Goal: Task Accomplishment & Management: Complete application form

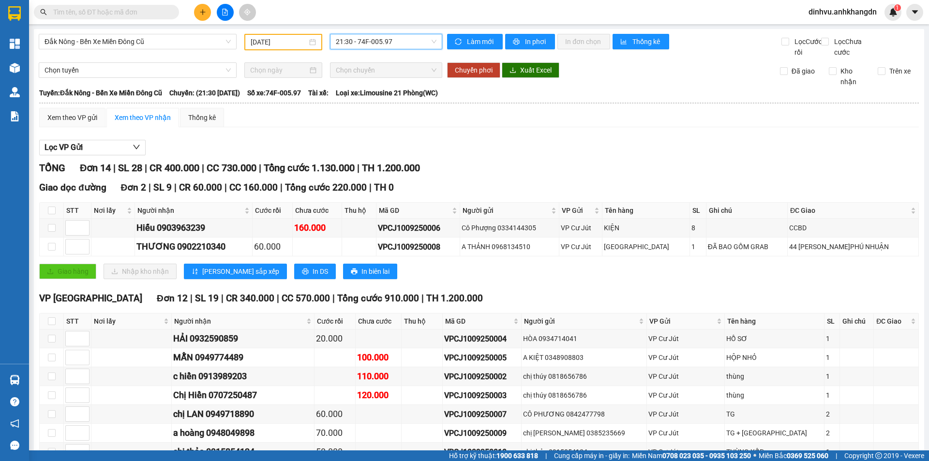
scroll to position [166, 0]
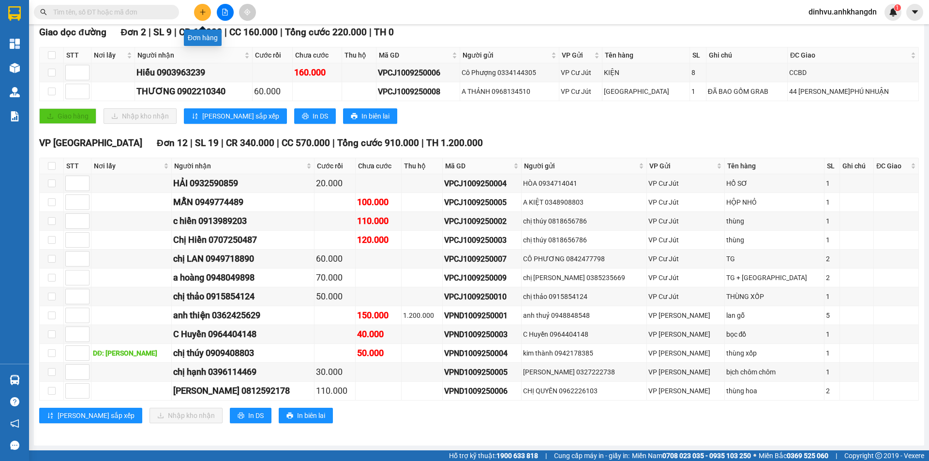
click at [203, 10] on icon "plus" at bounding box center [202, 11] width 0 height 5
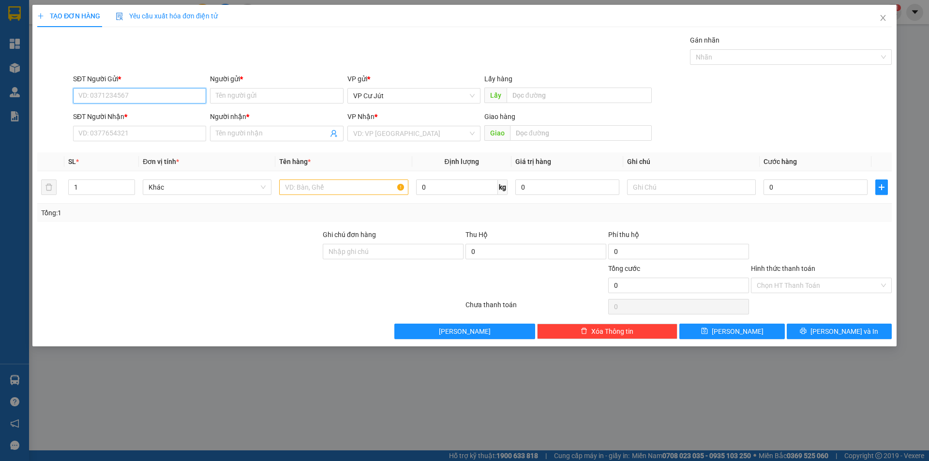
click at [167, 90] on input "SĐT Người Gửi *" at bounding box center [139, 95] width 133 height 15
type input "0906400512"
click at [150, 118] on div "0906400512 - mẹ hương" at bounding box center [139, 115] width 121 height 11
type input "mẹ hương"
type input "0908514848"
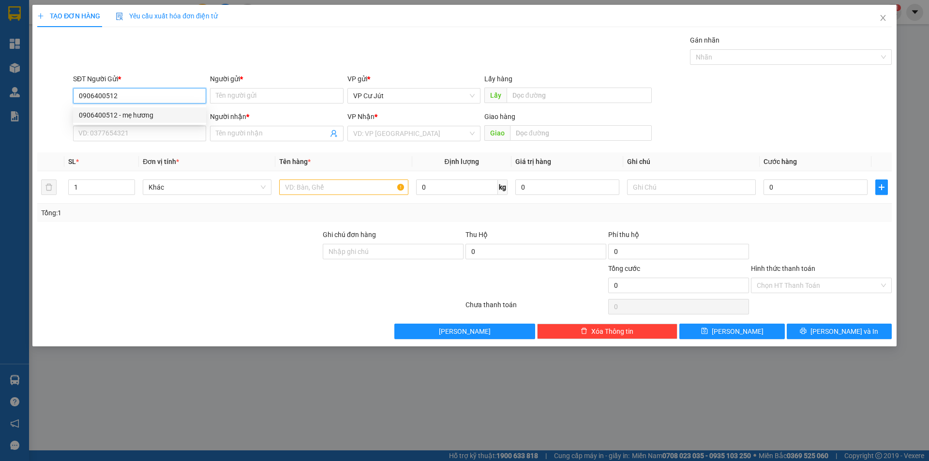
type input "huy"
type input "0906400512"
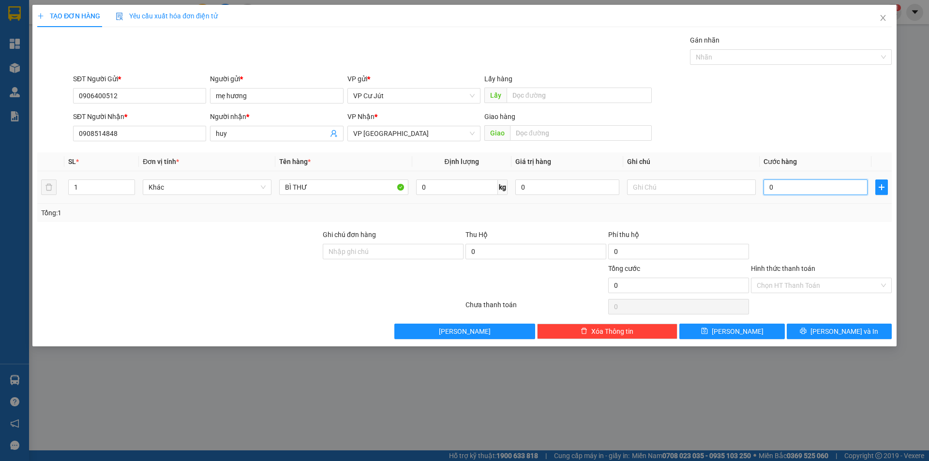
click at [809, 186] on input "0" at bounding box center [816, 187] width 104 height 15
type input "30"
type input "300"
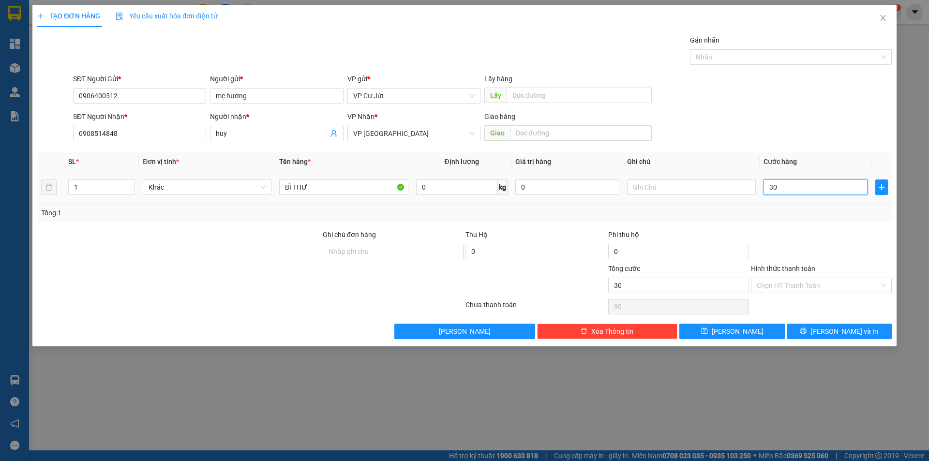
type input "300"
type input "3.000"
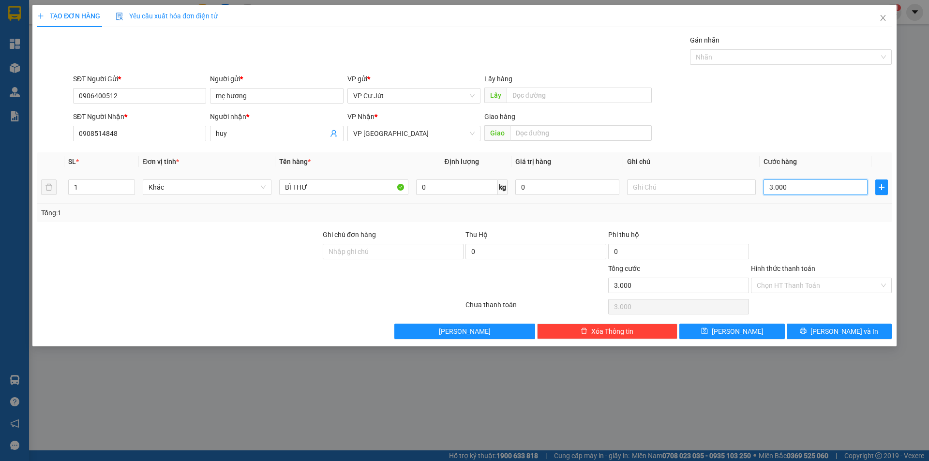
type input "30.000"
drag, startPoint x: 823, startPoint y: 279, endPoint x: 823, endPoint y: 294, distance: 15.5
click at [823, 280] on input "Hình thức thanh toán" at bounding box center [818, 285] width 122 height 15
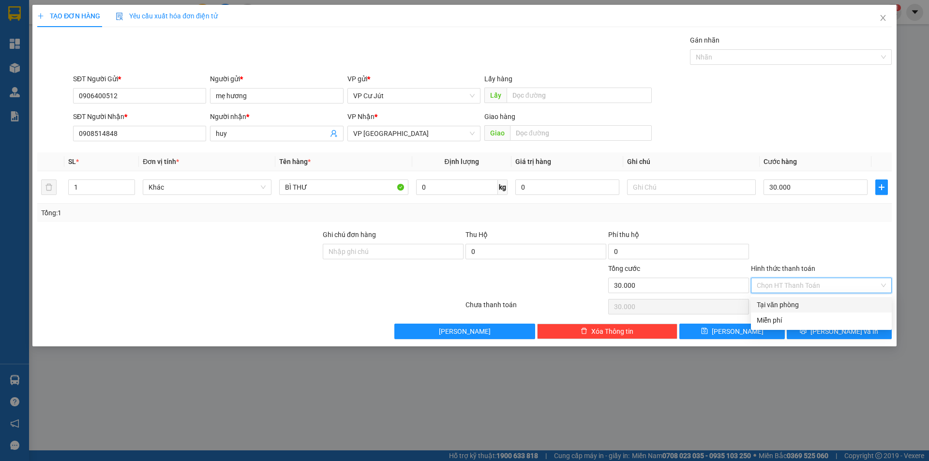
click at [823, 300] on div "Tại văn phòng" at bounding box center [821, 305] width 129 height 11
type input "0"
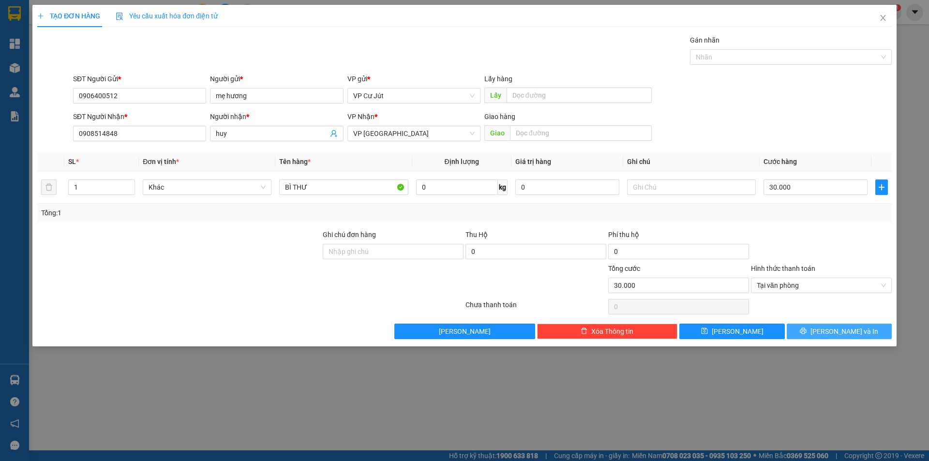
click at [833, 328] on span "Lưu và In" at bounding box center [844, 331] width 68 height 11
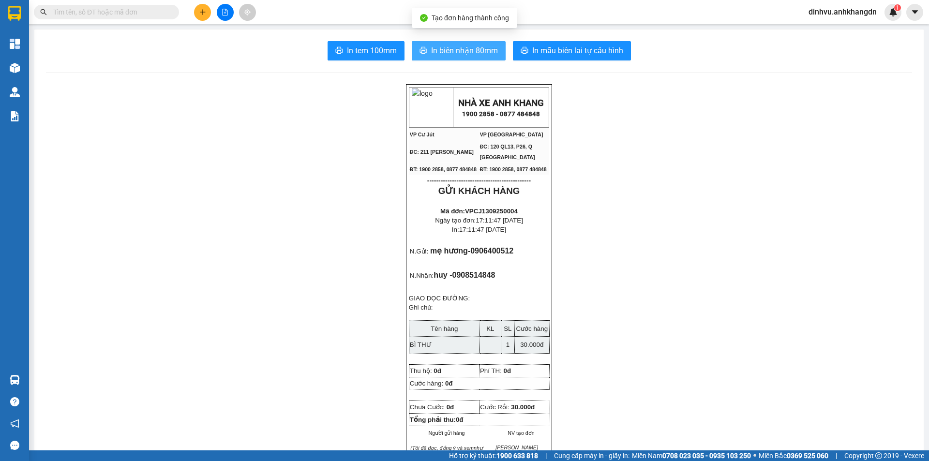
click at [435, 53] on span "In biên nhận 80mm" at bounding box center [464, 51] width 67 height 12
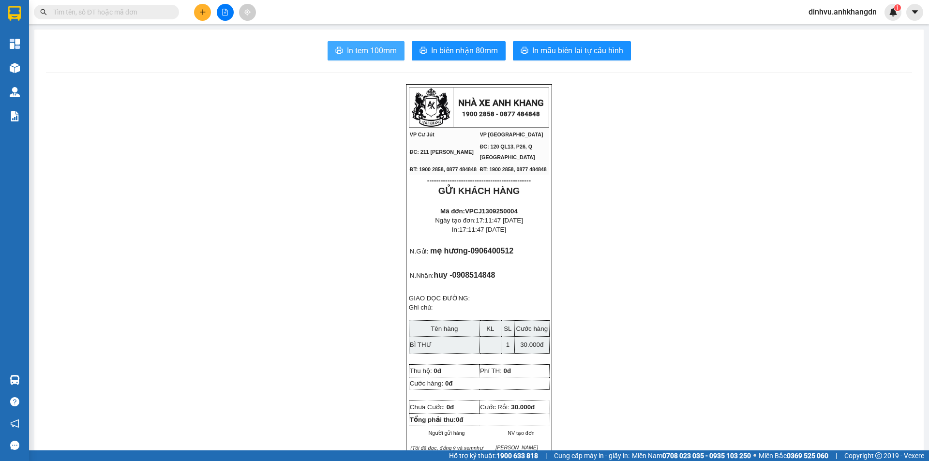
click at [375, 52] on span "In tem 100mm" at bounding box center [372, 51] width 50 height 12
click at [200, 14] on icon "plus" at bounding box center [202, 12] width 7 height 7
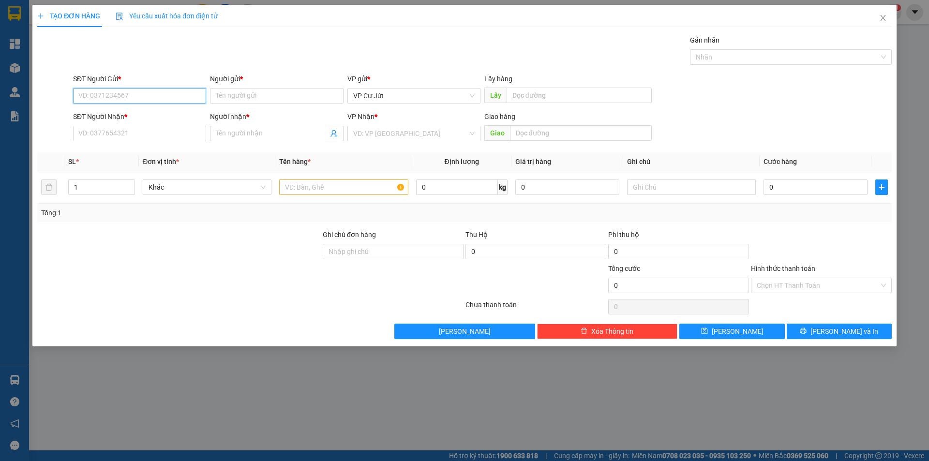
click at [169, 92] on input "SĐT Người Gửi *" at bounding box center [139, 95] width 133 height 15
click at [164, 109] on div "0334144305 - Cô Phượng" at bounding box center [139, 114] width 133 height 15
type input "0334144305"
type input "Cô Phượng"
type input "0903963239"
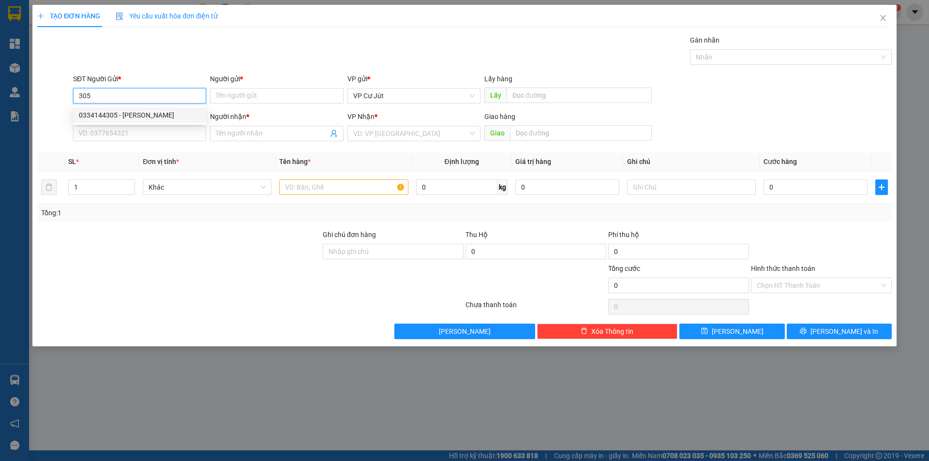
type input "Hiếu"
type input "CCBD"
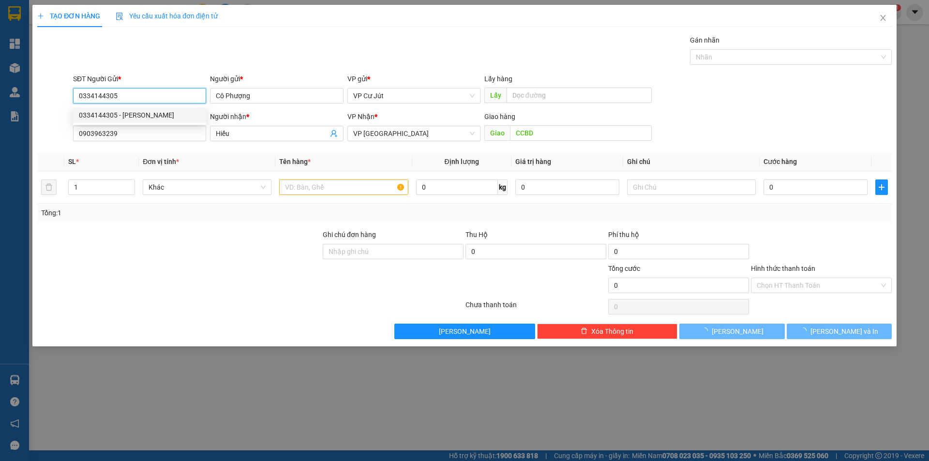
type input "100.000"
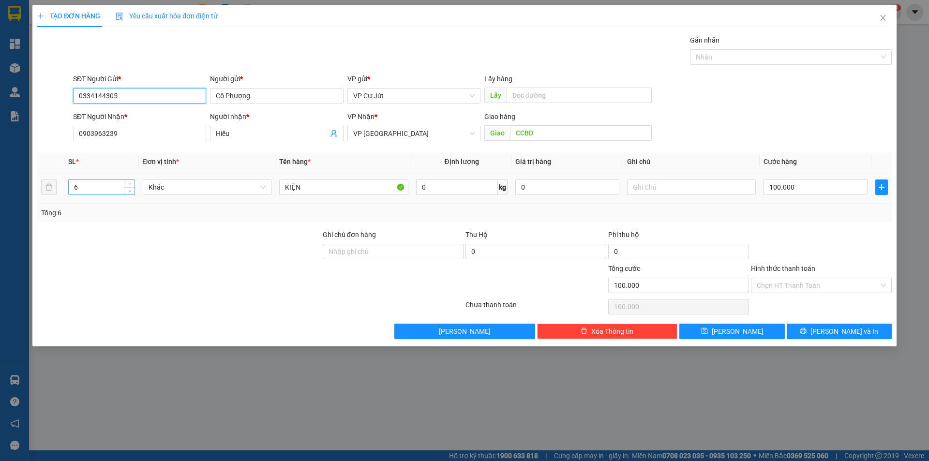
type input "0334144305"
click at [109, 186] on input "6" at bounding box center [102, 187] width 66 height 15
click at [276, 194] on td "KIỆN" at bounding box center [343, 187] width 136 height 32
click at [99, 188] on input "number" at bounding box center [102, 187] width 66 height 15
type input "5"
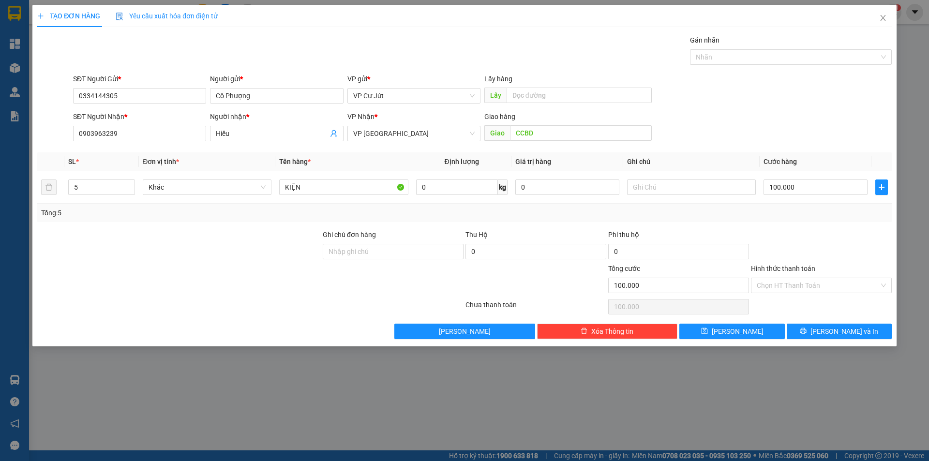
drag, startPoint x: 710, startPoint y: 132, endPoint x: 717, endPoint y: 135, distance: 7.4
click at [717, 135] on div "SĐT Người Nhận * 0903963239 Người nhận * Hiếu VP Nhận * VP Sài Gòn Giao hàng Gi…" at bounding box center [482, 128] width 823 height 34
click at [794, 185] on input "100.000" at bounding box center [816, 187] width 104 height 15
type input "0"
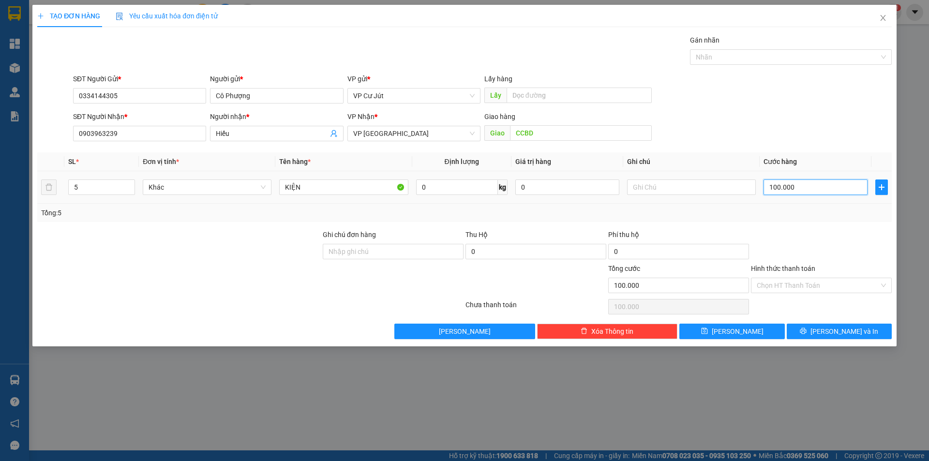
type input "0"
type input "60"
type input "600"
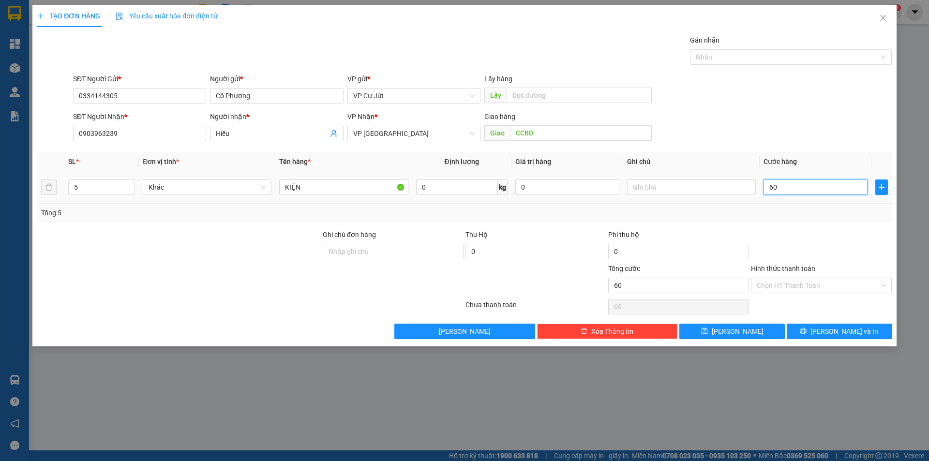
type input "600"
type input "6.000"
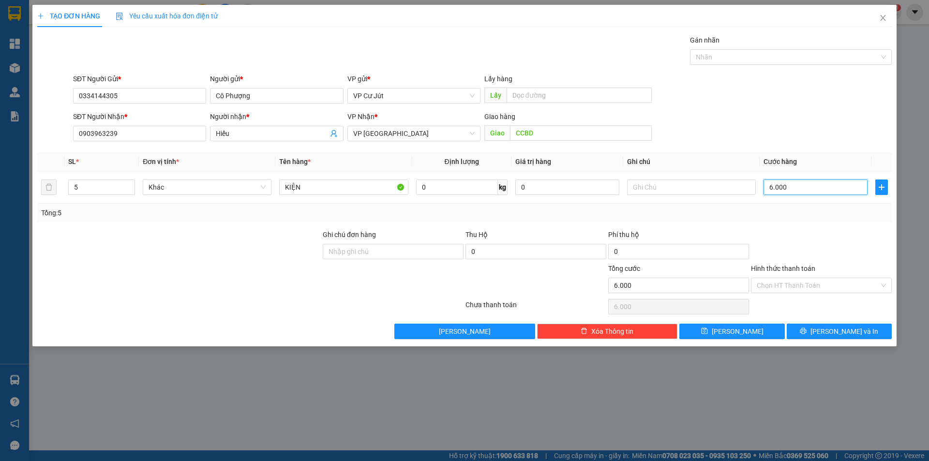
type input "60.000"
drag, startPoint x: 813, startPoint y: 328, endPoint x: 791, endPoint y: 324, distance: 22.5
click at [814, 328] on button "Lưu và In" at bounding box center [839, 331] width 105 height 15
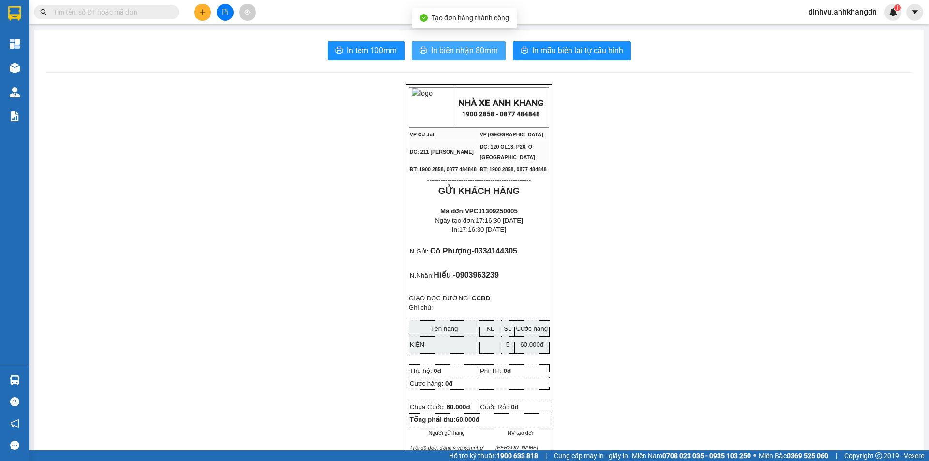
click at [441, 49] on span "In biên nhận 80mm" at bounding box center [464, 51] width 67 height 12
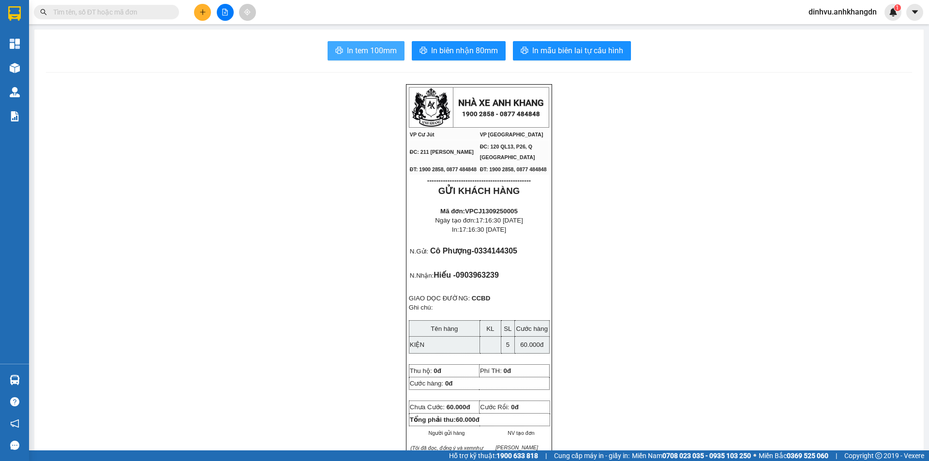
click at [384, 54] on span "In tem 100mm" at bounding box center [372, 51] width 50 height 12
click at [202, 14] on icon "plus" at bounding box center [202, 12] width 7 height 7
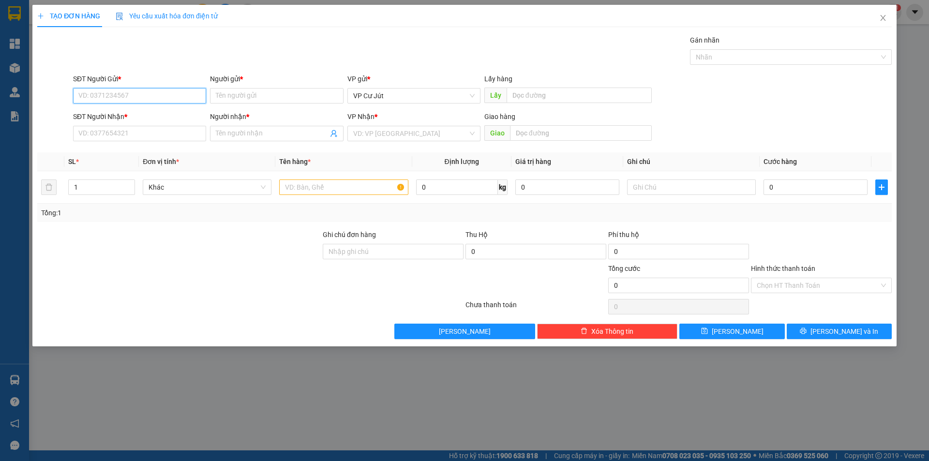
click at [183, 96] on input "SĐT Người Gửi *" at bounding box center [139, 95] width 133 height 15
drag, startPoint x: 150, startPoint y: 96, endPoint x: 87, endPoint y: 100, distance: 62.6
click at [87, 100] on input "0353269091" at bounding box center [139, 95] width 133 height 15
type input "0353269091"
drag, startPoint x: 160, startPoint y: 55, endPoint x: 136, endPoint y: 97, distance: 48.1
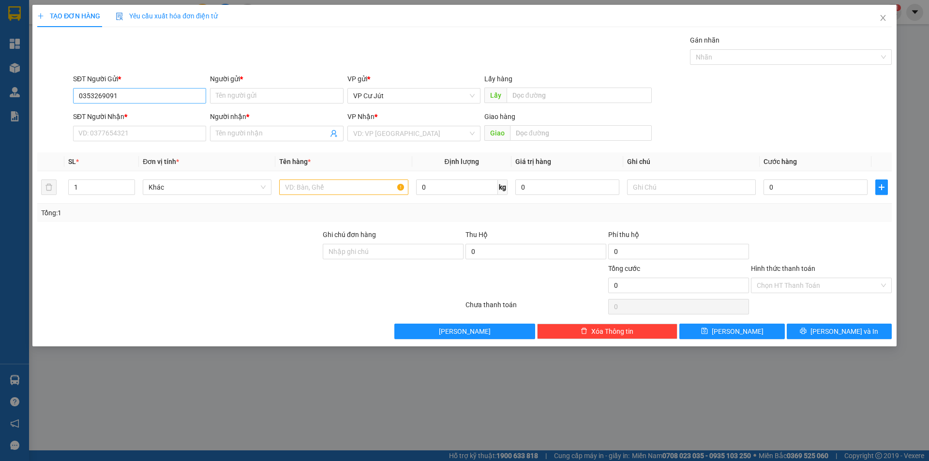
click at [159, 58] on div "Gán nhãn Nhãn" at bounding box center [482, 52] width 823 height 34
drag, startPoint x: 136, startPoint y: 97, endPoint x: 71, endPoint y: 105, distance: 65.9
click at [71, 105] on div "SĐT Người Gửi * 0353269091 0353269091" at bounding box center [139, 91] width 137 height 34
click at [106, 138] on input "SĐT Người Nhận *" at bounding box center [139, 133] width 133 height 15
paste input "0353269091"
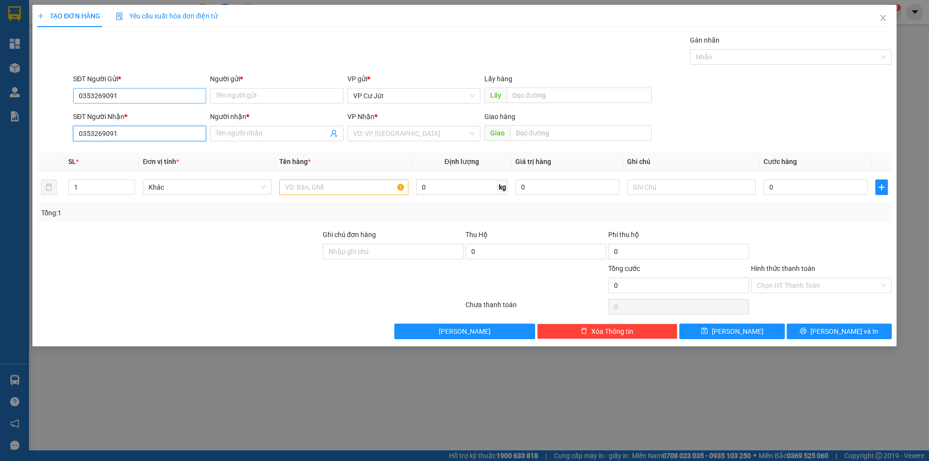
type input "0353269091"
click at [74, 99] on input "0353269091" at bounding box center [139, 95] width 133 height 15
drag, startPoint x: 282, startPoint y: 124, endPoint x: 283, endPoint y: 131, distance: 6.4
click at [283, 126] on div "Người nhận * Tên người nhận" at bounding box center [276, 128] width 133 height 34
click at [283, 131] on input "Người nhận *" at bounding box center [272, 133] width 112 height 11
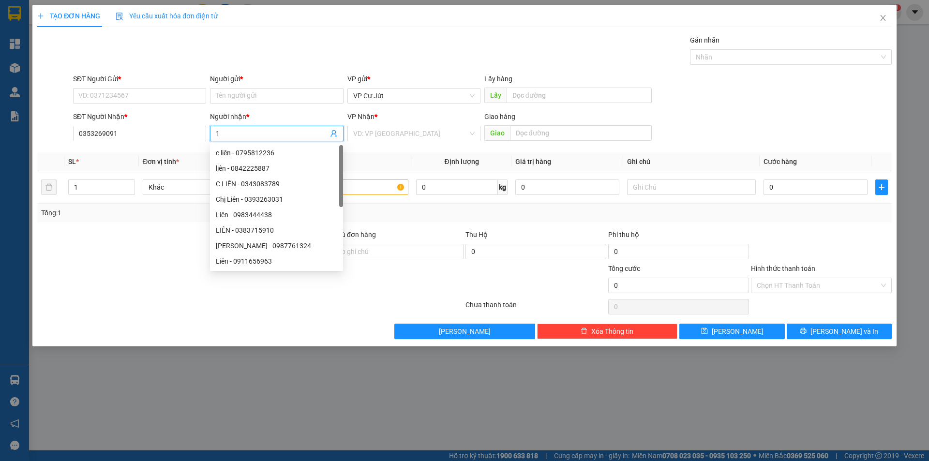
type input "1"
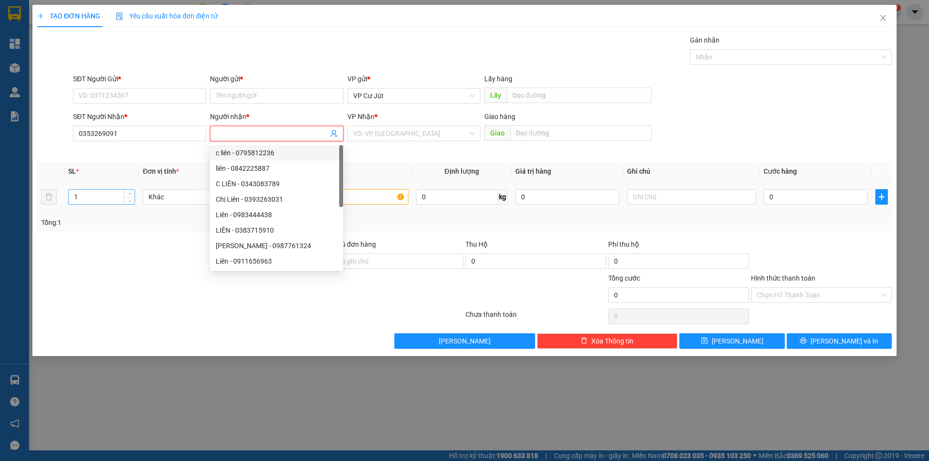
click at [94, 200] on input "1" at bounding box center [102, 197] width 66 height 15
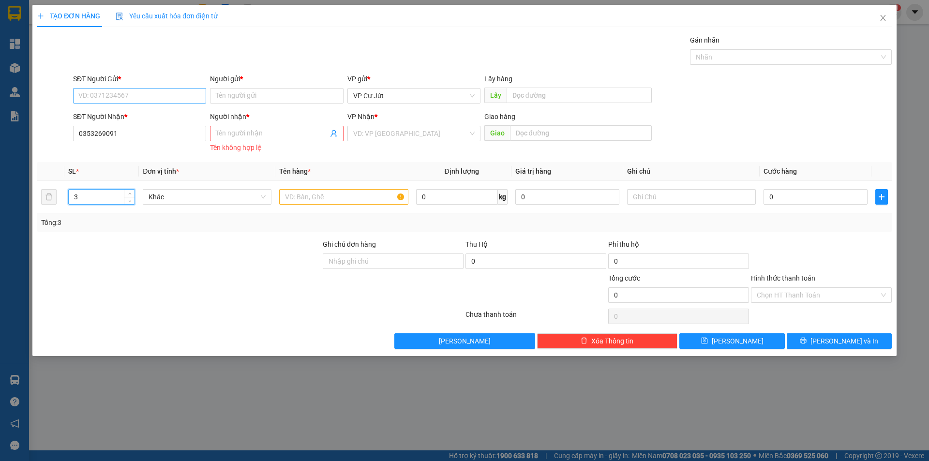
type input "3"
click at [149, 97] on input "SĐT Người Gửi *" at bounding box center [139, 95] width 133 height 15
click at [166, 51] on div "Gán nhãn Nhãn" at bounding box center [482, 52] width 823 height 34
click at [138, 89] on input "SĐT Người Gửi *" at bounding box center [139, 95] width 133 height 15
click at [151, 72] on div "Transit Pickup Surcharge Ids Transit Deliver Surcharge Ids Transit Deliver Surc…" at bounding box center [464, 192] width 854 height 314
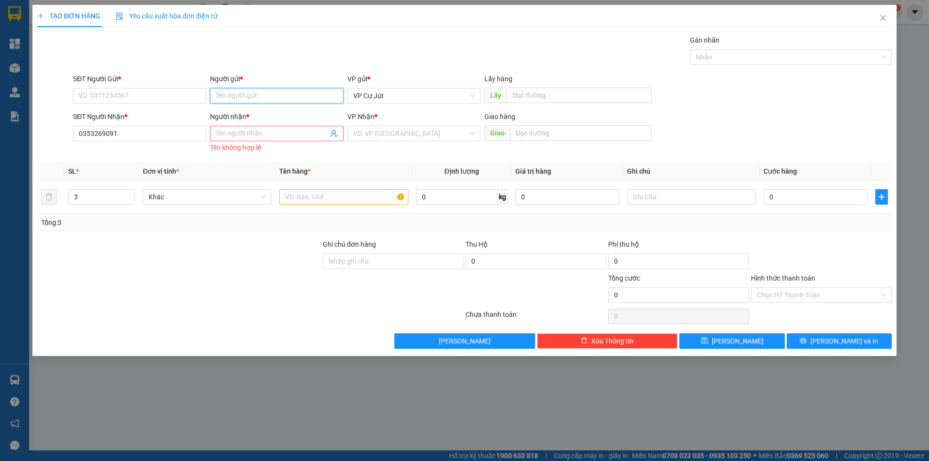
click at [244, 91] on input "Người gửi *" at bounding box center [276, 95] width 133 height 15
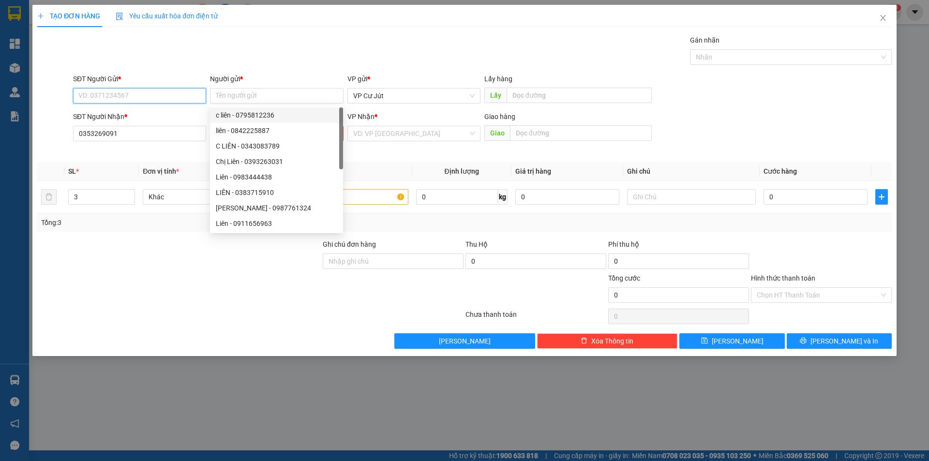
click at [142, 100] on input "SĐT Người Gửi *" at bounding box center [139, 95] width 133 height 15
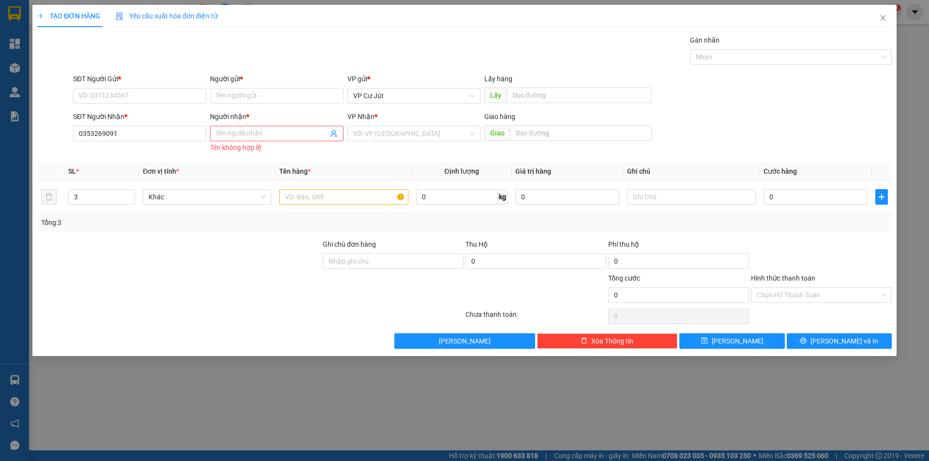
click at [182, 58] on div "Gán nhãn Nhãn" at bounding box center [482, 52] width 823 height 34
click at [171, 94] on input "SĐT Người Gửi *" at bounding box center [139, 95] width 133 height 15
click at [137, 99] on input "SĐT Người Gửi *" at bounding box center [139, 95] width 133 height 15
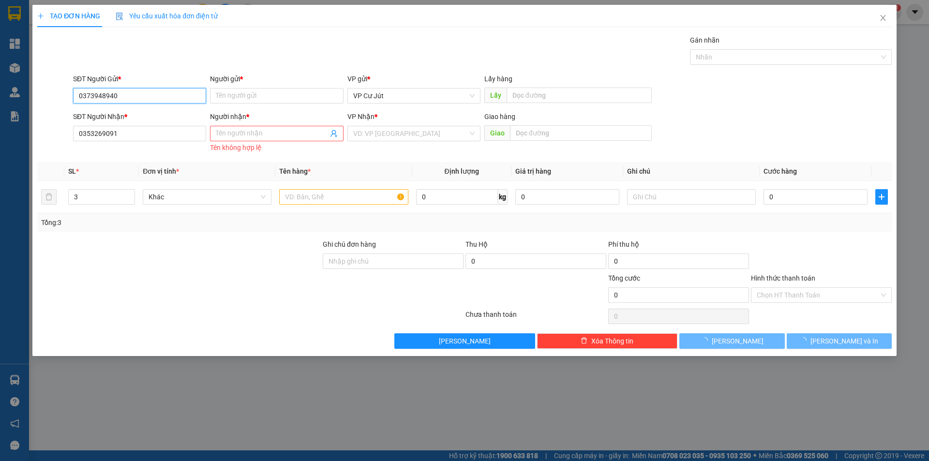
type input "0373948940"
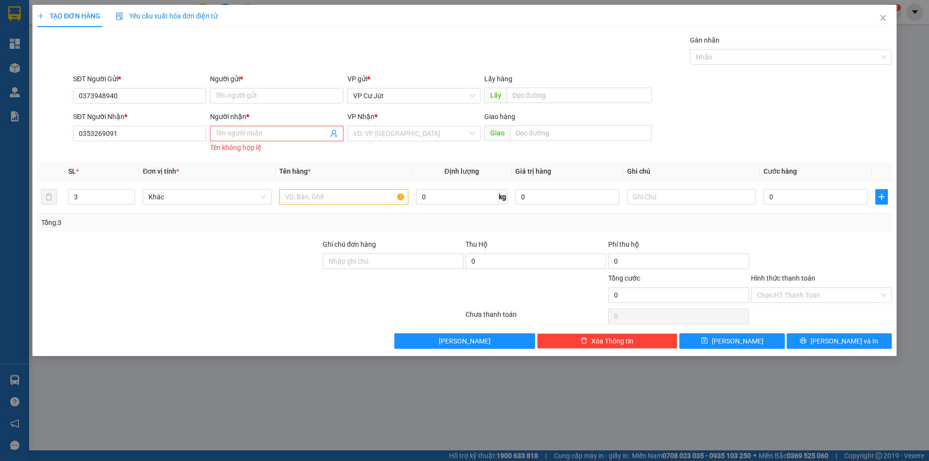
click at [186, 52] on div "Gán nhãn Nhãn" at bounding box center [482, 52] width 823 height 34
click at [237, 100] on input "Người gửi *" at bounding box center [276, 95] width 133 height 15
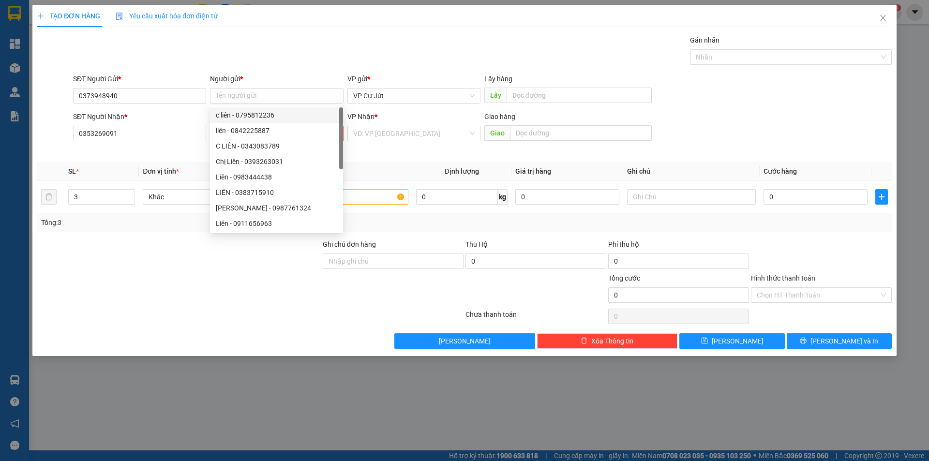
click at [284, 65] on div "Gán nhãn Nhãn" at bounding box center [482, 52] width 823 height 34
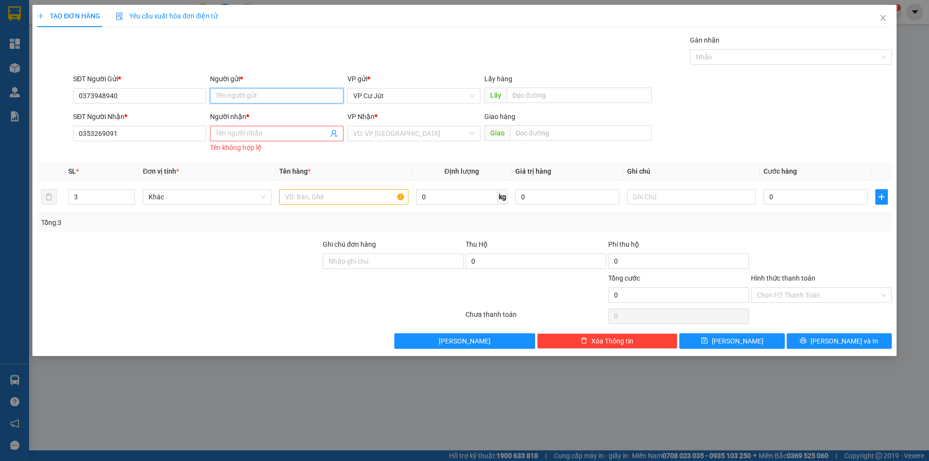
click at [267, 91] on input "Người gửi *" at bounding box center [276, 95] width 133 height 15
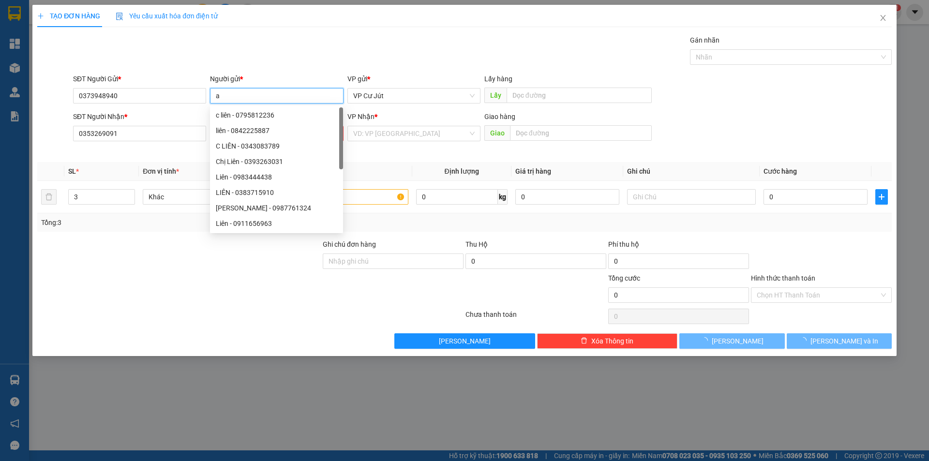
type input "a"
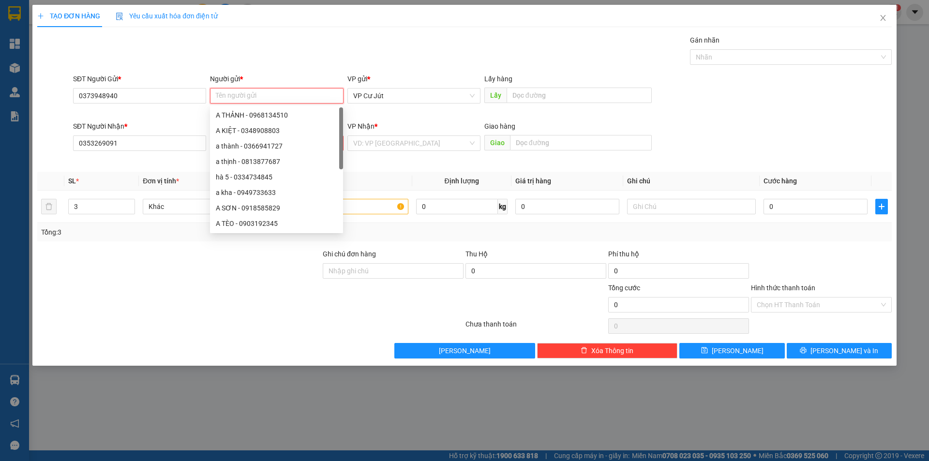
type input "A"
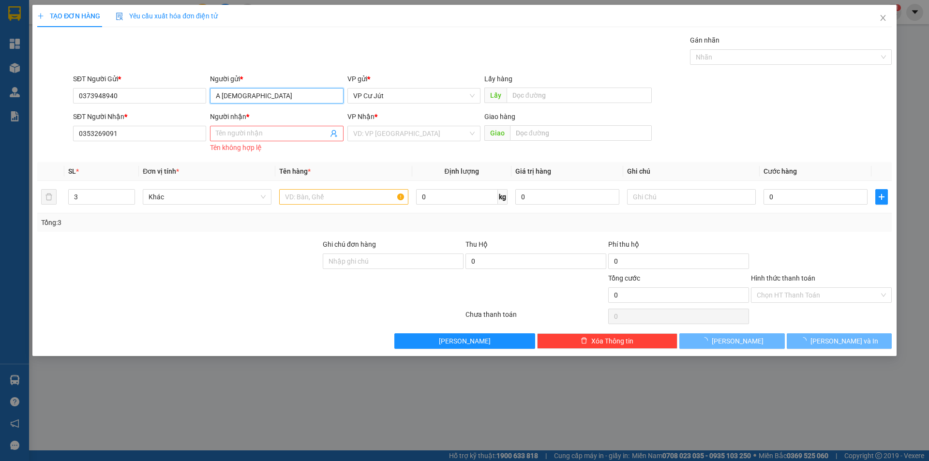
type input "A GIÁO"
click at [285, 51] on div "Gán nhãn Nhãn" at bounding box center [482, 52] width 823 height 34
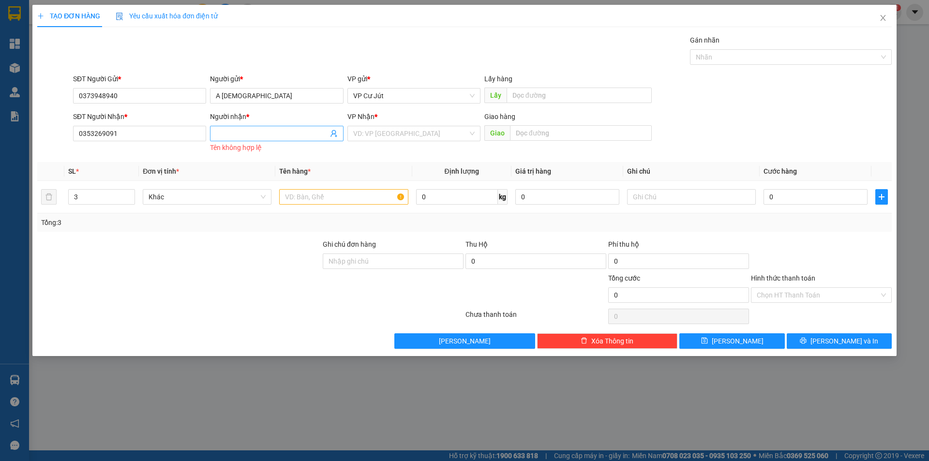
click at [244, 126] on span at bounding box center [276, 133] width 133 height 15
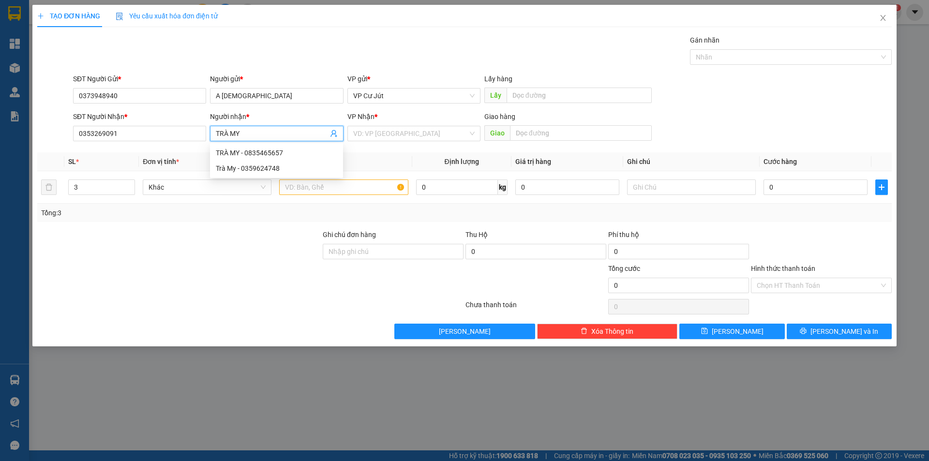
type input "TRÀ MY"
click at [303, 63] on div "Gán nhãn Nhãn" at bounding box center [482, 52] width 823 height 34
click at [321, 185] on input "text" at bounding box center [343, 187] width 129 height 15
click at [91, 190] on input "3" at bounding box center [102, 187] width 66 height 15
click at [306, 188] on input "text" at bounding box center [343, 187] width 129 height 15
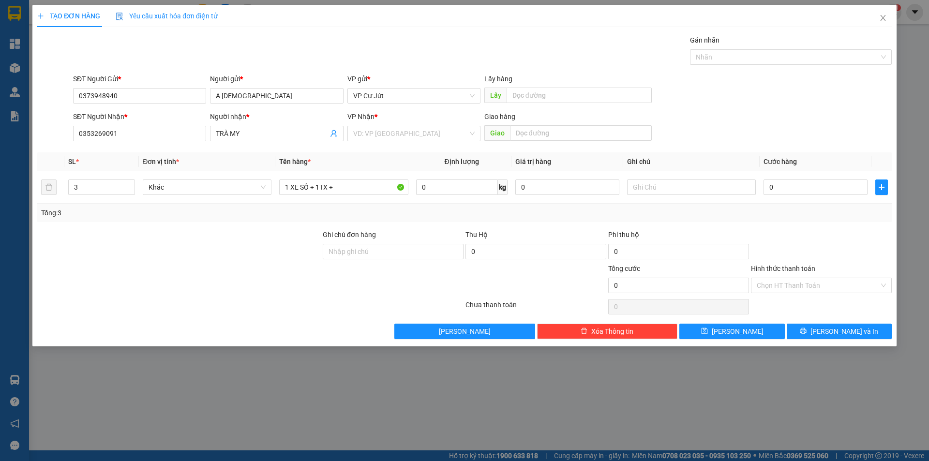
drag, startPoint x: 306, startPoint y: 188, endPoint x: 282, endPoint y: 234, distance: 52.4
click at [282, 234] on div at bounding box center [178, 246] width 285 height 34
click at [358, 188] on input "1 XE SỐ + 1TX +" at bounding box center [343, 187] width 129 height 15
type input "1 XE SỐ + 1TX + 1 KIỆN XANH"
click at [785, 186] on input "0" at bounding box center [816, 187] width 104 height 15
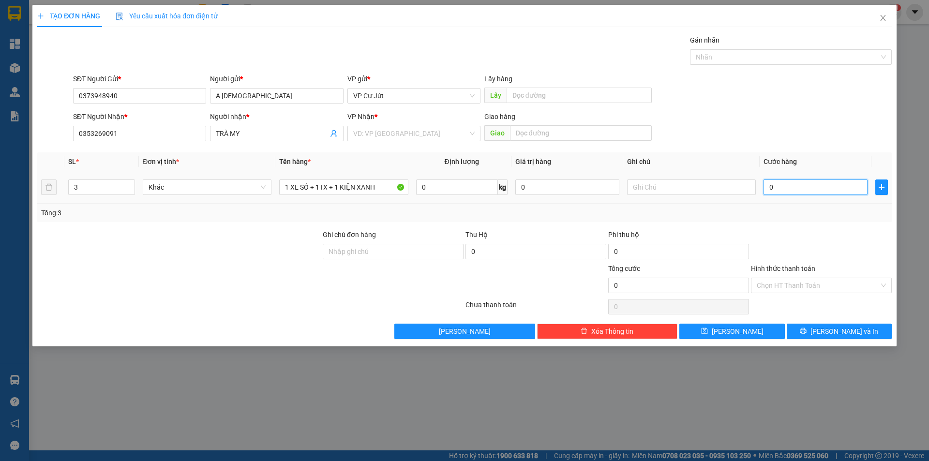
type input "30"
type input "350"
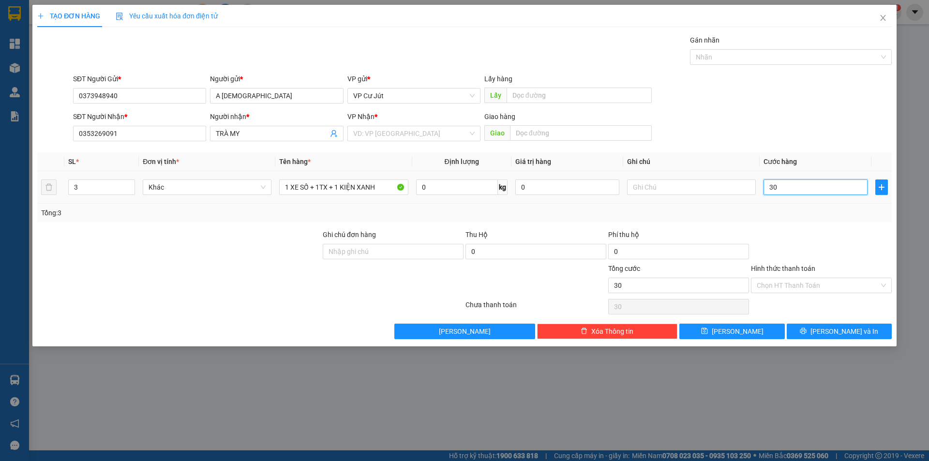
type input "350"
type input "3.500"
type input "35.000"
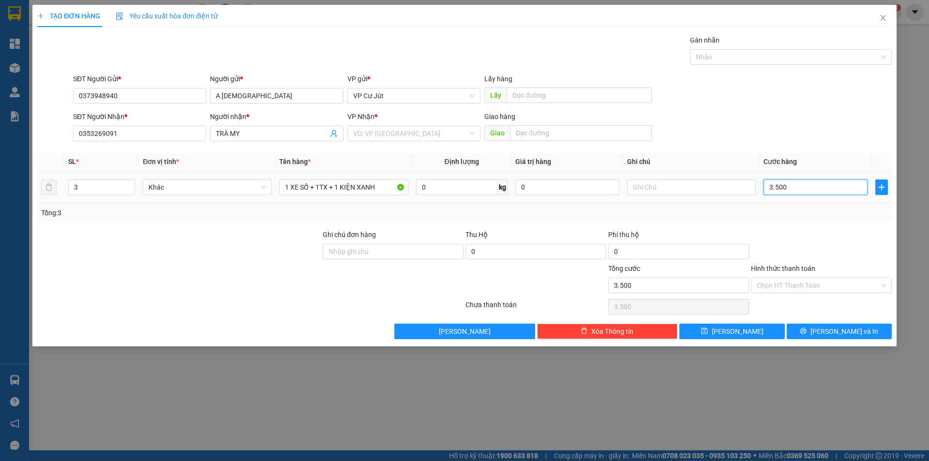
type input "35.000"
type input "350.000"
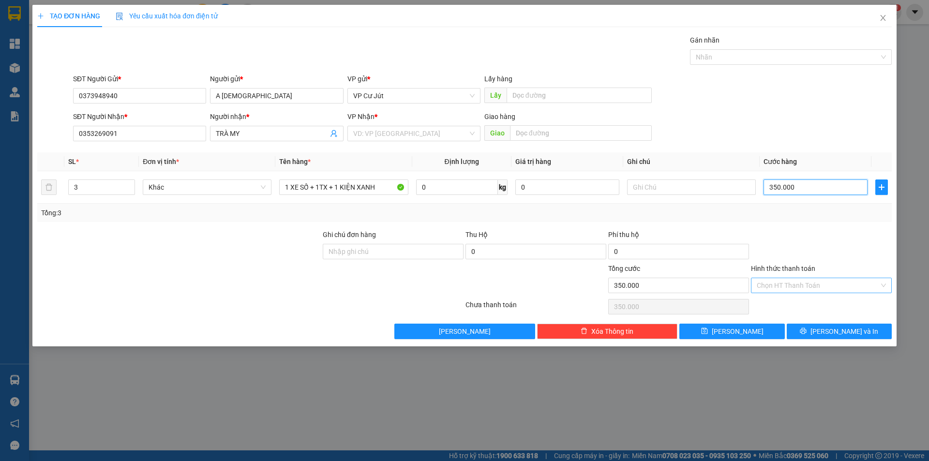
type input "350.000"
click at [783, 279] on input "Hình thức thanh toán" at bounding box center [818, 285] width 122 height 15
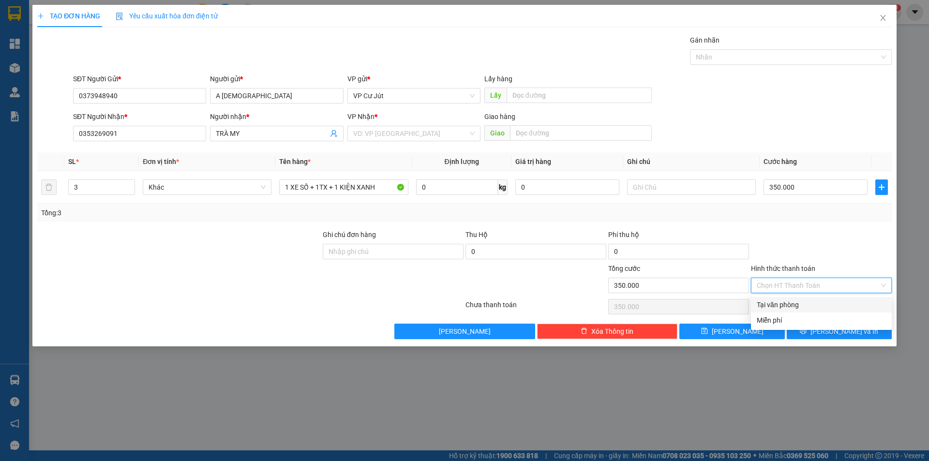
click at [787, 300] on div "Tại văn phòng" at bounding box center [821, 305] width 129 height 11
type input "0"
click at [808, 239] on div at bounding box center [821, 246] width 143 height 34
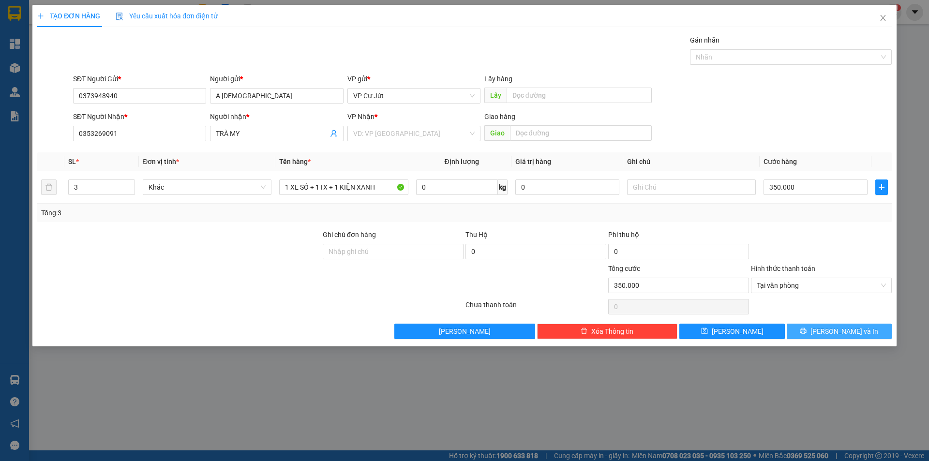
click at [807, 330] on icon "printer" at bounding box center [803, 331] width 6 height 6
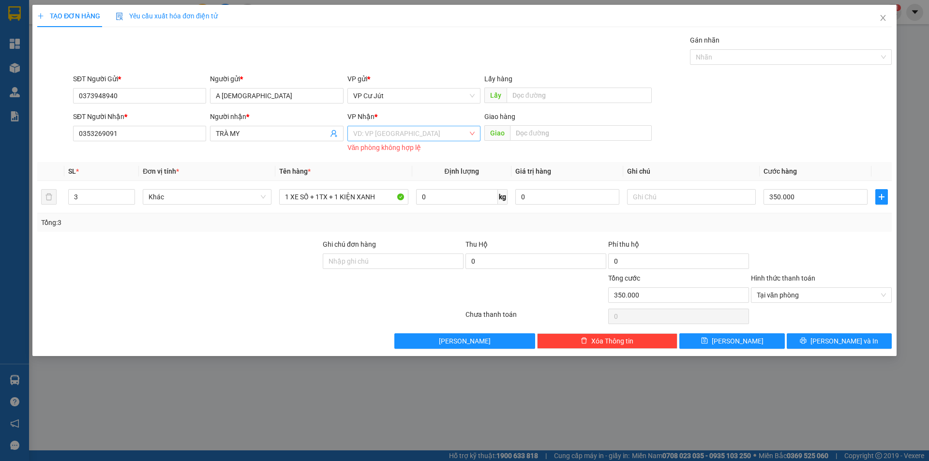
click at [458, 132] on input "search" at bounding box center [410, 133] width 115 height 15
click at [429, 150] on div "VP [GEOGRAPHIC_DATA]" at bounding box center [413, 153] width 121 height 11
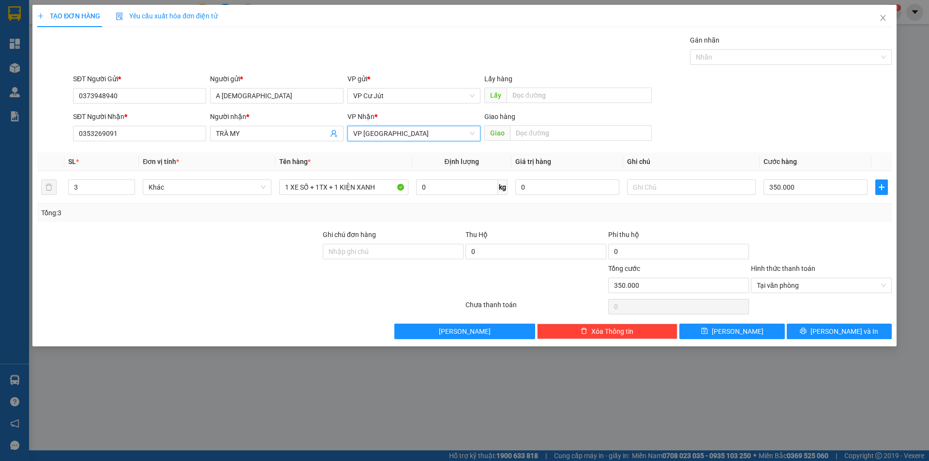
click at [683, 115] on div "SĐT Người Nhận * 0353269091 Người nhận * TRÀ MY VP Nhận * VP Sài Gòn VP Sài Gòn…" at bounding box center [482, 128] width 823 height 34
click at [591, 134] on input "text" at bounding box center [581, 132] width 142 height 15
click at [705, 115] on div "SĐT Người Nhận * 0353269091 Người nhận * TRÀ MY VP Nhận * VP Sài Gòn Giao hàng …" at bounding box center [482, 128] width 823 height 34
click at [820, 333] on button "Lưu và In" at bounding box center [839, 331] width 105 height 15
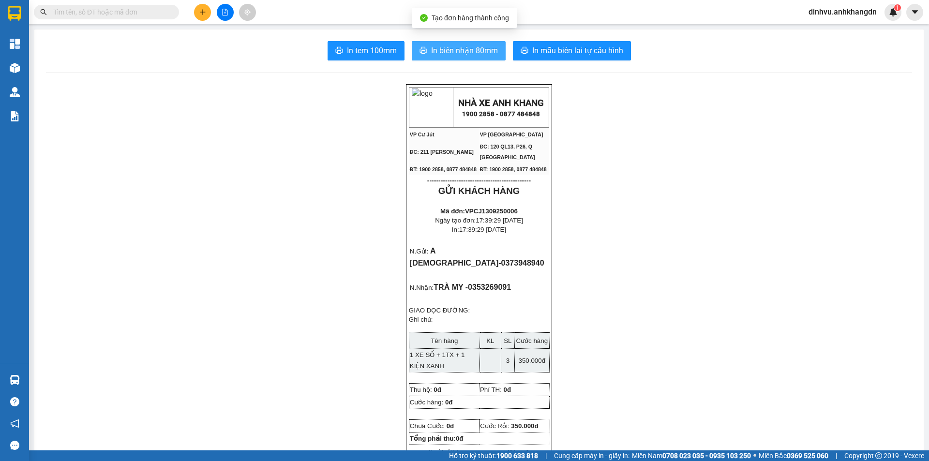
click at [441, 51] on span "In biên nhận 80mm" at bounding box center [464, 51] width 67 height 12
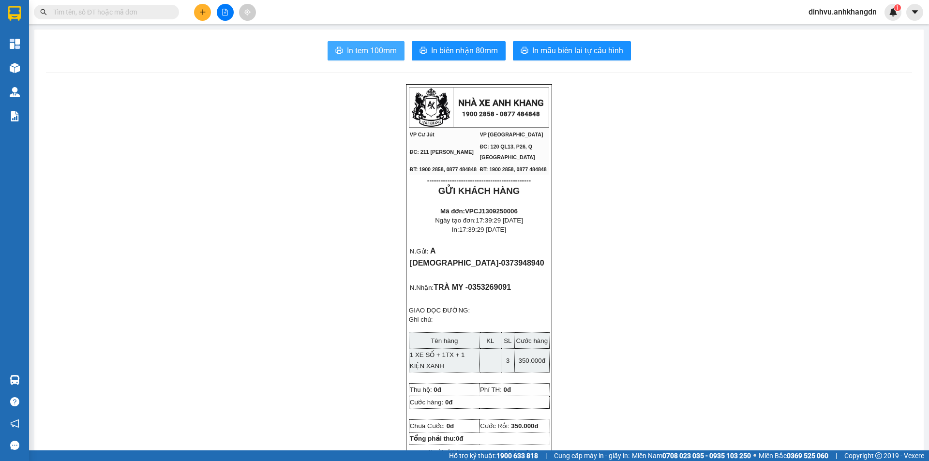
click at [367, 48] on span "In tem 100mm" at bounding box center [372, 51] width 50 height 12
click at [484, 49] on span "In biên nhận 80mm" at bounding box center [464, 51] width 67 height 12
click at [371, 47] on span "In tem 100mm" at bounding box center [372, 51] width 50 height 12
click at [202, 12] on icon "plus" at bounding box center [202, 12] width 7 height 7
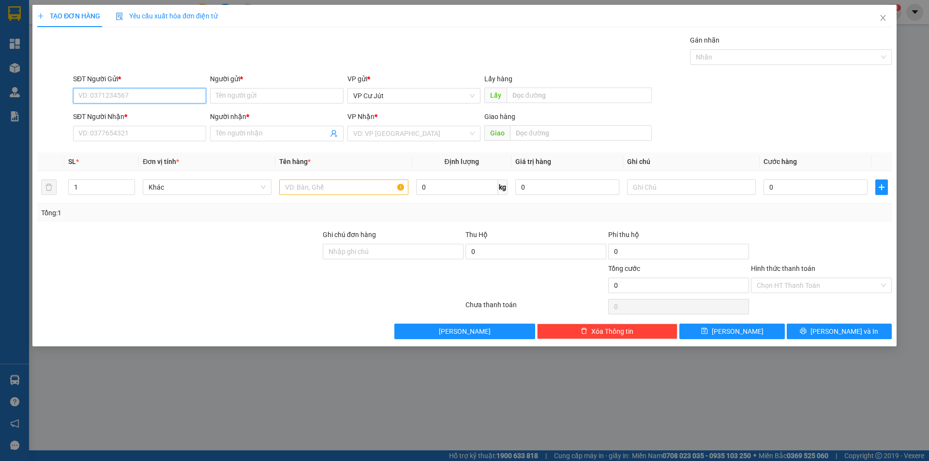
click at [163, 92] on input "SĐT Người Gửi *" at bounding box center [139, 95] width 133 height 15
type input "0"
type input "0775433395"
click at [155, 112] on div "0775433395 - phượng" at bounding box center [139, 115] width 121 height 11
type input "phượng"
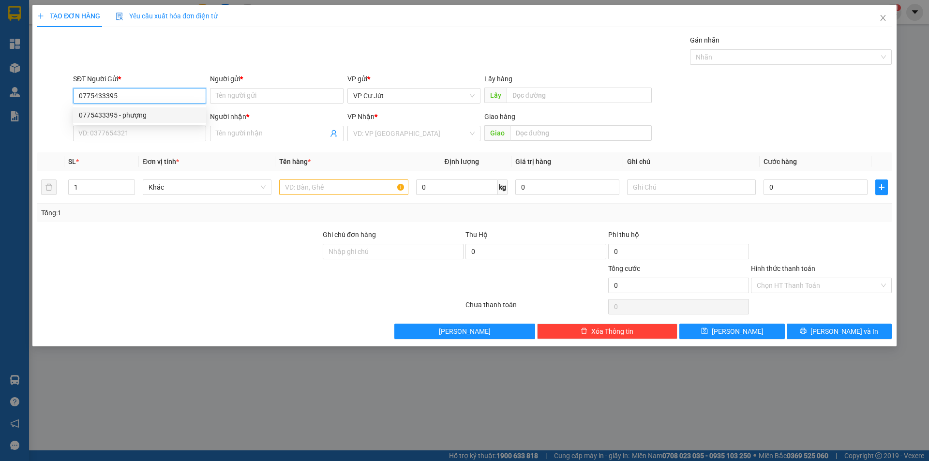
type input "0979418161"
type input "Chị Hương"
type input "192/51/18/1 [GEOGRAPHIC_DATA], [GEOGRAPHIC_DATA]"
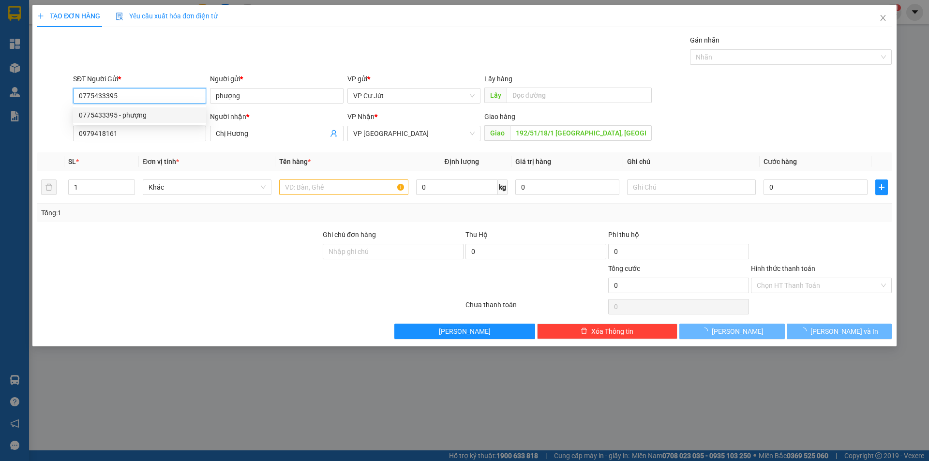
type input "50.000"
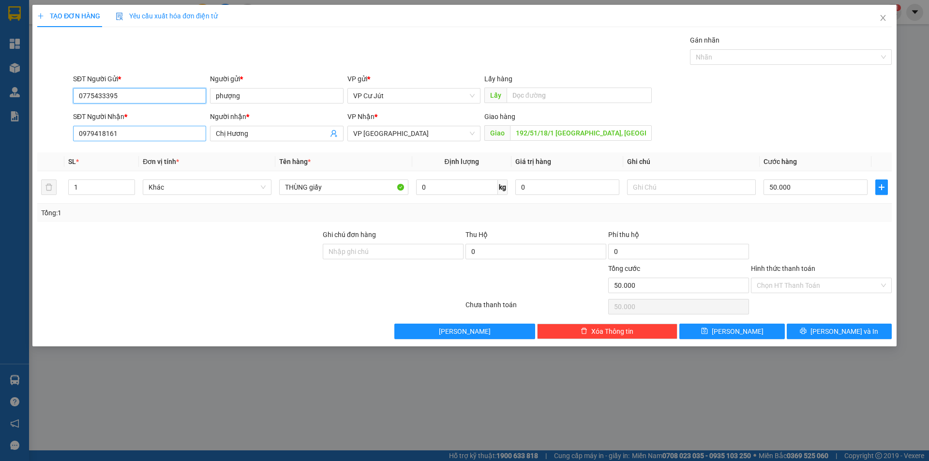
type input "0775433395"
drag, startPoint x: 106, startPoint y: 128, endPoint x: 86, endPoint y: 128, distance: 19.8
click at [86, 128] on input "0979418161" at bounding box center [139, 133] width 133 height 15
click at [180, 54] on div "Gán nhãn Nhãn" at bounding box center [482, 52] width 823 height 34
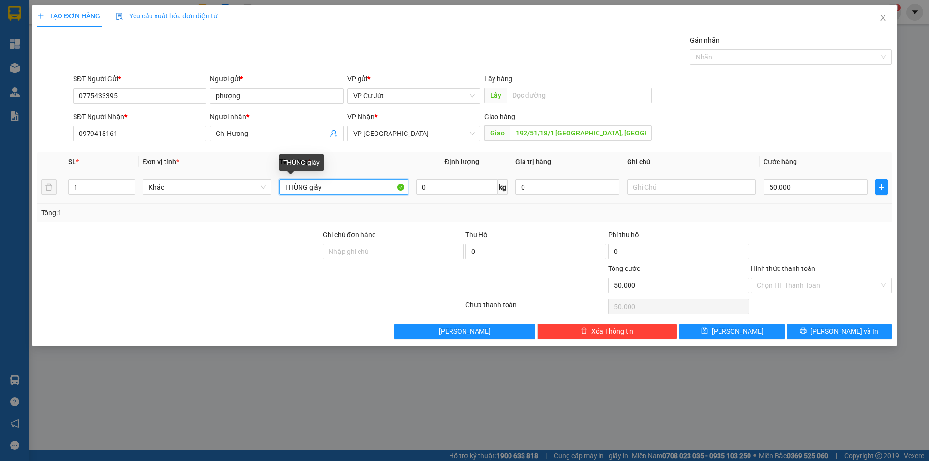
click at [355, 192] on input "THÙNG giấy" at bounding box center [343, 187] width 129 height 15
type input "T"
type input "TG"
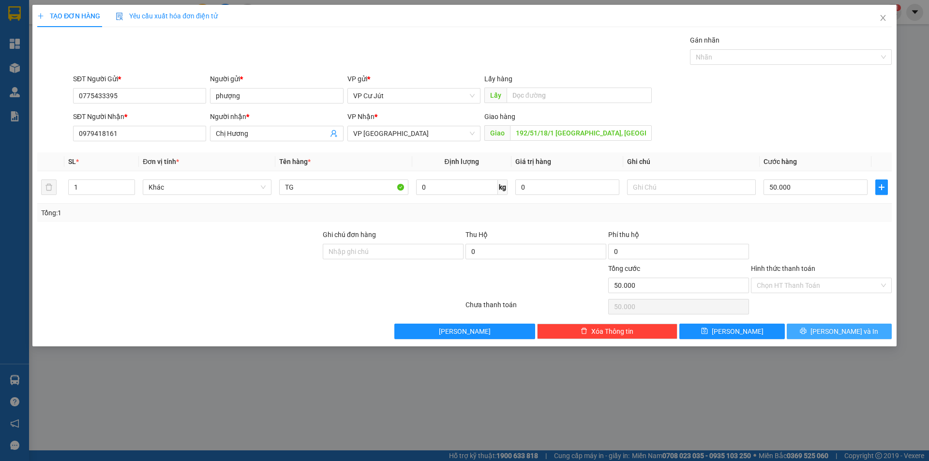
click at [843, 326] on span "Lưu và In" at bounding box center [844, 331] width 68 height 11
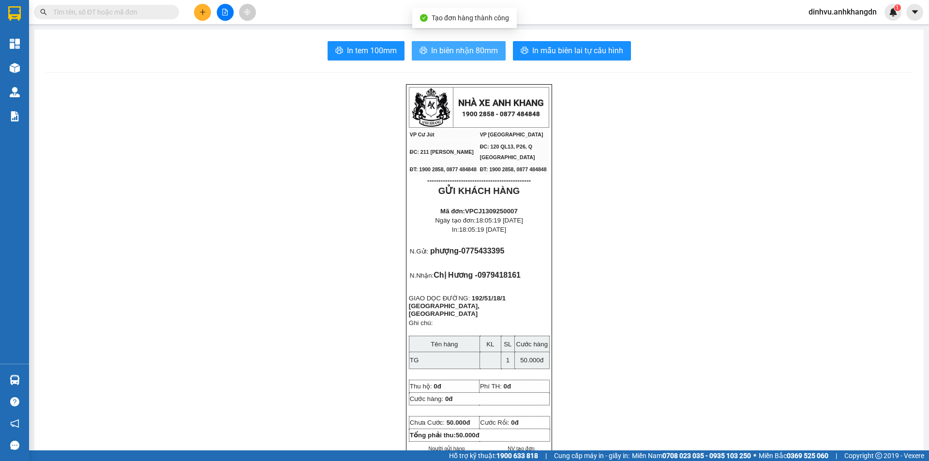
click at [450, 49] on span "In biên nhận 80mm" at bounding box center [464, 51] width 67 height 12
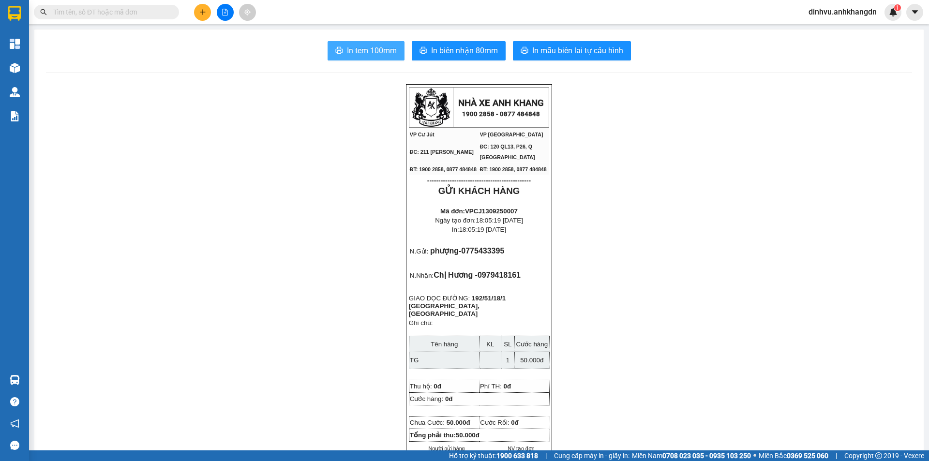
click at [379, 46] on span "In tem 100mm" at bounding box center [372, 51] width 50 height 12
click at [203, 14] on icon "plus" at bounding box center [202, 12] width 7 height 7
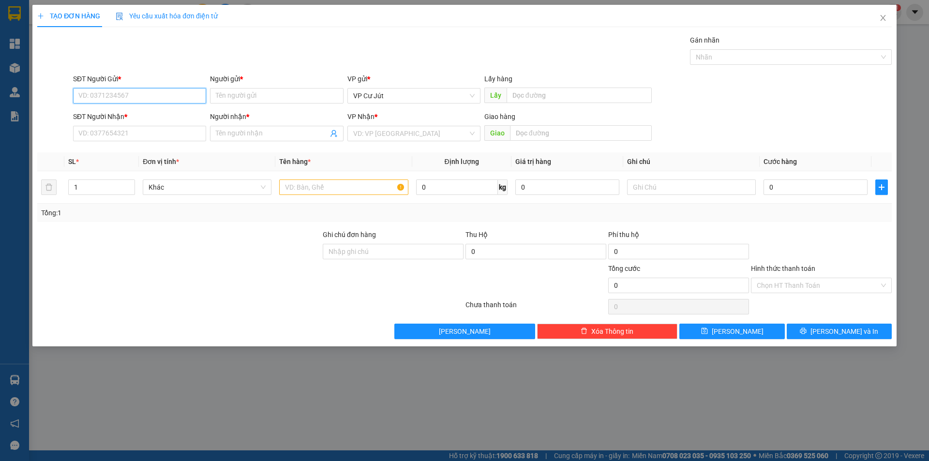
click at [170, 94] on input "SĐT Người Gửi *" at bounding box center [139, 95] width 133 height 15
click at [169, 92] on input "0948848548" at bounding box center [139, 95] width 133 height 15
type input "0948848548"
click at [230, 97] on input "Người gửi *" at bounding box center [276, 95] width 133 height 15
click at [188, 90] on input "0948848548" at bounding box center [139, 95] width 133 height 15
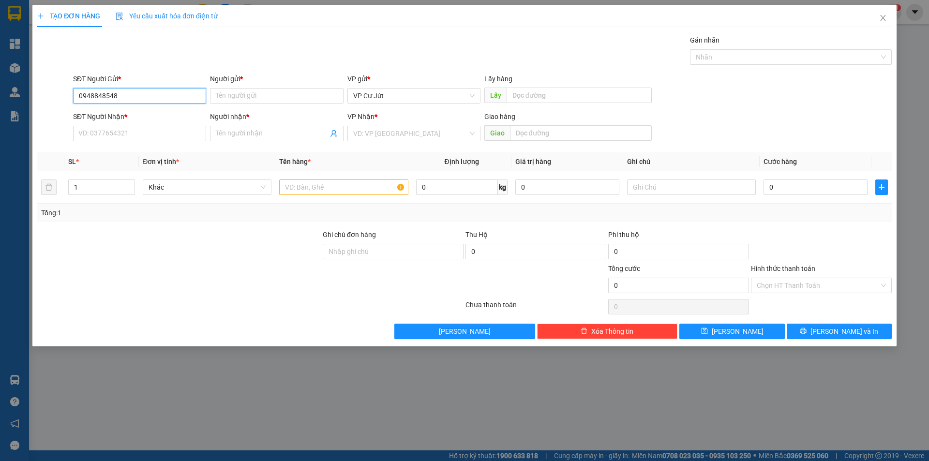
click at [188, 90] on input "0948848548" at bounding box center [139, 95] width 133 height 15
click at [239, 96] on input "Người gửi *" at bounding box center [276, 95] width 133 height 15
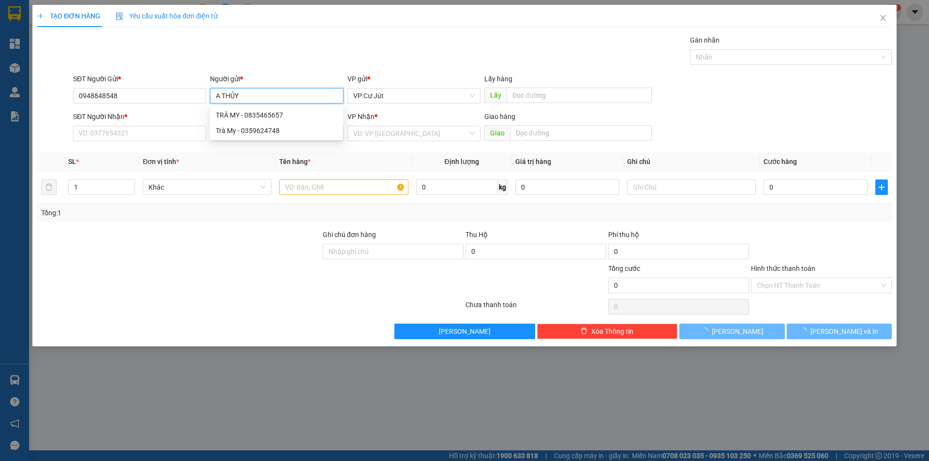
type input "A THỦY"
click at [250, 48] on div "Gán nhãn Nhãn" at bounding box center [482, 52] width 823 height 34
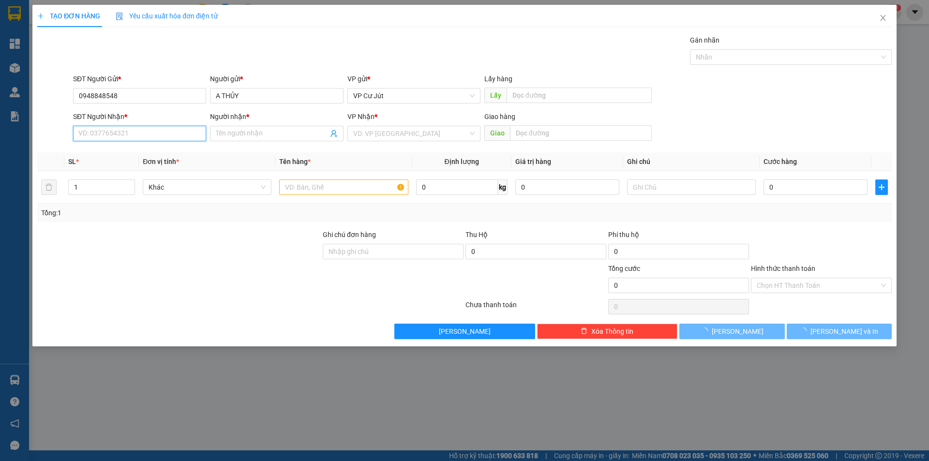
click at [147, 136] on input "SĐT Người Nhận *" at bounding box center [139, 133] width 133 height 15
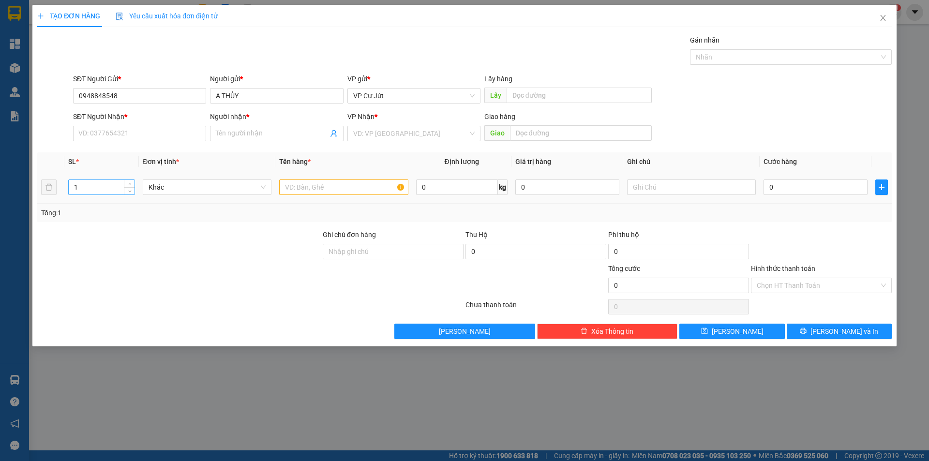
click at [93, 193] on input "1" at bounding box center [102, 187] width 66 height 15
type input "2"
click at [340, 190] on input "text" at bounding box center [343, 187] width 129 height 15
type input "GỖ"
click at [189, 135] on input "SĐT Người Nhận *" at bounding box center [139, 133] width 133 height 15
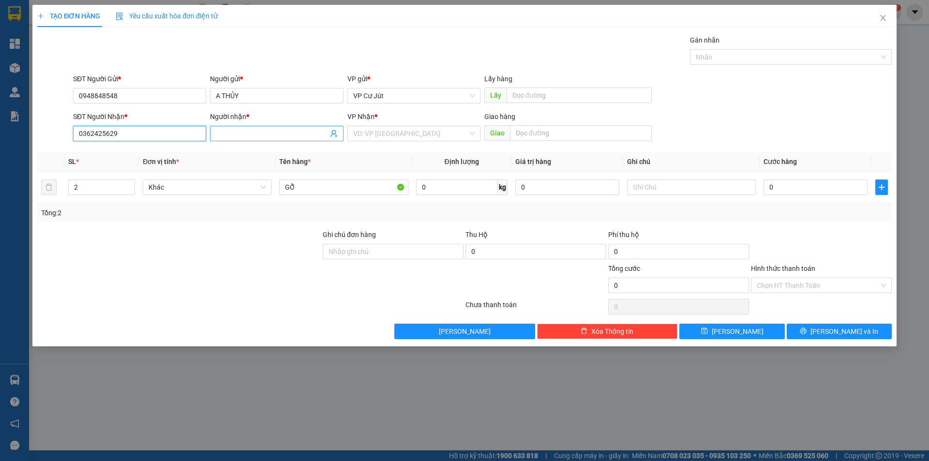
type input "0362425629"
click at [246, 134] on input "Người nhận *" at bounding box center [272, 133] width 112 height 11
drag, startPoint x: 246, startPoint y: 100, endPoint x: 215, endPoint y: 99, distance: 30.5
click at [215, 99] on input "A THỦY" at bounding box center [276, 95] width 133 height 15
click at [222, 48] on div "Gán nhãn Nhãn" at bounding box center [482, 52] width 823 height 34
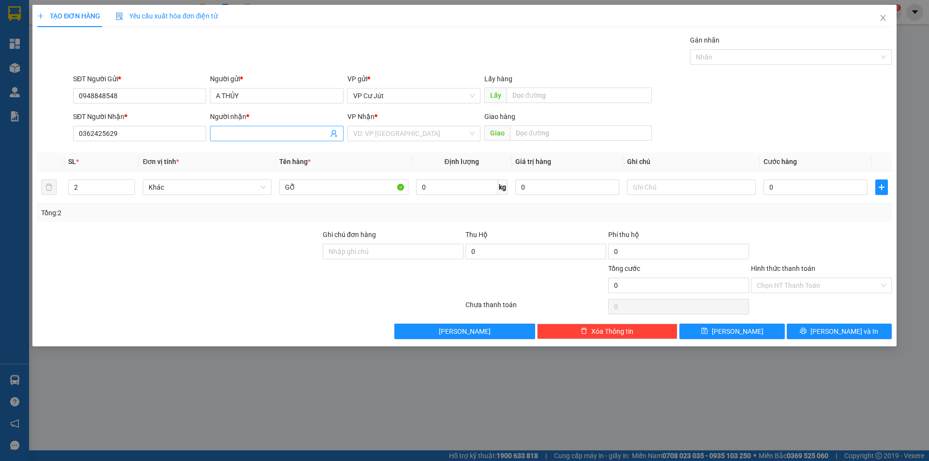
click at [242, 130] on input "Người nhận *" at bounding box center [272, 133] width 112 height 11
paste input "A THỦY"
type input "A THỦY"
click at [279, 49] on div "Gán nhãn Nhãn" at bounding box center [482, 52] width 823 height 34
click at [415, 139] on input "search" at bounding box center [410, 133] width 115 height 15
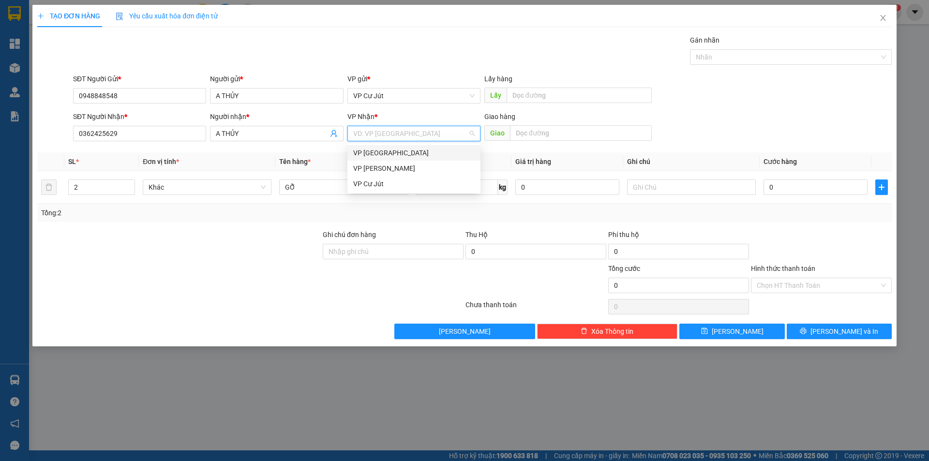
click at [406, 153] on div "VP [GEOGRAPHIC_DATA]" at bounding box center [413, 153] width 121 height 11
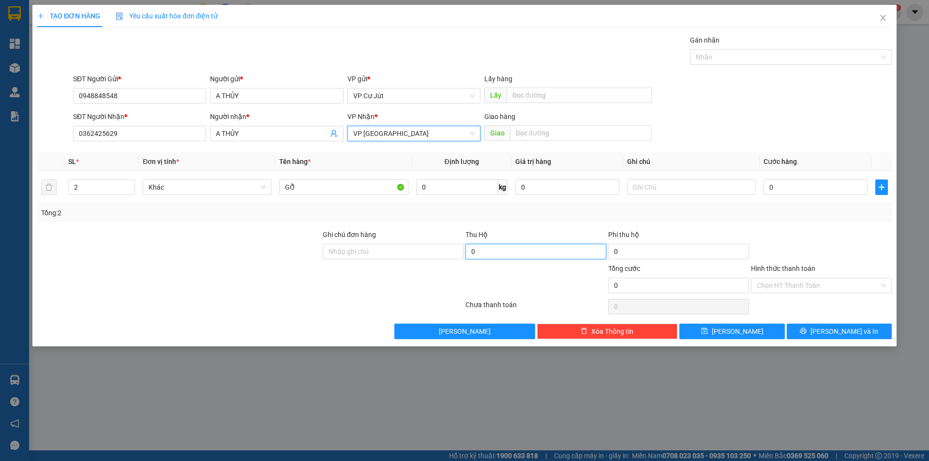
click at [509, 252] on input "0" at bounding box center [535, 251] width 141 height 15
type input "430.000"
click at [774, 188] on input "0" at bounding box center [816, 187] width 104 height 15
type input "80"
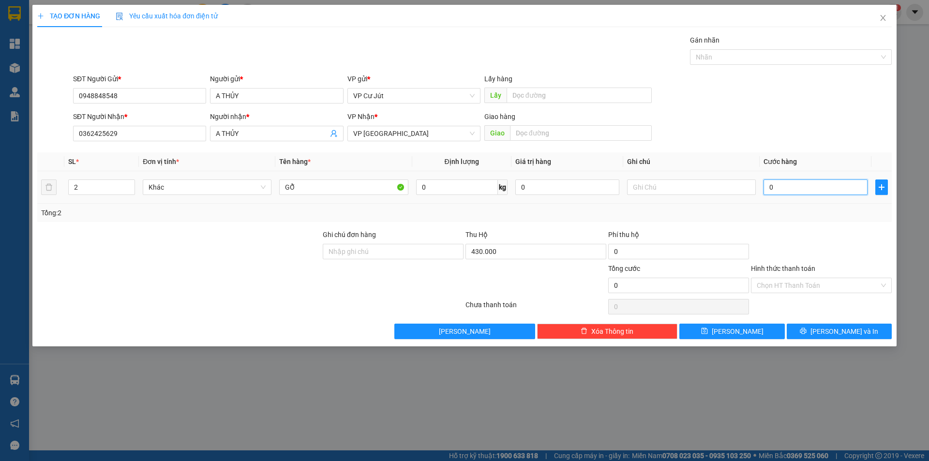
type input "80"
type input "800"
type input "8.000"
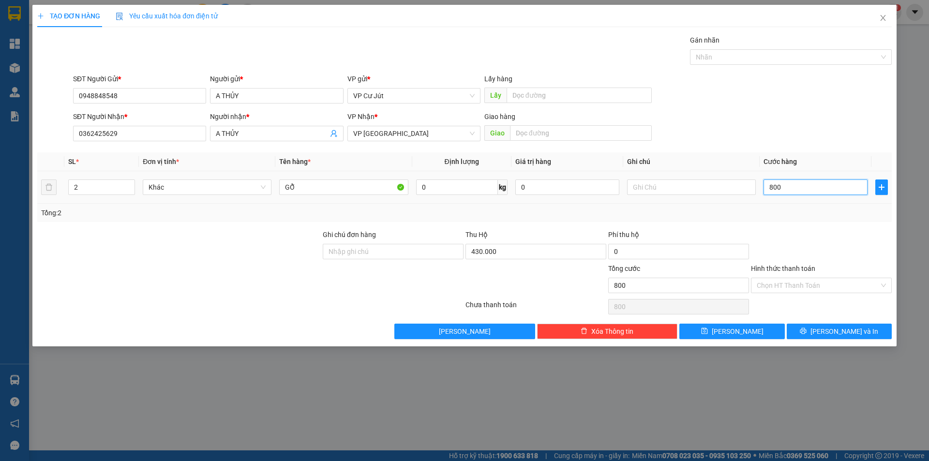
type input "8.000"
type input "80.000"
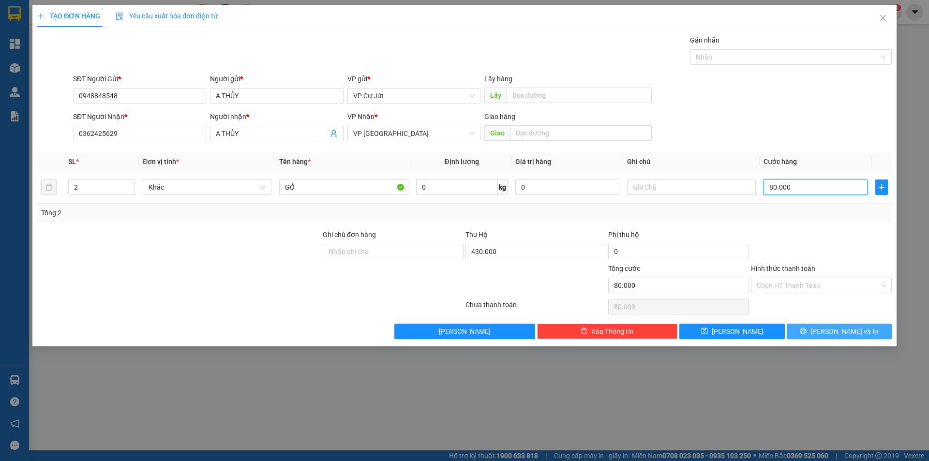
type input "80.000"
click at [807, 330] on icon "printer" at bounding box center [803, 331] width 6 height 6
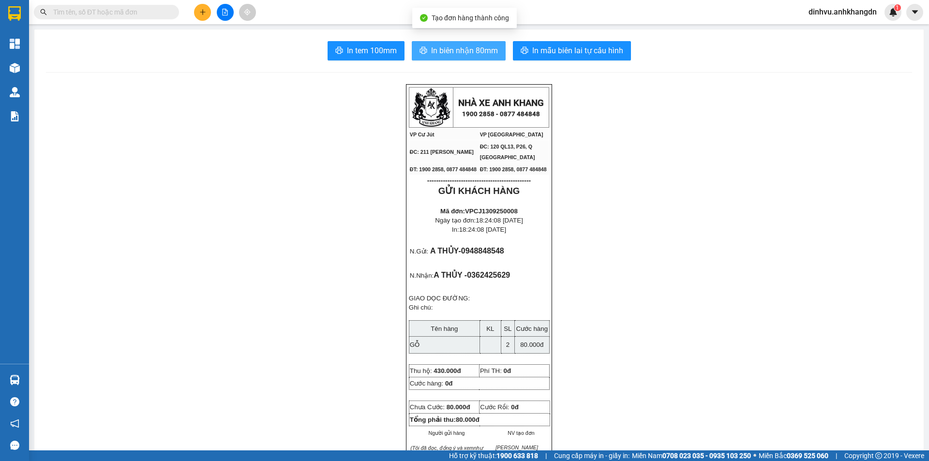
click at [455, 58] on button "In biên nhận 80mm" at bounding box center [459, 50] width 94 height 19
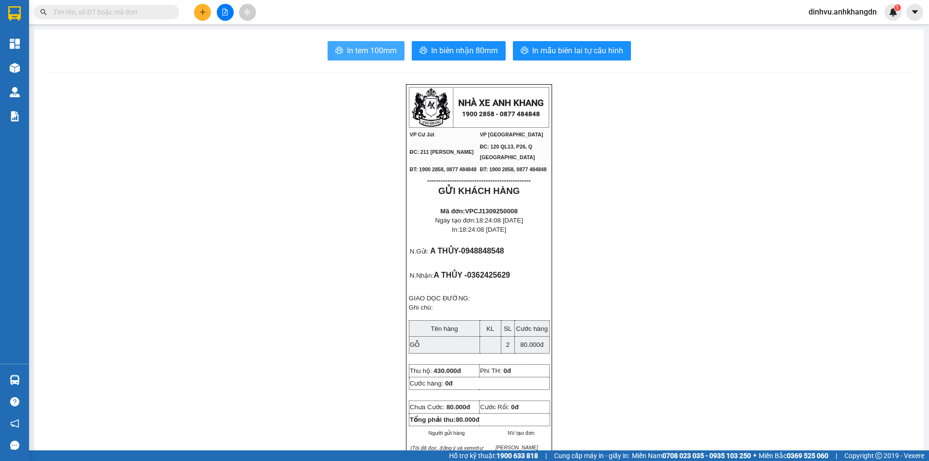
drag, startPoint x: 365, startPoint y: 38, endPoint x: 367, endPoint y: 60, distance: 22.3
click at [367, 60] on button "In tem 100mm" at bounding box center [366, 50] width 77 height 19
click at [230, 13] on button at bounding box center [225, 12] width 17 height 17
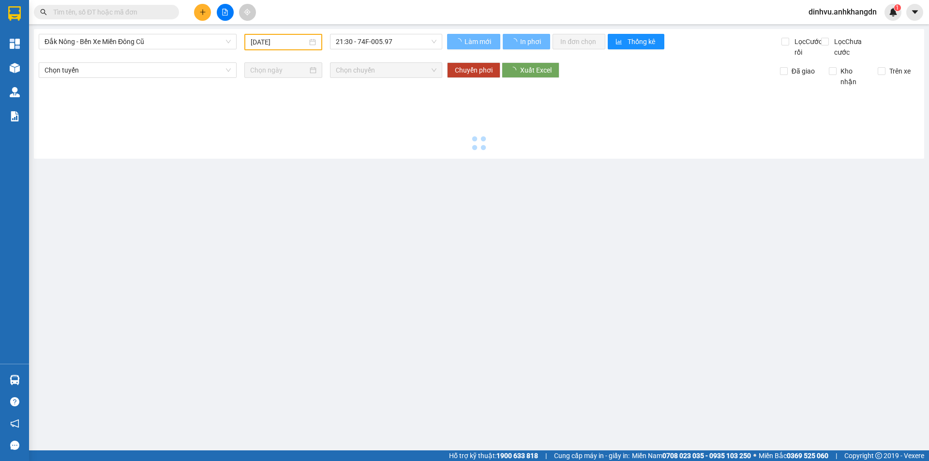
click at [196, 46] on span "Đắk Nông - Bến Xe Miền Đông Cũ" at bounding box center [138, 41] width 186 height 15
type input "[DATE]"
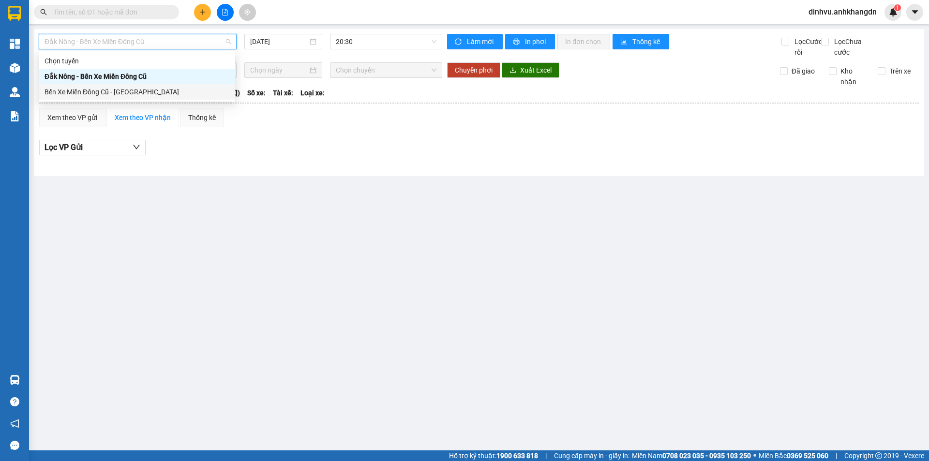
click at [157, 89] on div "Bến Xe Miền Đông Cũ - Đắk Nông" at bounding box center [137, 92] width 185 height 11
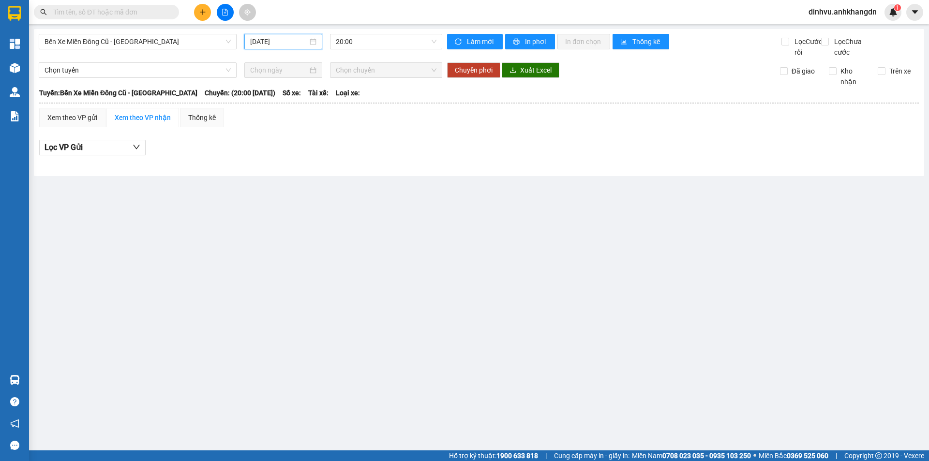
click at [295, 41] on input "[DATE]" at bounding box center [279, 41] width 58 height 11
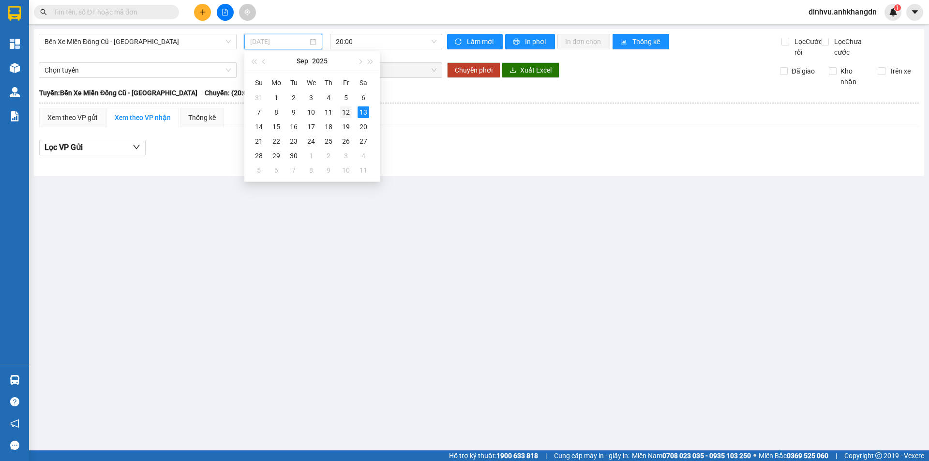
click at [344, 111] on div "12" at bounding box center [346, 112] width 12 height 12
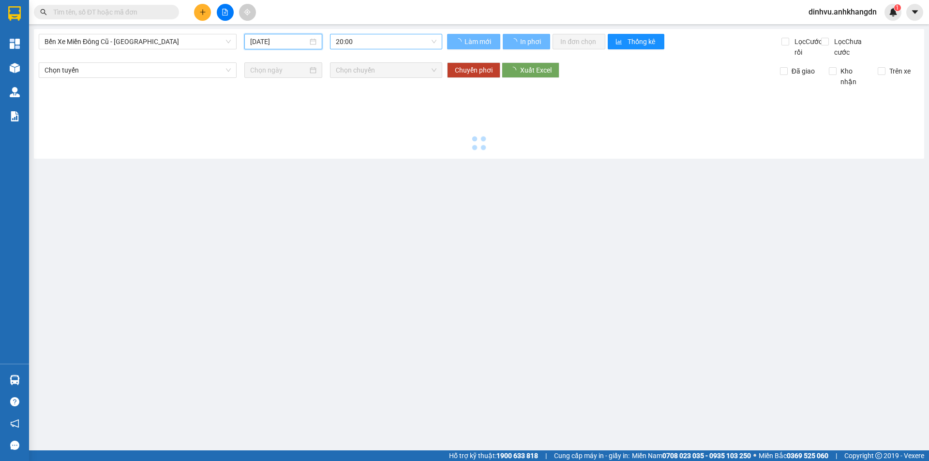
type input "12/09/2025"
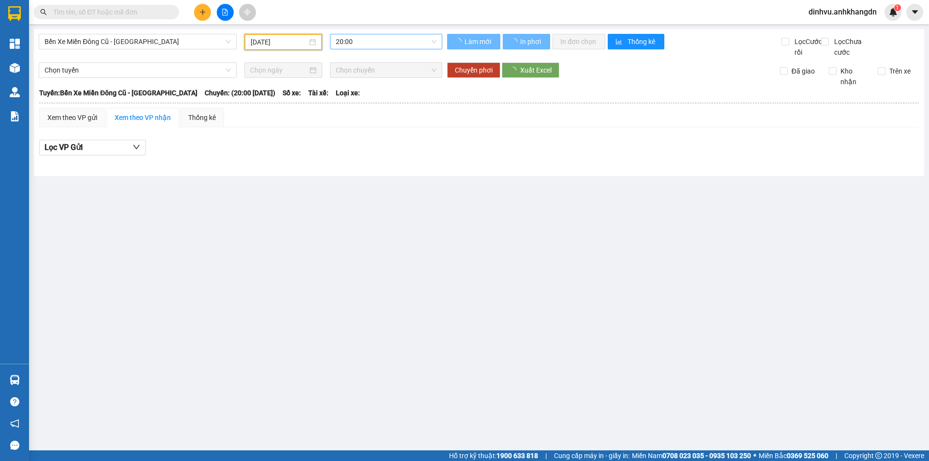
click at [363, 39] on span "20:00" at bounding box center [386, 41] width 101 height 15
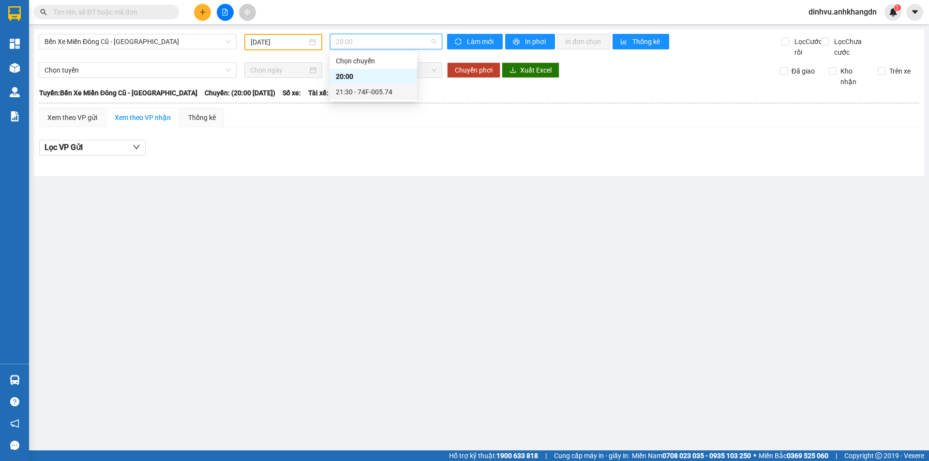
click at [360, 91] on div "21:30 - 74F-005.74" at bounding box center [373, 92] width 75 height 11
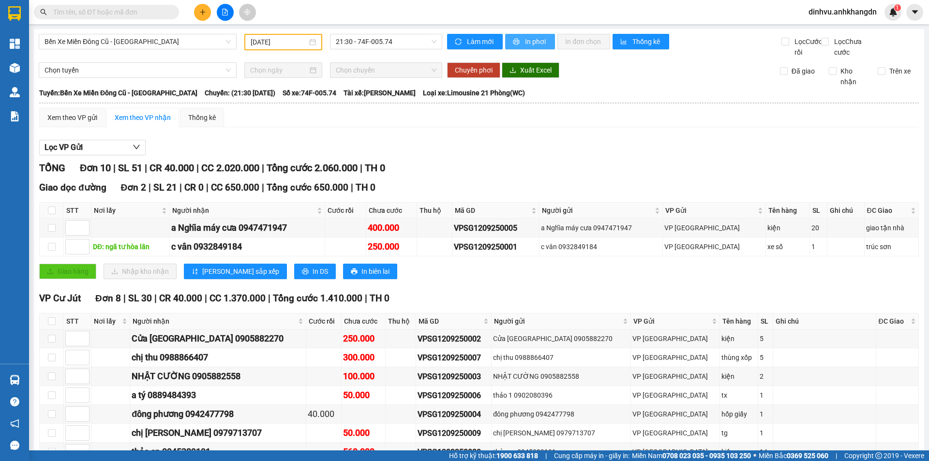
click at [525, 45] on span "In phơi" at bounding box center [536, 41] width 22 height 11
click at [210, 13] on div at bounding box center [225, 12] width 73 height 17
click at [208, 13] on button at bounding box center [202, 12] width 17 height 17
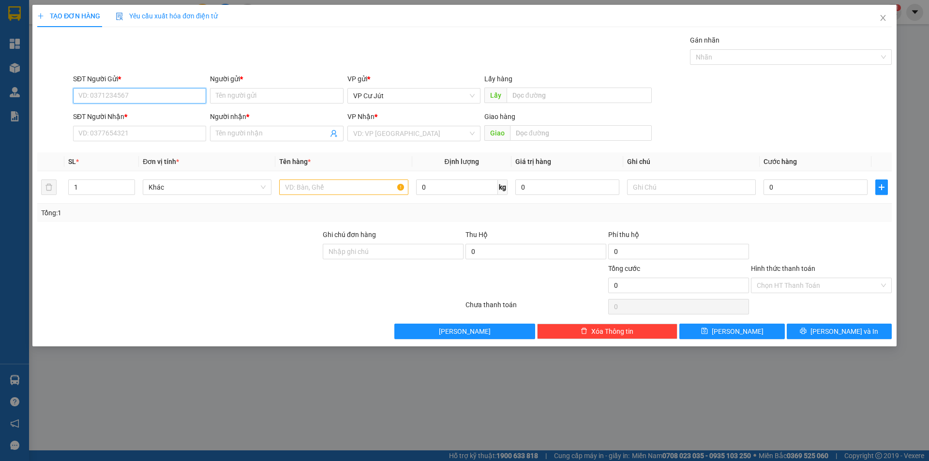
click at [144, 96] on input "SĐT Người Gửi *" at bounding box center [139, 95] width 133 height 15
click at [299, 181] on input "text" at bounding box center [343, 187] width 129 height 15
click at [174, 96] on input "SĐT Người Gửi *" at bounding box center [139, 95] width 133 height 15
type input "0977079810"
click at [211, 94] on div "SĐT Người Gửi * 0977079810 0977079810 Người gửi * Tên người gửi VP gửi * VP Cư …" at bounding box center [482, 91] width 823 height 34
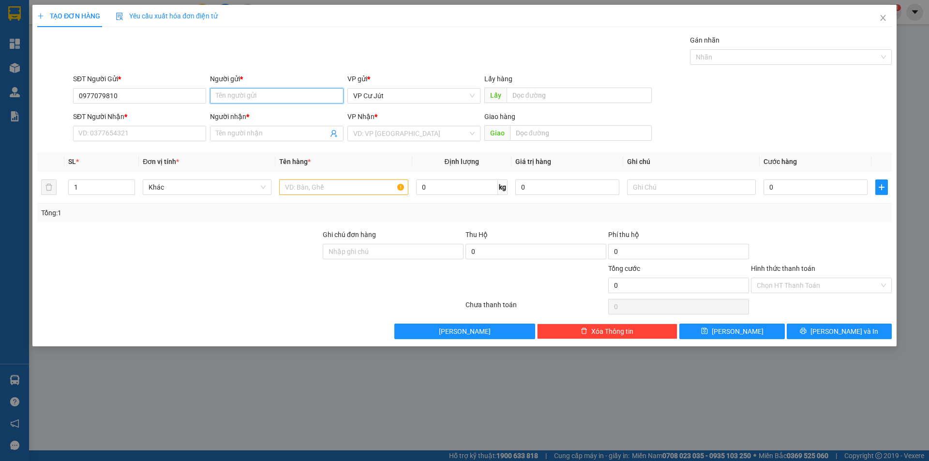
click at [215, 94] on input "Người gửi *" at bounding box center [276, 95] width 133 height 15
type input "A TÂM"
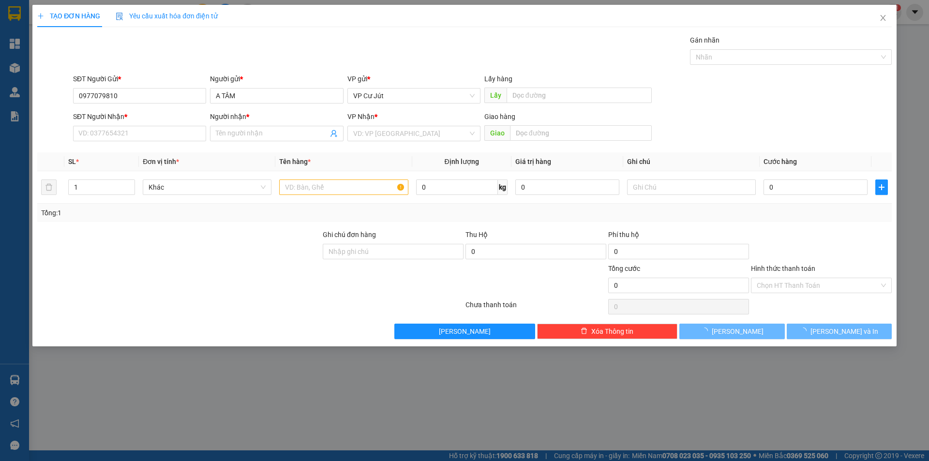
click at [206, 59] on div "Gán nhãn Nhãn" at bounding box center [482, 52] width 823 height 34
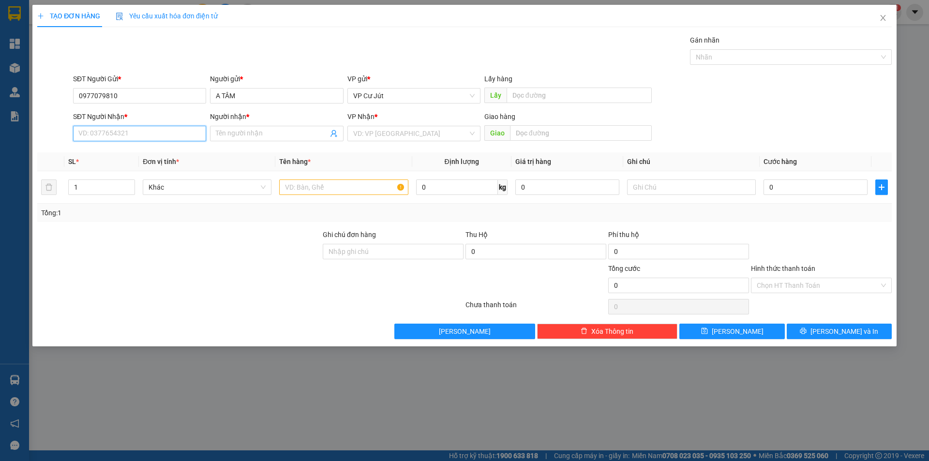
click at [153, 135] on input "SĐT Người Nhận *" at bounding box center [139, 133] width 133 height 15
click at [293, 183] on input "text" at bounding box center [343, 187] width 129 height 15
type input "THÙNG GÀ"
click at [183, 134] on input "SĐT Người Nhận *" at bounding box center [139, 133] width 133 height 15
click at [390, 131] on input "search" at bounding box center [410, 133] width 115 height 15
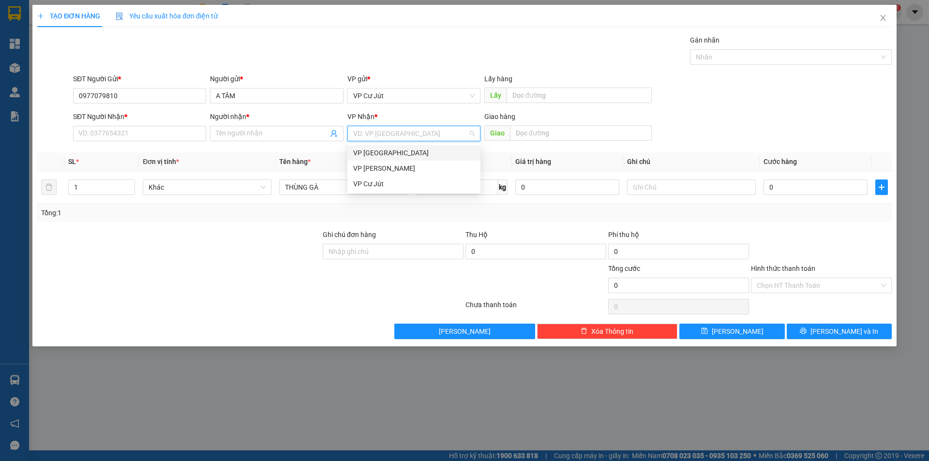
click at [385, 150] on div "VP [GEOGRAPHIC_DATA]" at bounding box center [413, 153] width 121 height 11
click at [161, 123] on div "SĐT Người Nhận *" at bounding box center [139, 118] width 133 height 15
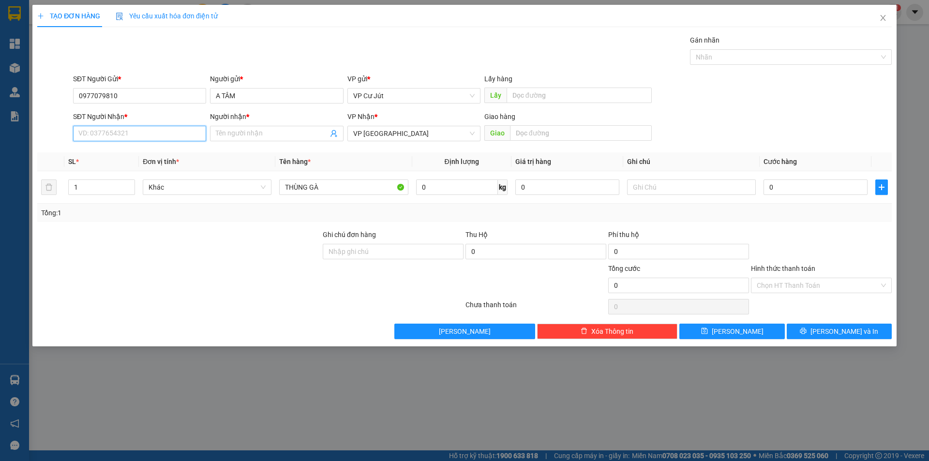
click at [161, 128] on input "SĐT Người Nhận *" at bounding box center [139, 133] width 133 height 15
click at [176, 61] on div "Gán nhãn Nhãn" at bounding box center [482, 52] width 823 height 34
click at [154, 138] on input "SĐT Người Nhận *" at bounding box center [139, 133] width 133 height 15
type input "0918659941"
click at [219, 132] on input "Người nhận *" at bounding box center [272, 133] width 112 height 11
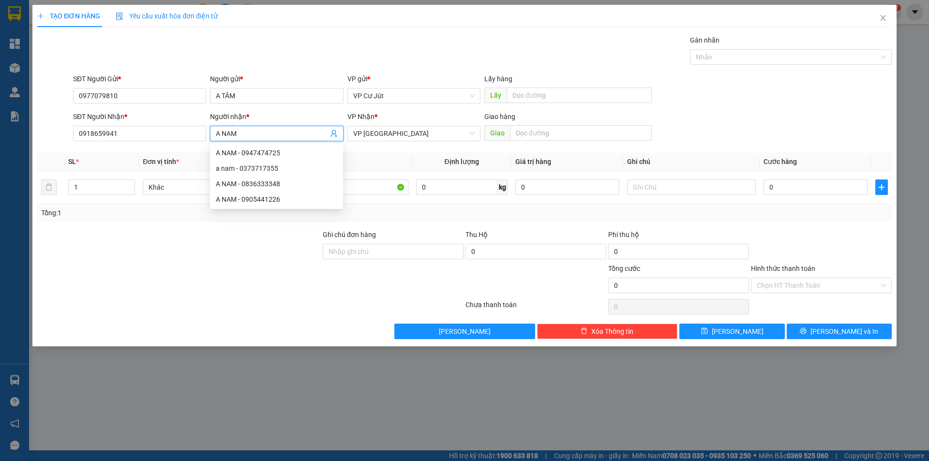
type input "A NAM"
drag, startPoint x: 306, startPoint y: 58, endPoint x: 565, endPoint y: 139, distance: 271.5
click at [308, 58] on div "Gán nhãn Nhãn" at bounding box center [482, 52] width 823 height 34
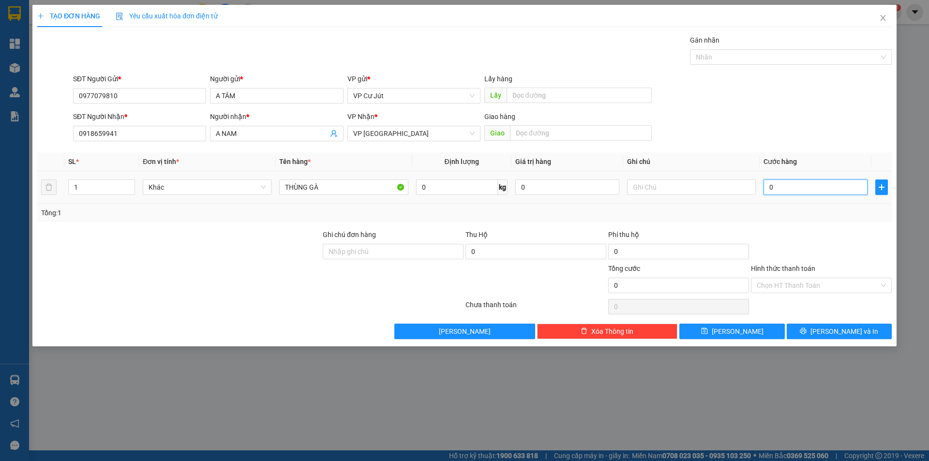
click at [779, 193] on input "0" at bounding box center [816, 187] width 104 height 15
type input "50"
type input "500"
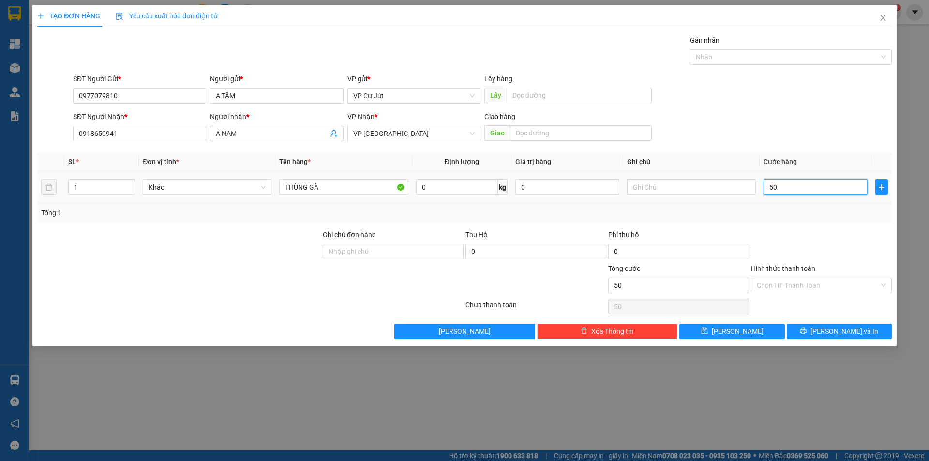
type input "500"
type input "5.000"
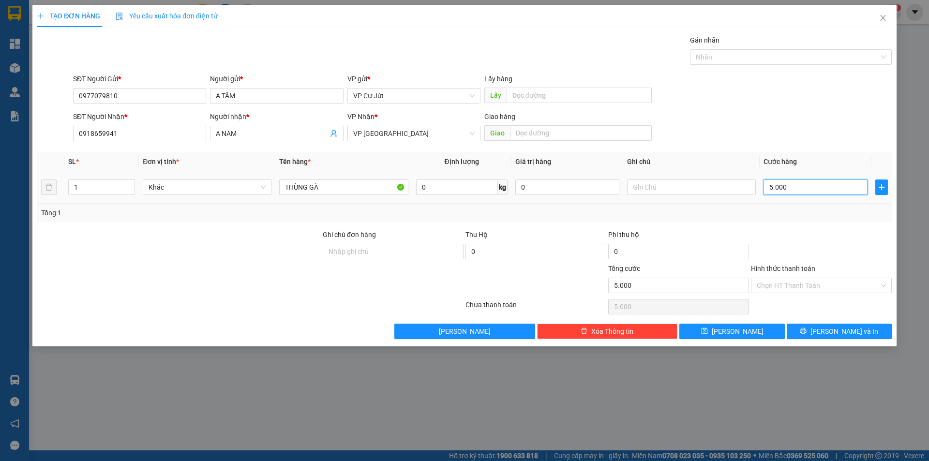
type input "50.000"
click at [812, 326] on button "Lưu và In" at bounding box center [839, 331] width 105 height 15
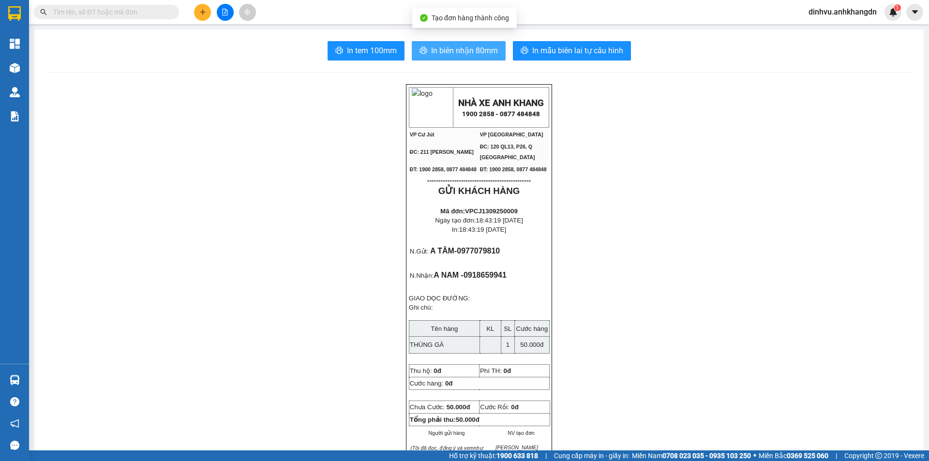
click at [422, 57] on button "In biên nhận 80mm" at bounding box center [459, 50] width 94 height 19
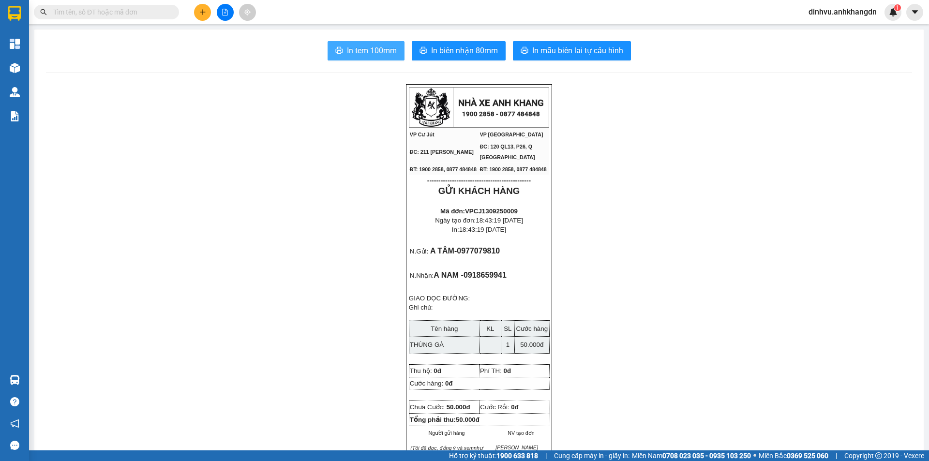
click at [360, 58] on button "In tem 100mm" at bounding box center [366, 50] width 77 height 19
click at [225, 16] on button at bounding box center [225, 12] width 17 height 17
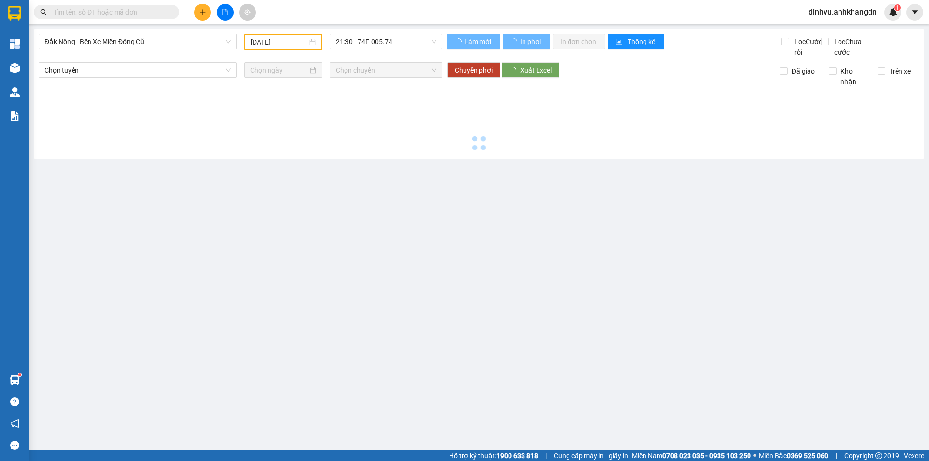
type input "[DATE]"
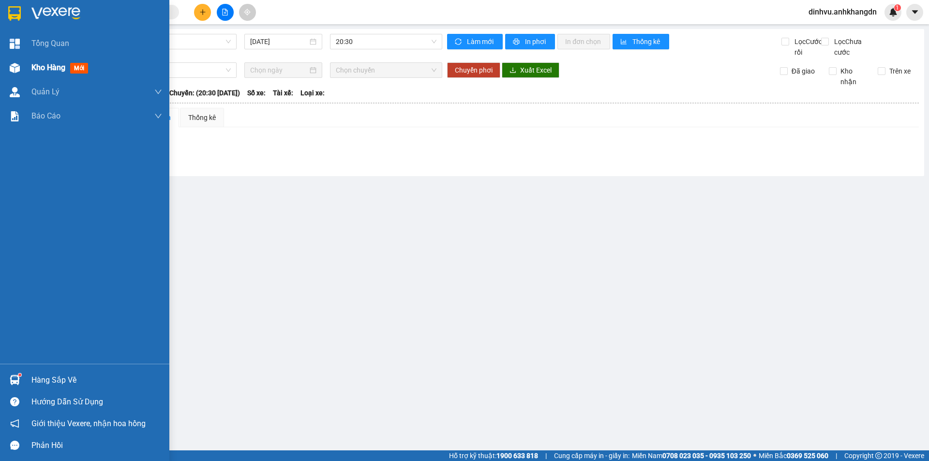
click at [31, 67] on div "Kho hàng mới" at bounding box center [84, 68] width 169 height 24
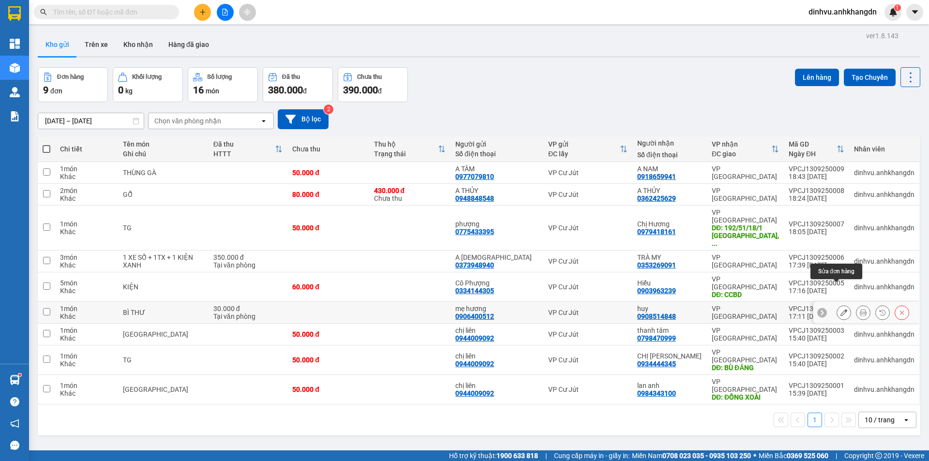
click at [840, 309] on icon at bounding box center [843, 312] width 7 height 7
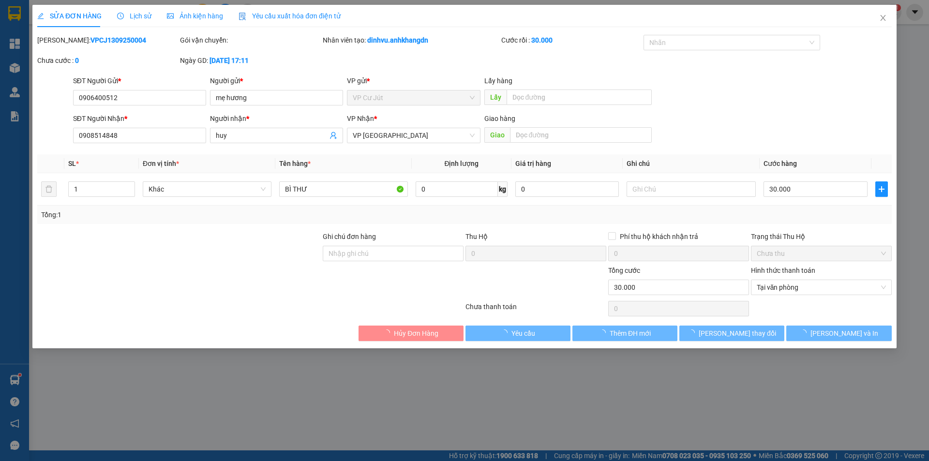
type input "0906400512"
type input "mẹ hương"
type input "0908514848"
type input "huy"
type input "30.000"
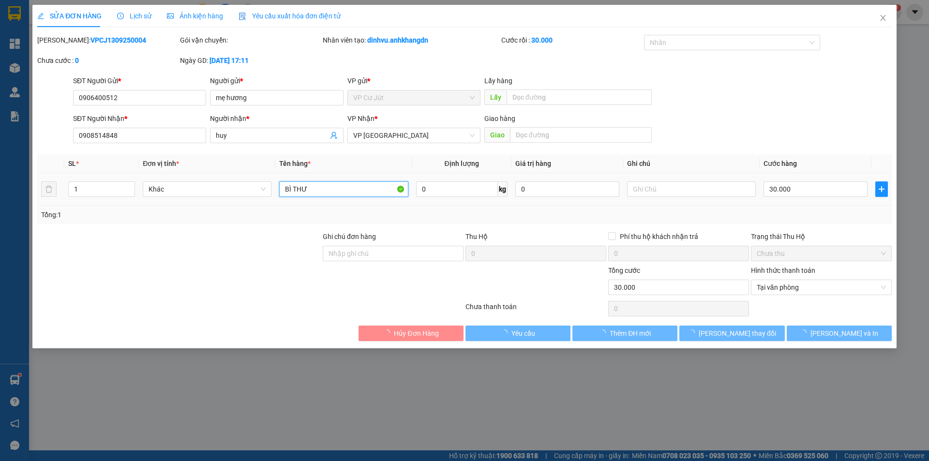
drag, startPoint x: 336, startPoint y: 194, endPoint x: 288, endPoint y: 193, distance: 47.4
click at [289, 192] on input "BÌ THƯ" at bounding box center [343, 188] width 129 height 15
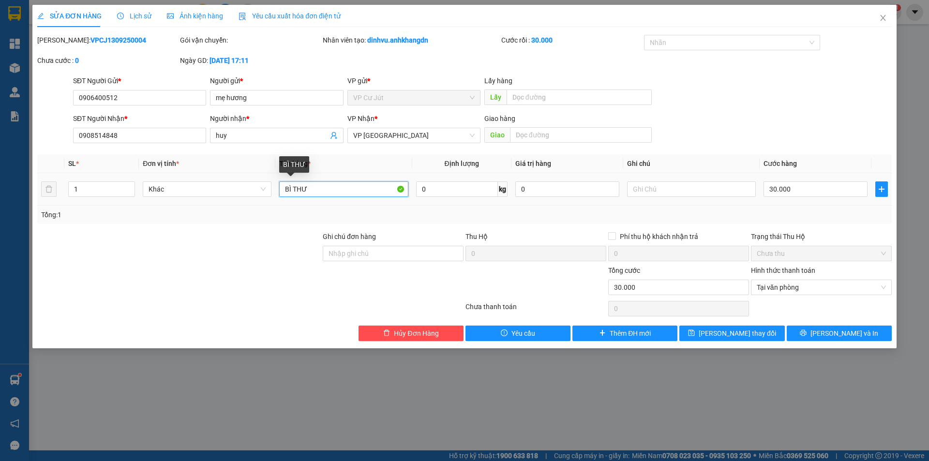
type input "B"
type input "t"
type input "[GEOGRAPHIC_DATA]"
click at [830, 335] on button "Lưu và In" at bounding box center [839, 333] width 105 height 15
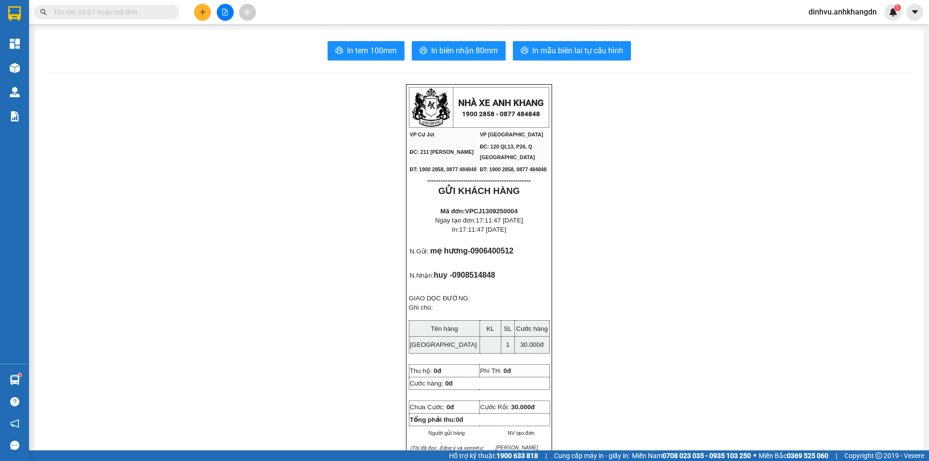
click at [204, 15] on icon "plus" at bounding box center [202, 12] width 7 height 7
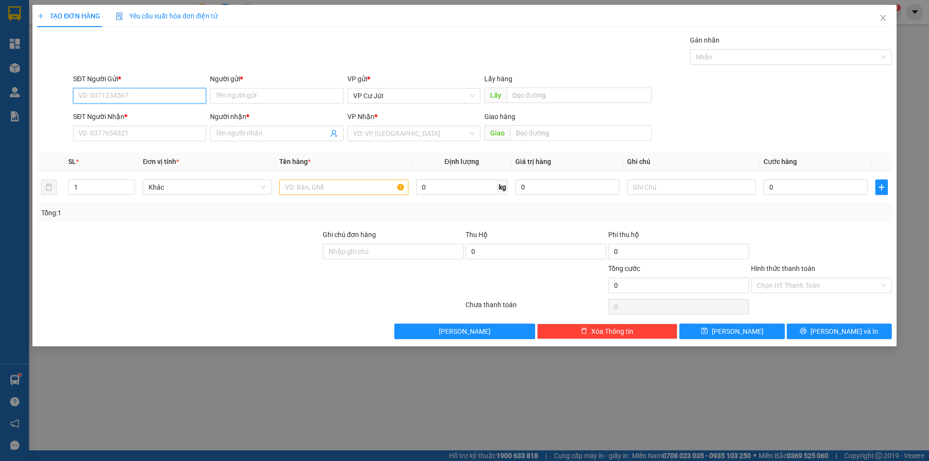
click at [182, 90] on input "SĐT Người Gửi *" at bounding box center [139, 95] width 133 height 15
click at [196, 63] on div "Gán nhãn Nhãn" at bounding box center [482, 52] width 823 height 34
click at [156, 94] on input "SĐT Người Gửi *" at bounding box center [139, 95] width 133 height 15
type input "0388674816"
click at [247, 92] on input "Người gửi *" at bounding box center [276, 95] width 133 height 15
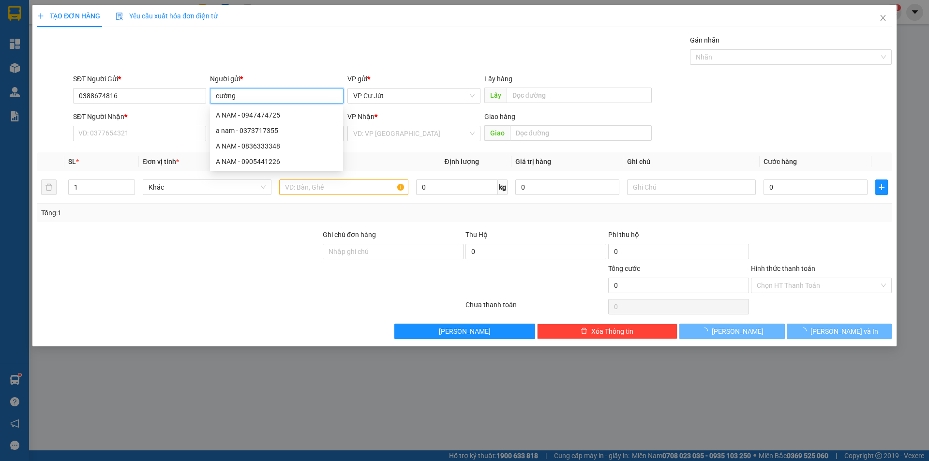
type input "cường"
click at [243, 66] on div "Gán nhãn Nhãn" at bounding box center [482, 52] width 823 height 34
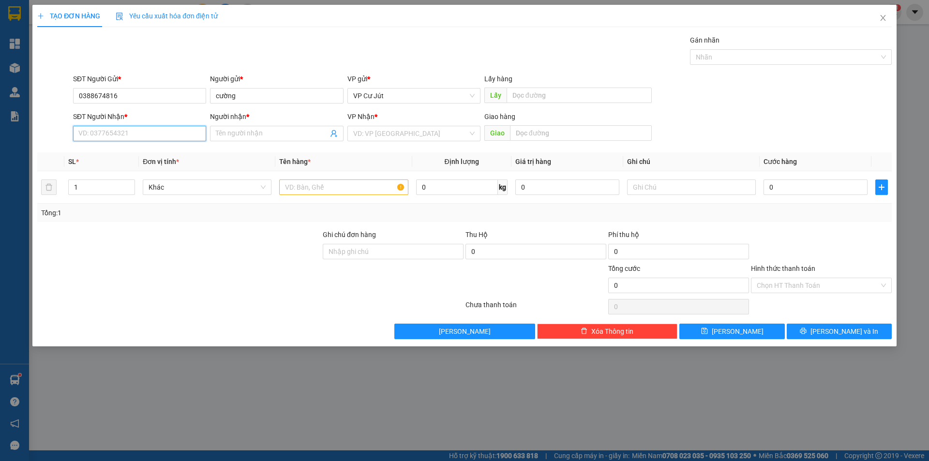
click at [160, 130] on input "SĐT Người Nhận *" at bounding box center [139, 133] width 133 height 15
type input "0355514726"
click at [263, 137] on input "Người nhận *" at bounding box center [272, 133] width 112 height 11
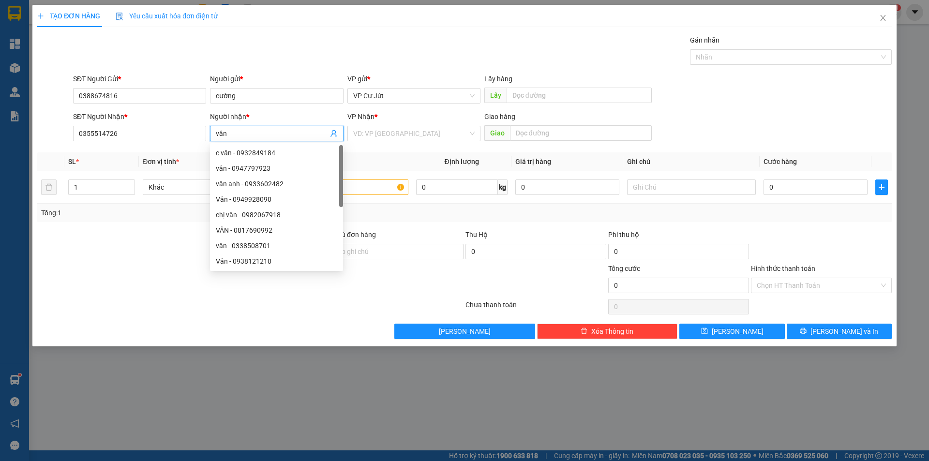
type input "vân"
click at [278, 34] on div "TẠO ĐƠN HÀNG Yêu cầu xuất hóa đơn điện tử Transit Pickup Surcharge Ids Transit …" at bounding box center [464, 172] width 854 height 334
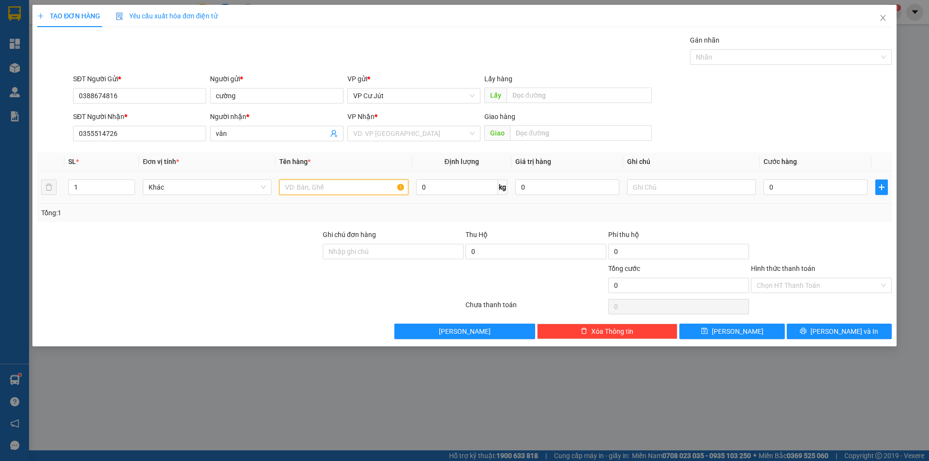
click at [356, 188] on input "text" at bounding box center [343, 187] width 129 height 15
type input "tx"
click at [404, 136] on input "search" at bounding box center [410, 133] width 115 height 15
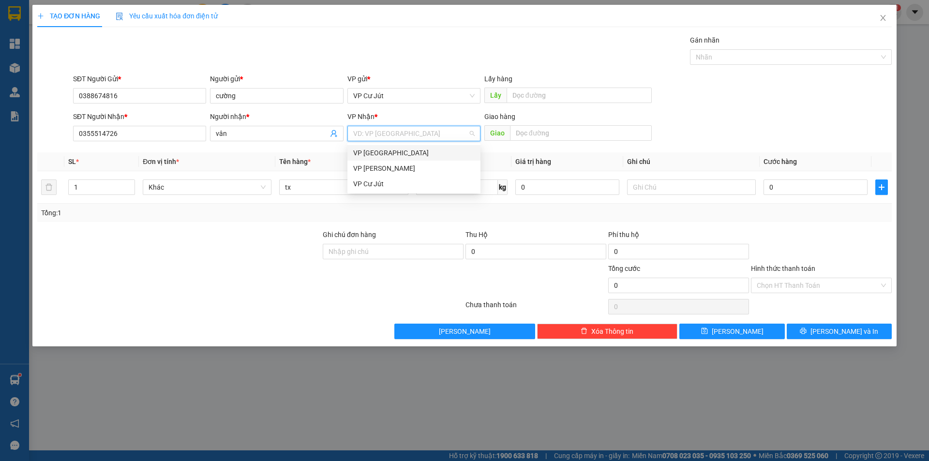
drag, startPoint x: 402, startPoint y: 149, endPoint x: 460, endPoint y: 150, distance: 58.5
click at [402, 150] on div "VP [GEOGRAPHIC_DATA]" at bounding box center [413, 153] width 121 height 11
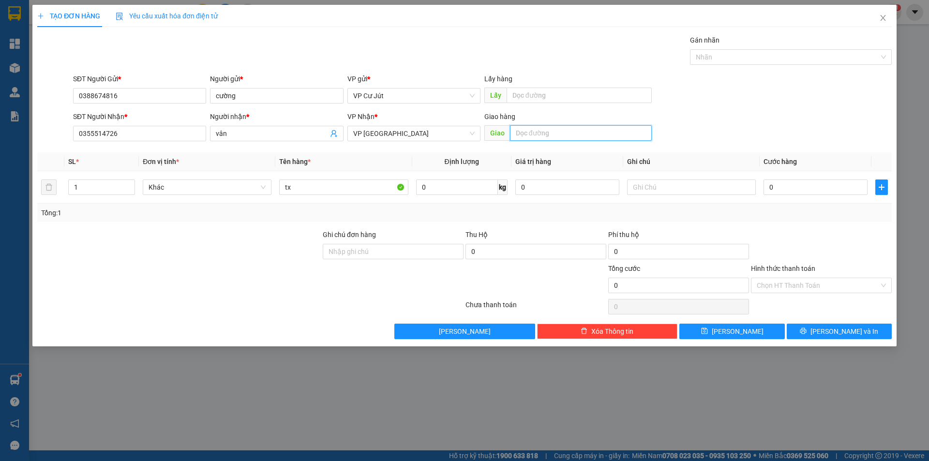
click at [533, 137] on input "text" at bounding box center [581, 132] width 142 height 15
click at [536, 134] on input "lý thục man p.bình thuận Q.7" at bounding box center [581, 132] width 142 height 15
type input "lý phục man p.bình thuận Q.7"
click at [704, 120] on div "SĐT Người Nhận * 0355514726 Người nhận * vân VP Nhận * VP Sài Gòn Giao hàng Gia…" at bounding box center [482, 128] width 823 height 34
click at [801, 185] on input "0" at bounding box center [816, 187] width 104 height 15
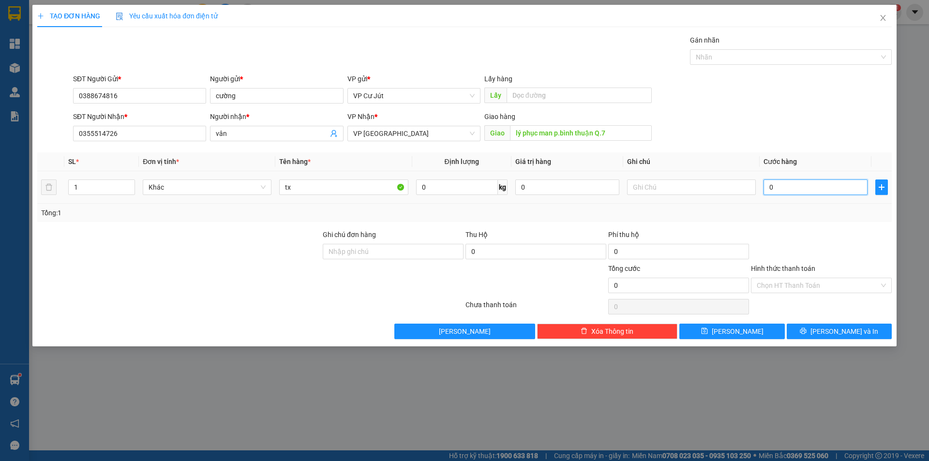
type input "50"
type input "500"
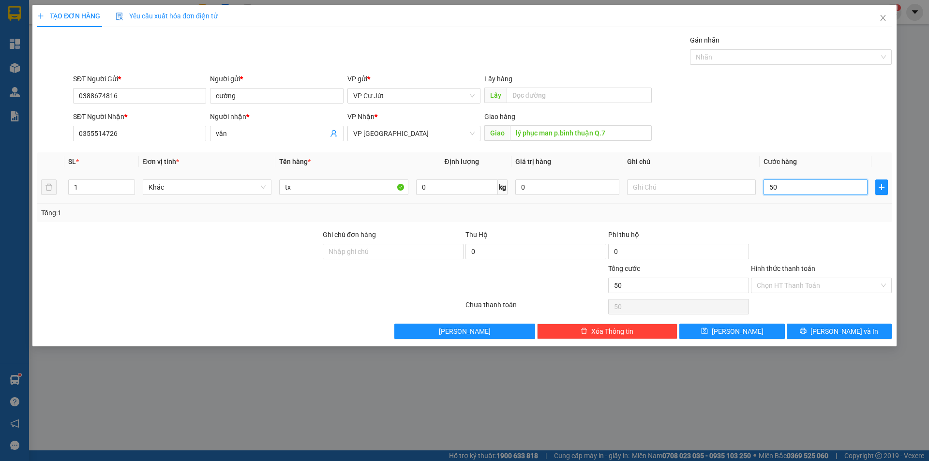
type input "500"
type input "5.000"
type input "50.000"
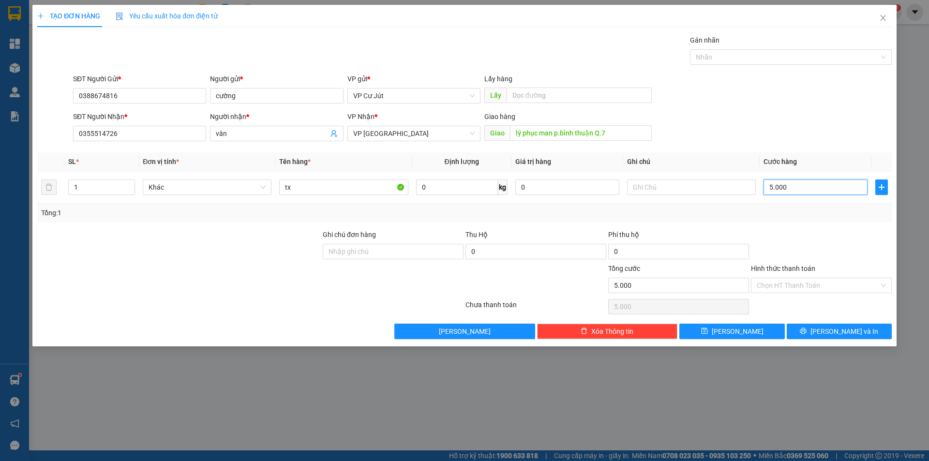
type input "50.000"
click at [770, 108] on form "SĐT Người Gửi * 0388674816 Người gửi * cường VP gửi * VP Cư Jút Lấy hàng Lấy SĐ…" at bounding box center [464, 110] width 854 height 72
click at [812, 182] on input "50.000" at bounding box center [816, 187] width 104 height 15
type input "0"
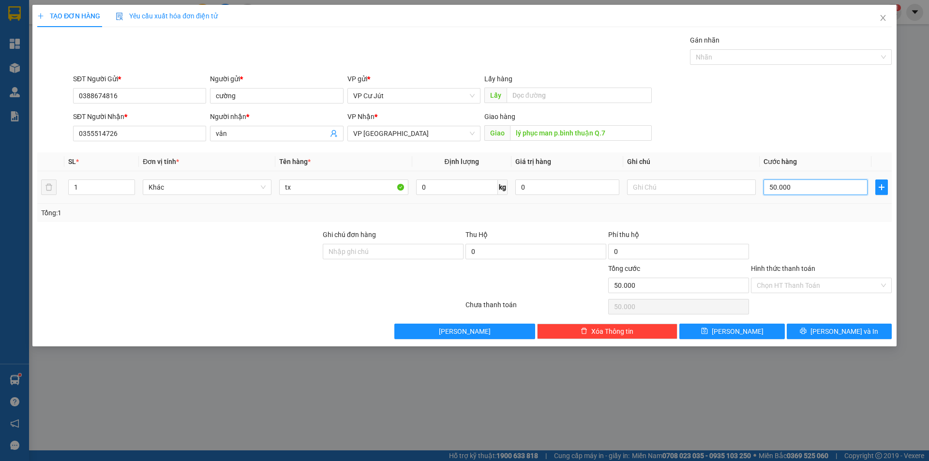
type input "0"
type input "30"
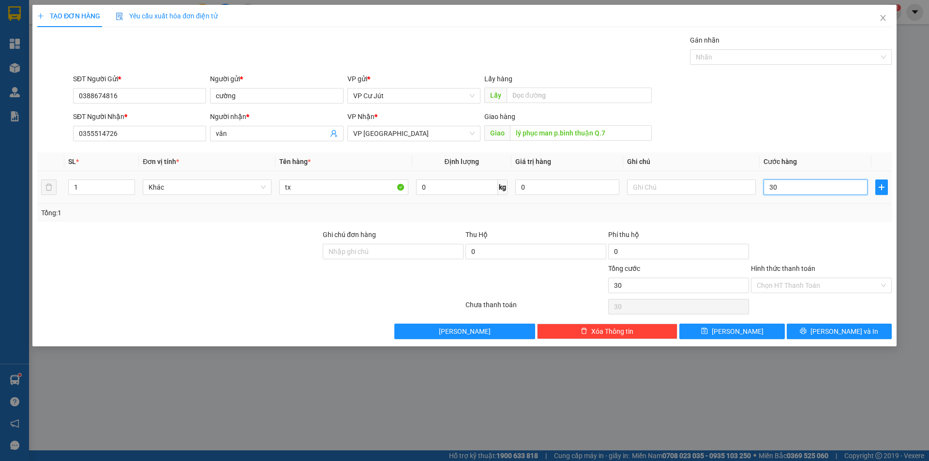
type input "300"
type input "3.000"
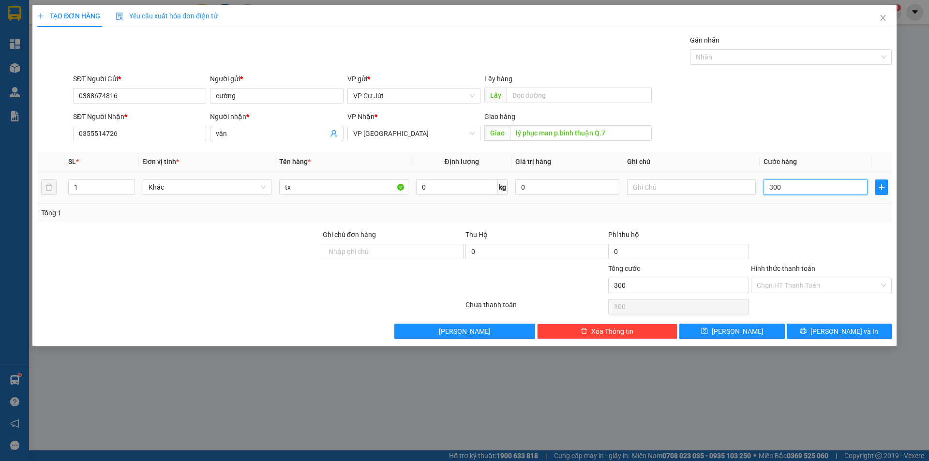
type input "3.000"
type input "30.000"
type input "3.000"
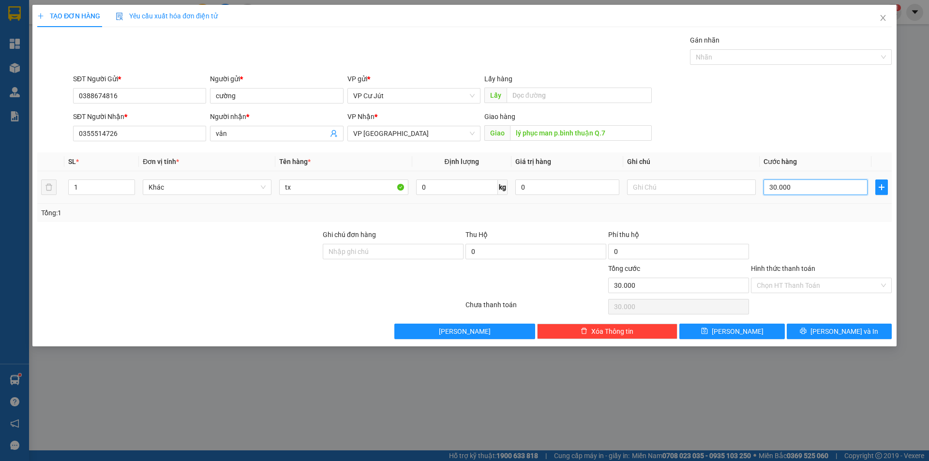
type input "3.000"
type input "300"
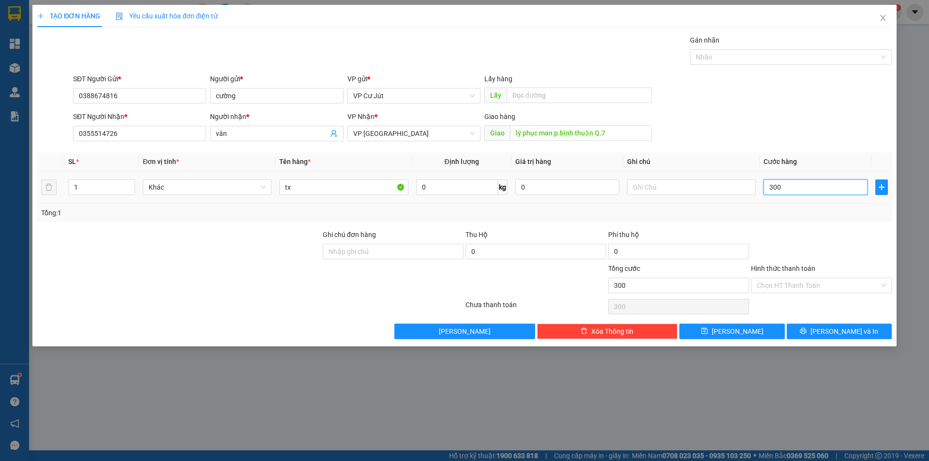
type input "30"
type input "3"
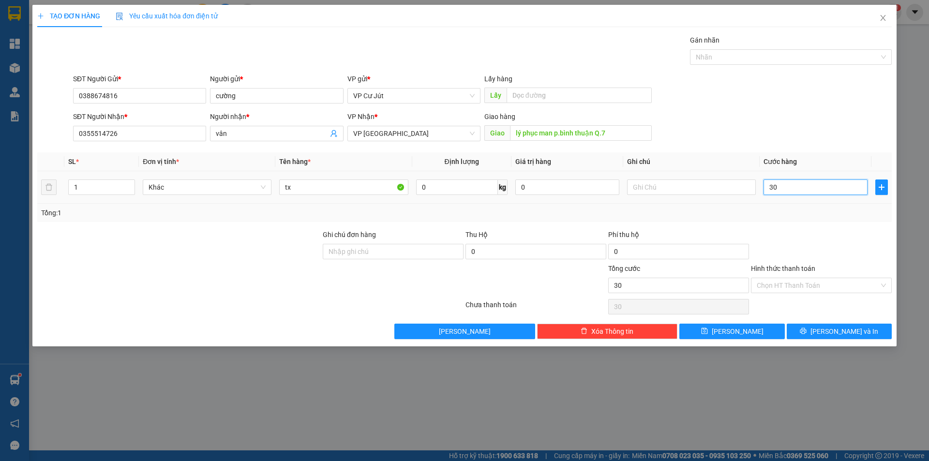
type input "3"
type input "13"
type input "133"
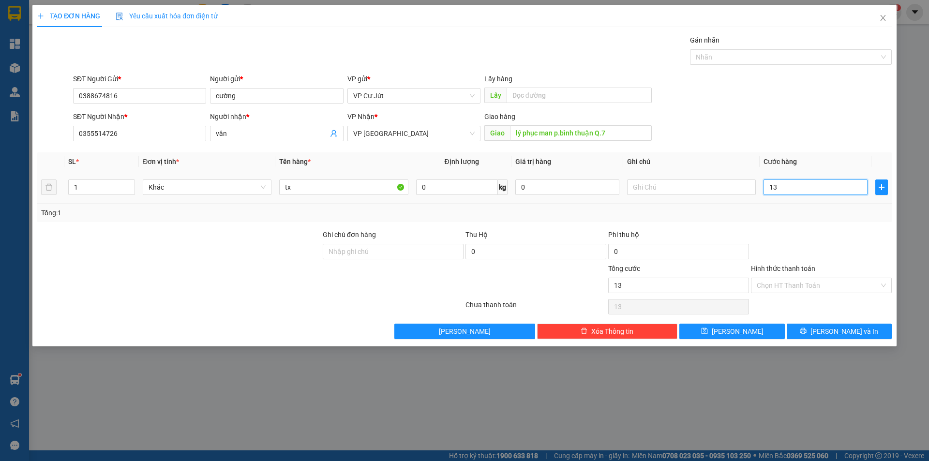
type input "133"
type input "13"
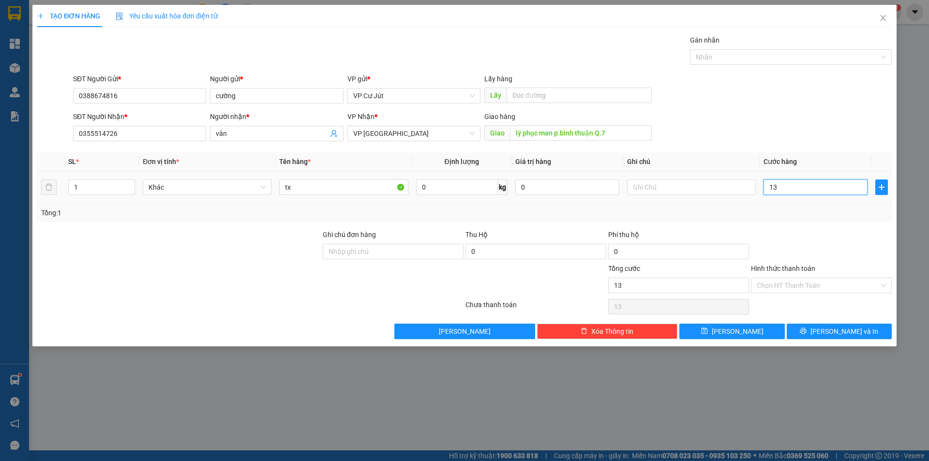
type input "130"
type input "1.300"
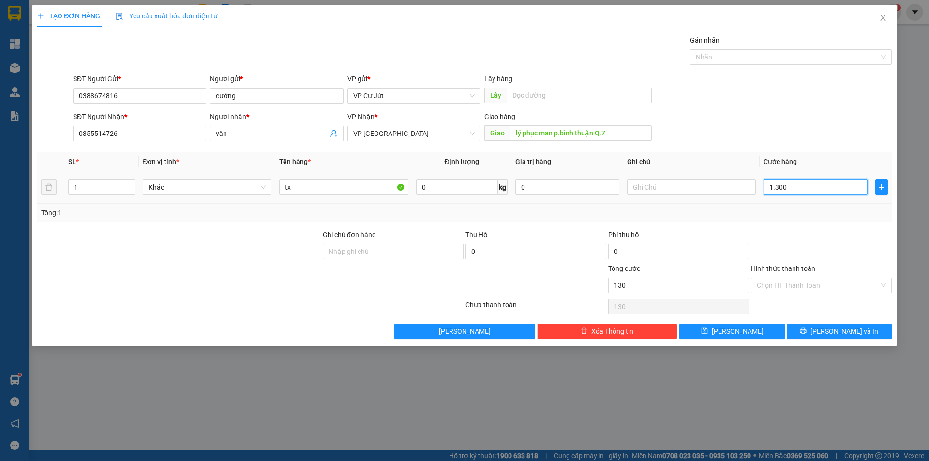
type input "1.300"
type input "13.000"
type input "130.000"
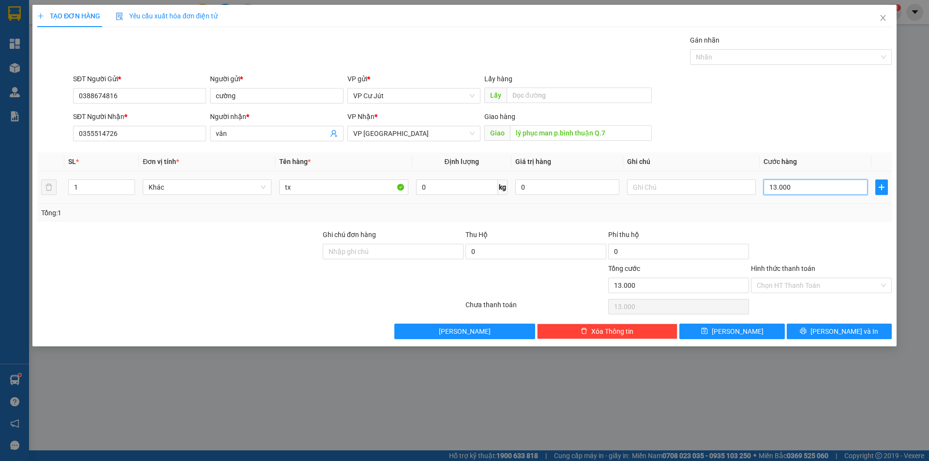
type input "130.000"
click at [810, 288] on input "Hình thức thanh toán" at bounding box center [818, 285] width 122 height 15
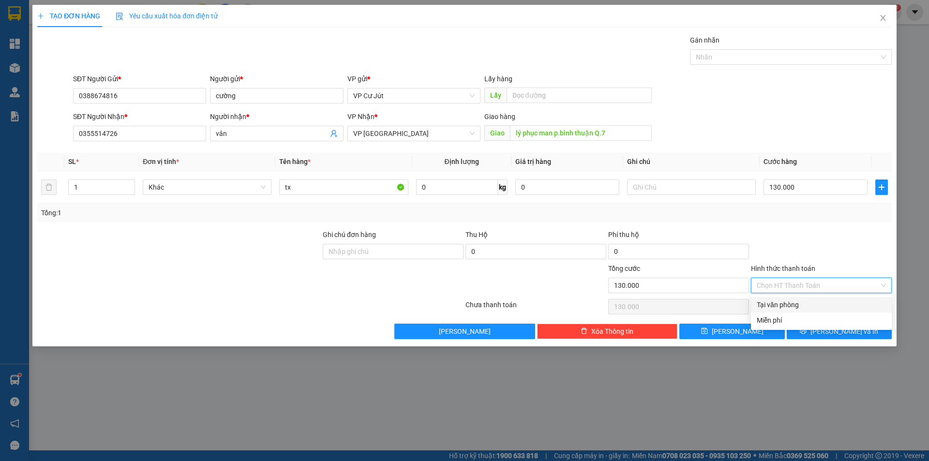
drag, startPoint x: 808, startPoint y: 301, endPoint x: 689, endPoint y: 222, distance: 142.5
click at [807, 302] on div "Tại văn phòng" at bounding box center [821, 305] width 129 height 11
type input "0"
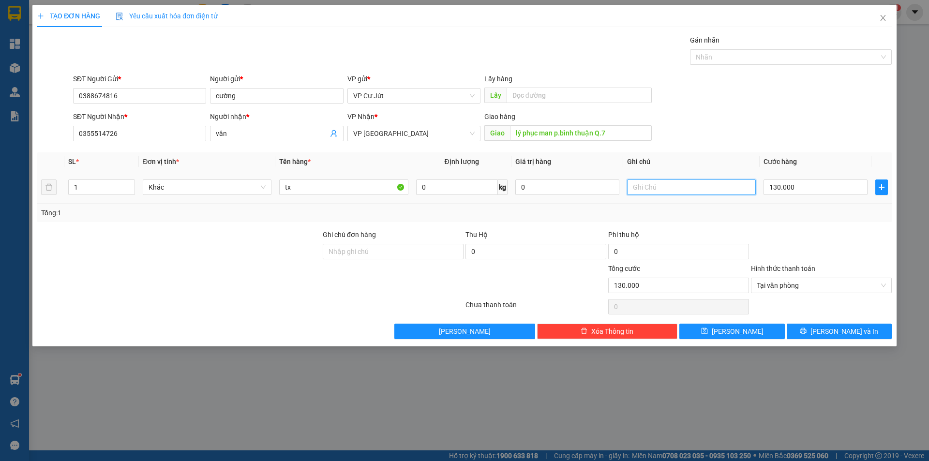
click at [644, 183] on input "text" at bounding box center [691, 187] width 129 height 15
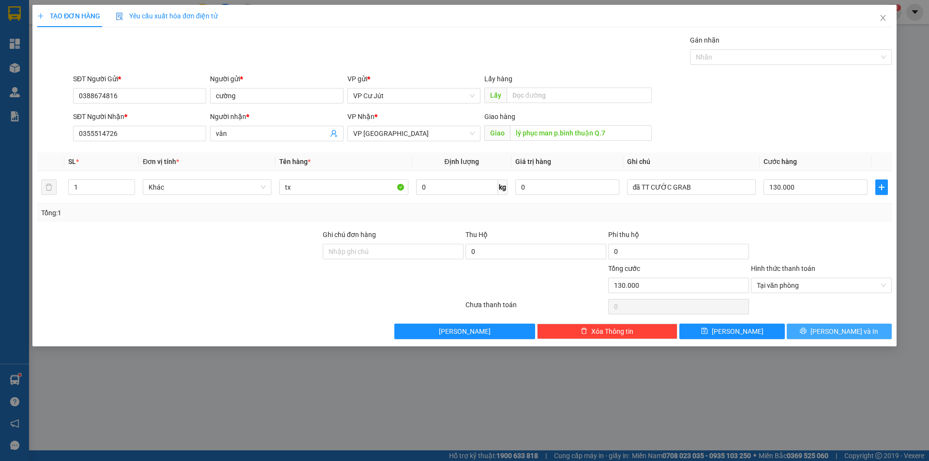
click at [853, 332] on span "Lưu và In" at bounding box center [844, 331] width 68 height 11
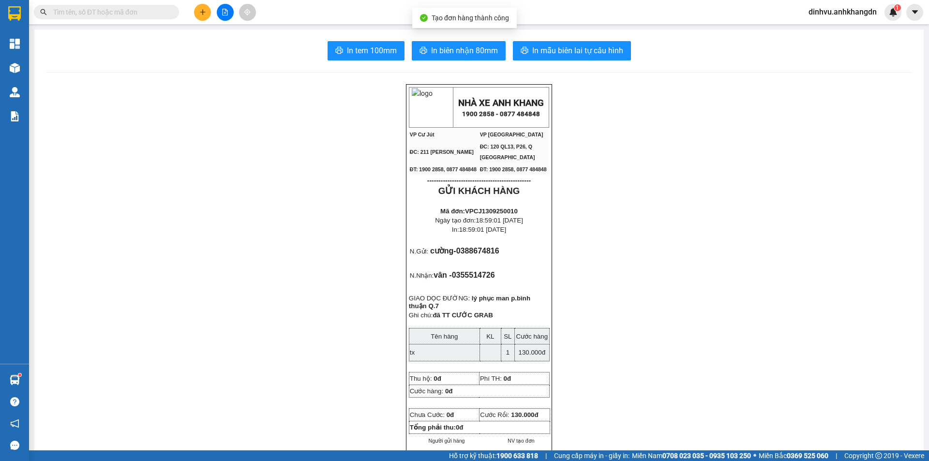
click at [469, 60] on button "In biên nhận 80mm" at bounding box center [459, 50] width 94 height 19
click at [469, 58] on button "In biên nhận 80mm" at bounding box center [459, 50] width 94 height 19
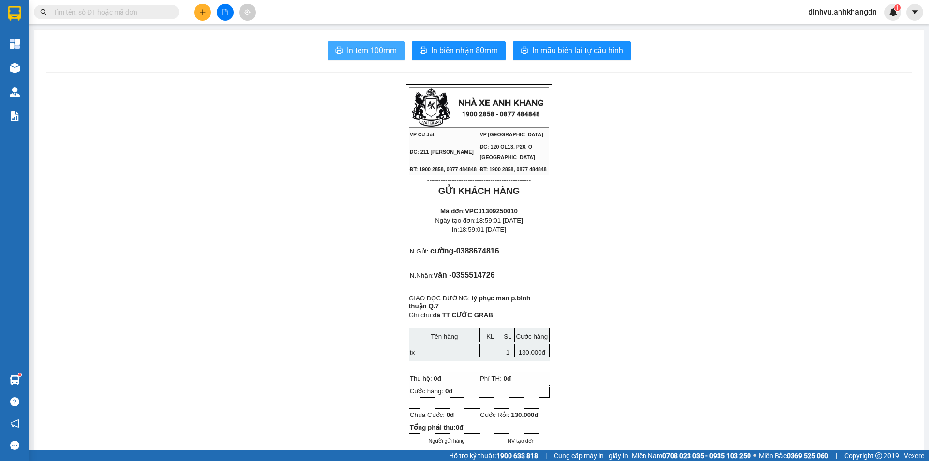
click at [361, 50] on span "In tem 100mm" at bounding box center [372, 51] width 50 height 12
click at [485, 55] on span "In biên nhận 80mm" at bounding box center [464, 51] width 67 height 12
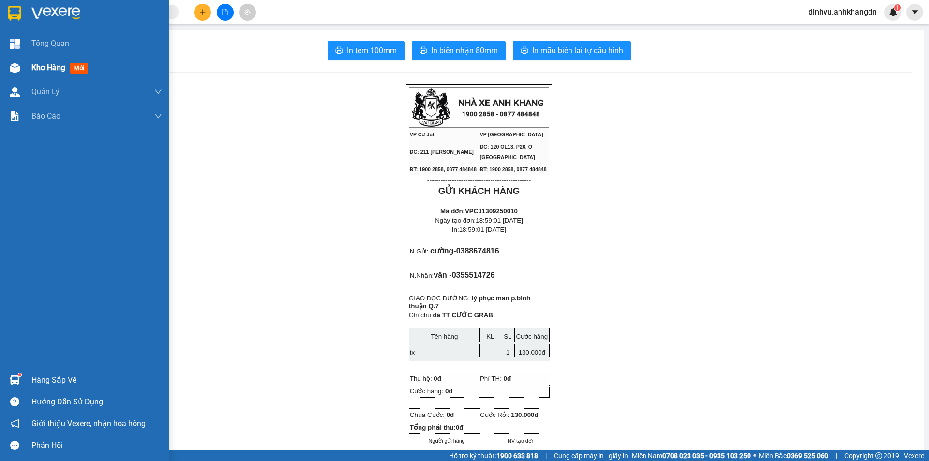
click at [22, 62] on div at bounding box center [14, 68] width 17 height 17
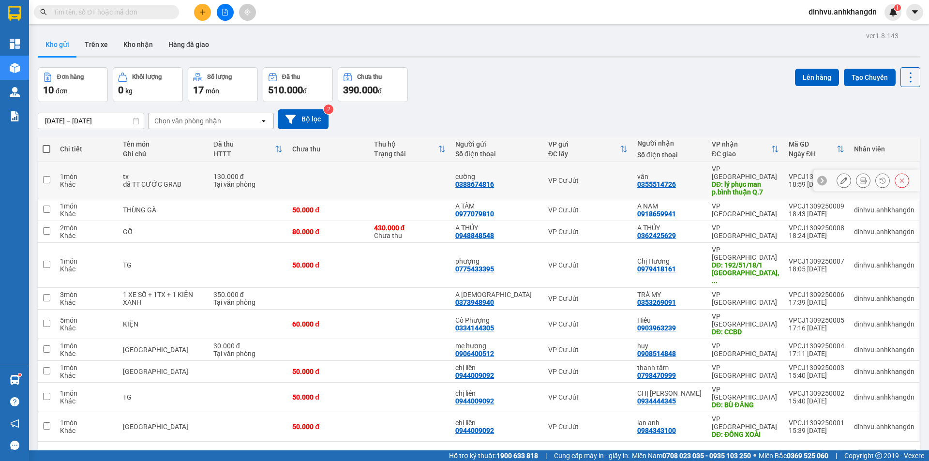
click at [424, 180] on td at bounding box center [409, 180] width 81 height 37
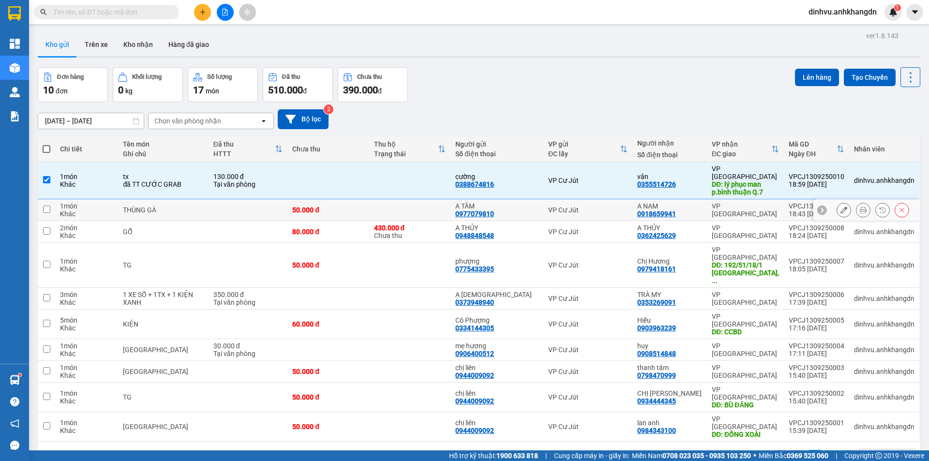
click at [404, 200] on td at bounding box center [409, 210] width 81 height 22
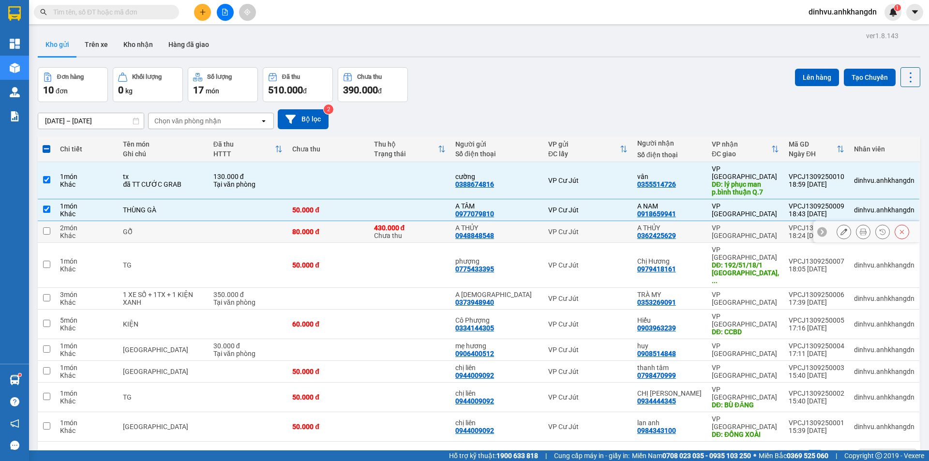
click at [397, 221] on td "430.000 đ Chưa thu" at bounding box center [409, 232] width 81 height 22
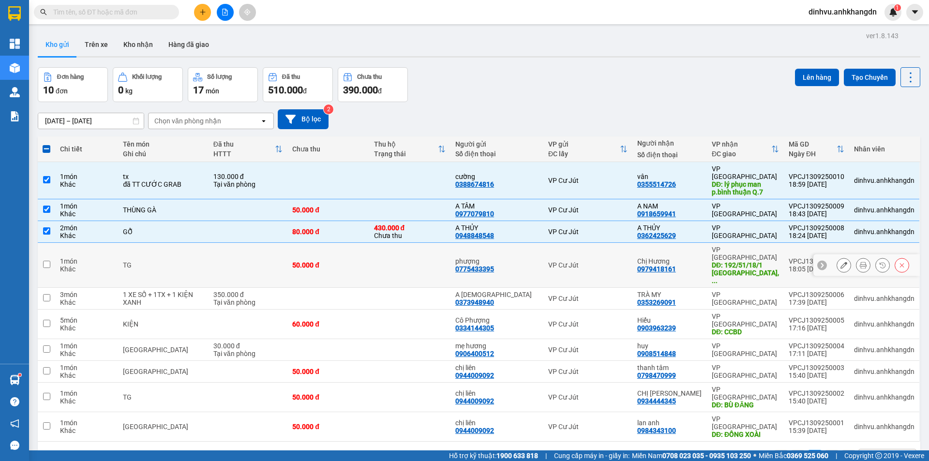
click at [384, 246] on td at bounding box center [409, 265] width 81 height 45
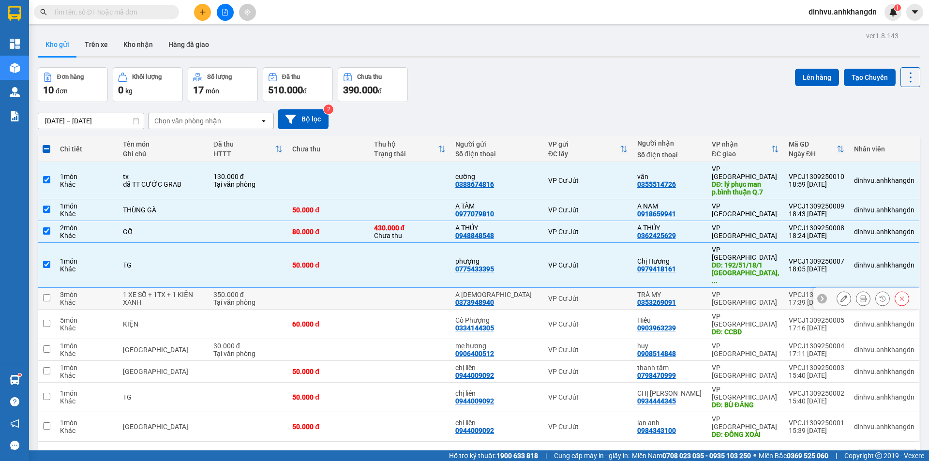
click at [364, 288] on td at bounding box center [327, 299] width 81 height 22
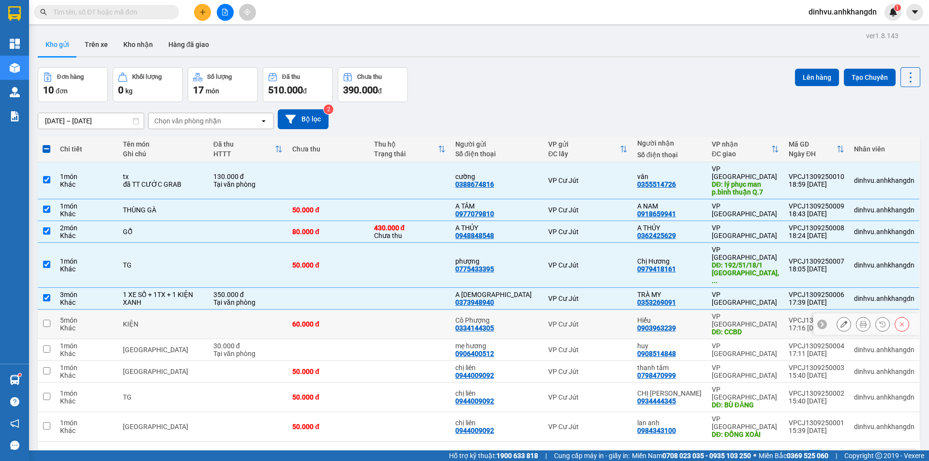
click at [352, 320] on div "60.000 đ" at bounding box center [328, 324] width 72 height 8
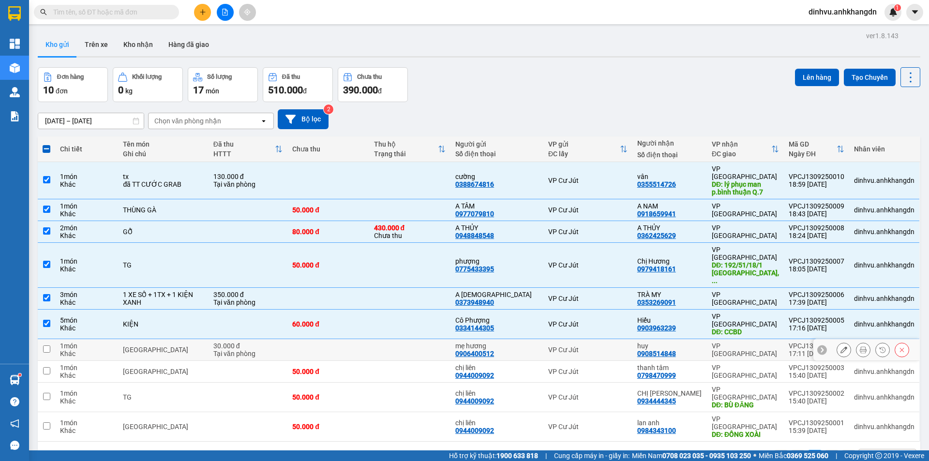
click at [341, 339] on td at bounding box center [327, 350] width 81 height 22
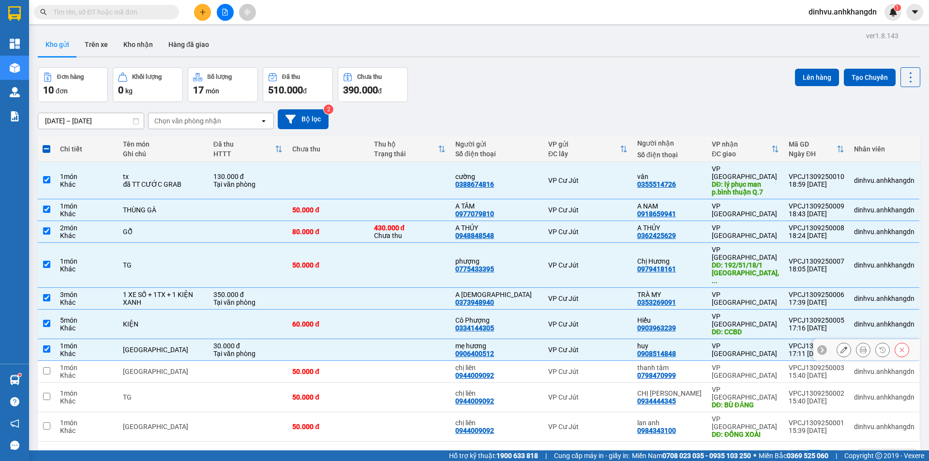
drag, startPoint x: 338, startPoint y: 332, endPoint x: 335, endPoint y: 339, distance: 7.2
click at [337, 361] on td "50.000 đ" at bounding box center [327, 372] width 81 height 22
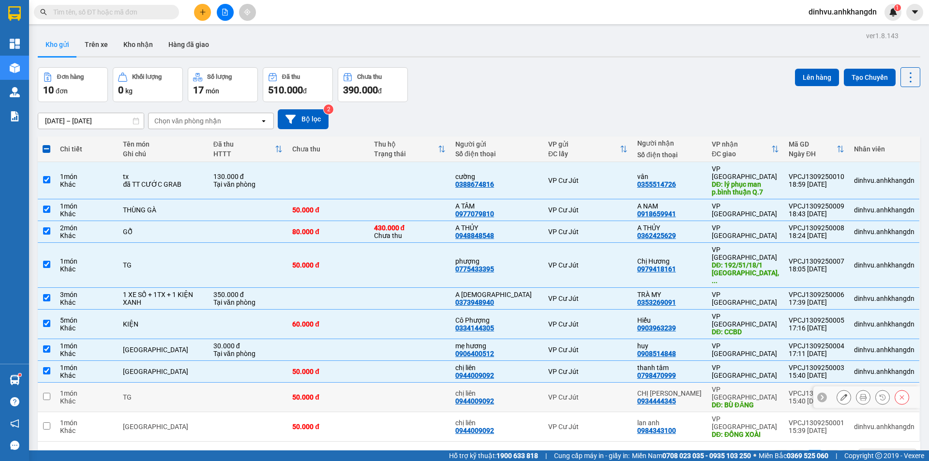
click at [328, 383] on td "50.000 đ" at bounding box center [327, 398] width 81 height 30
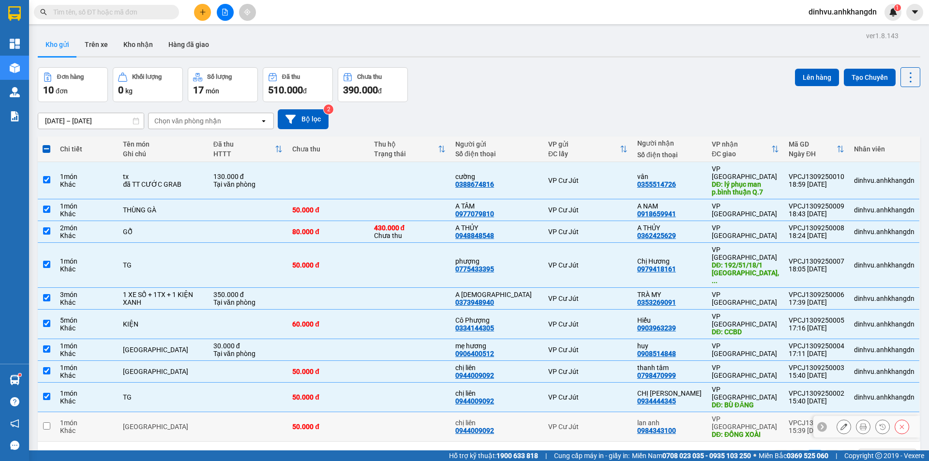
drag, startPoint x: 328, startPoint y: 375, endPoint x: 328, endPoint y: 384, distance: 8.7
click at [328, 412] on td "50.000 đ" at bounding box center [327, 427] width 81 height 30
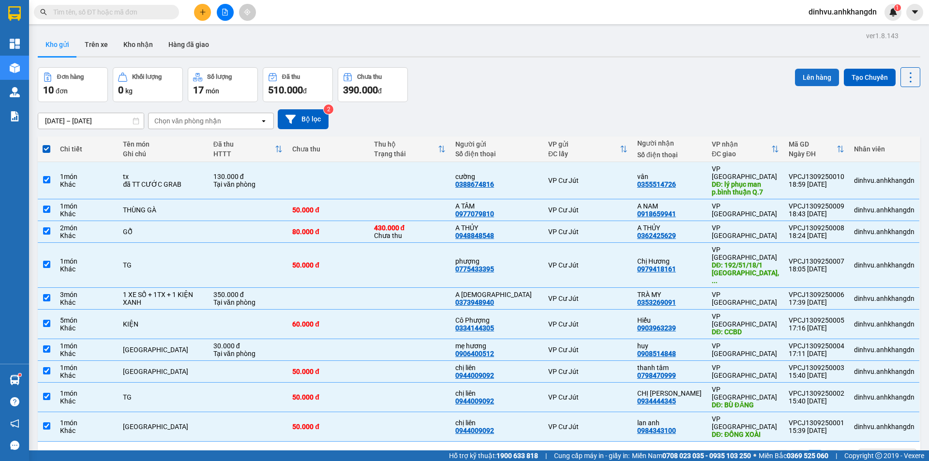
click at [797, 84] on button "Lên hàng" at bounding box center [817, 77] width 44 height 17
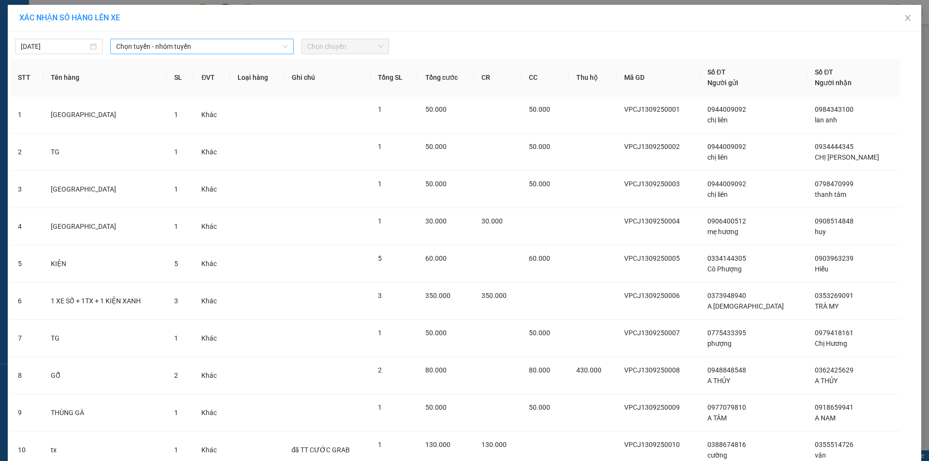
click at [187, 52] on span "Chọn tuyến - nhóm tuyến" at bounding box center [202, 46] width 172 height 15
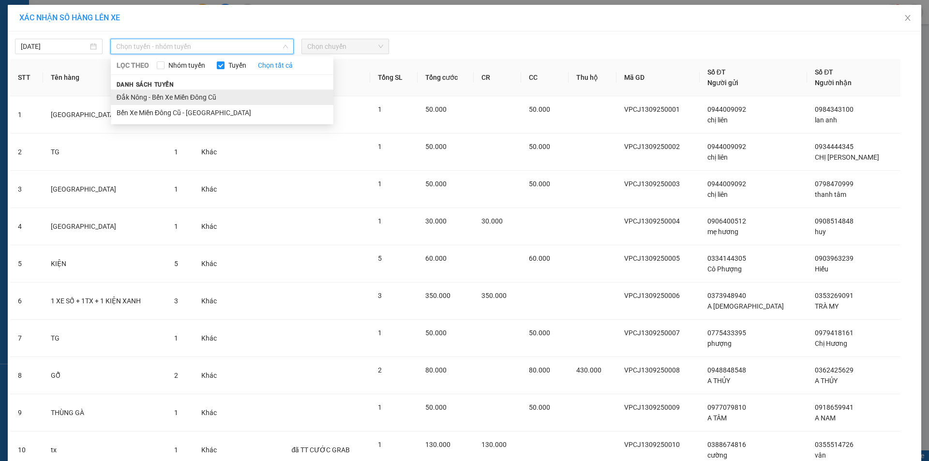
click at [175, 96] on li "Đắk Nông - Bến Xe Miền Đông Cũ" at bounding box center [222, 97] width 223 height 15
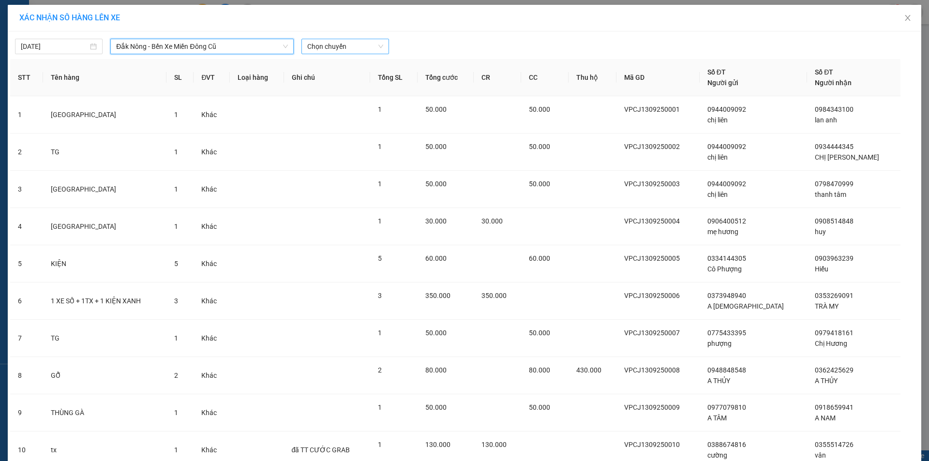
click at [343, 50] on span "Chọn chuyến" at bounding box center [345, 46] width 76 height 15
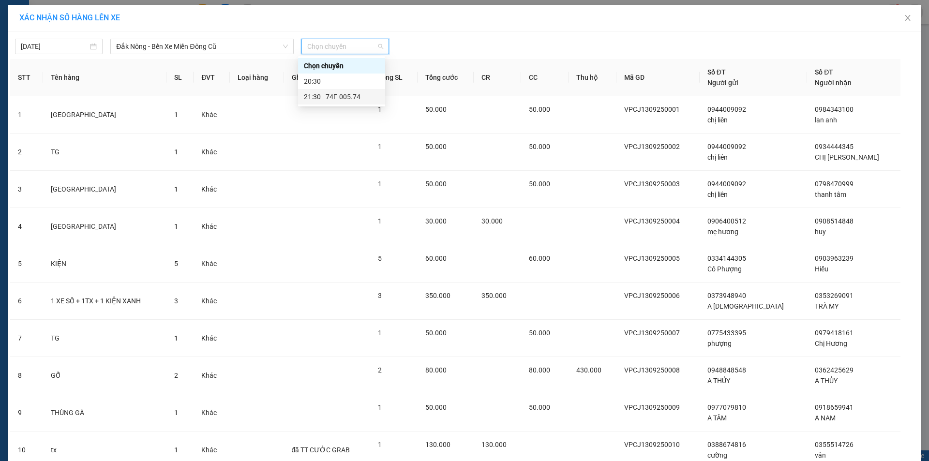
click at [345, 95] on div "21:30 - 74F-005.74" at bounding box center [341, 96] width 75 height 11
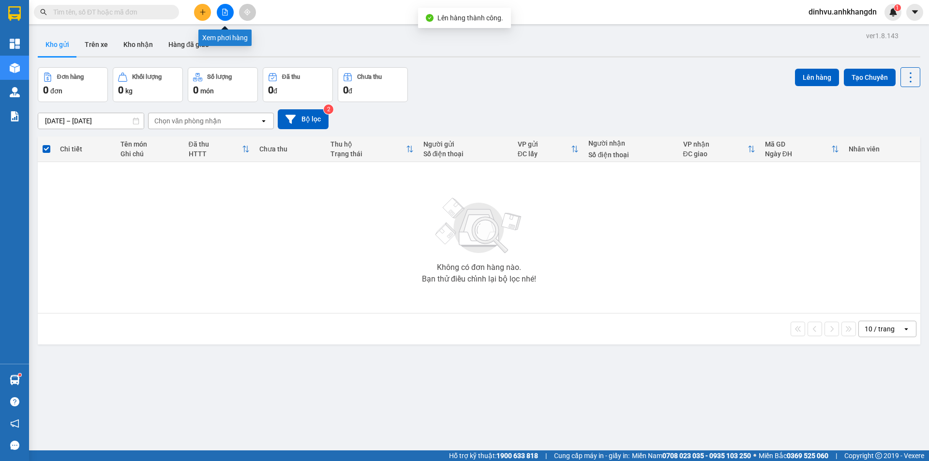
click at [232, 16] on button at bounding box center [225, 12] width 17 height 17
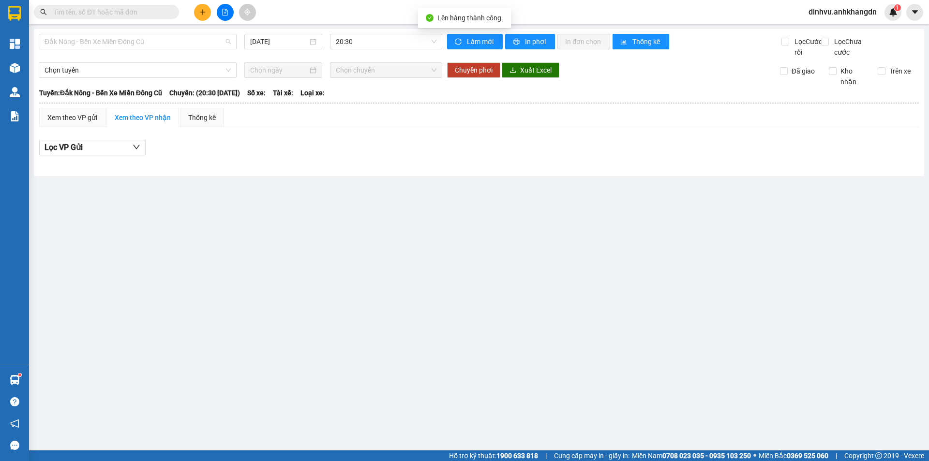
drag, startPoint x: 206, startPoint y: 40, endPoint x: 175, endPoint y: 62, distance: 38.1
click at [205, 41] on span "Đắk Nông - Bến Xe Miền Đông Cũ" at bounding box center [138, 41] width 186 height 15
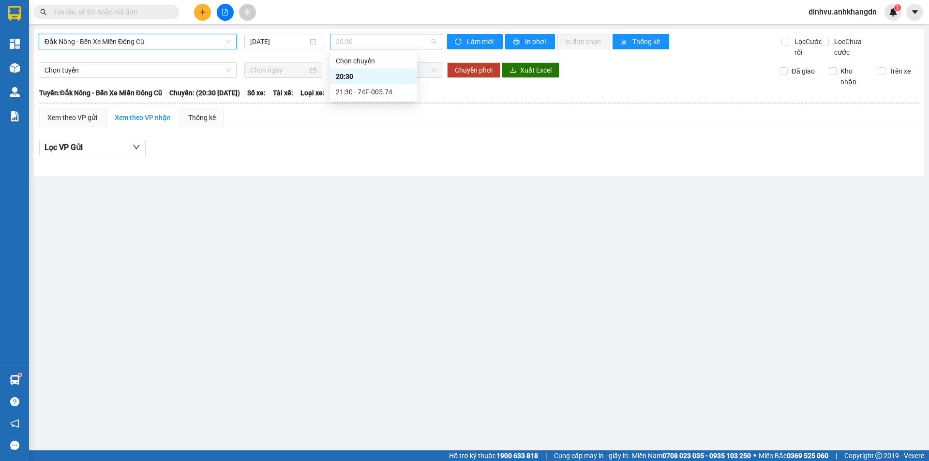
click at [363, 38] on span "20:30" at bounding box center [386, 41] width 101 height 15
click at [368, 95] on div "21:30 - 74F-005.74" at bounding box center [373, 92] width 75 height 11
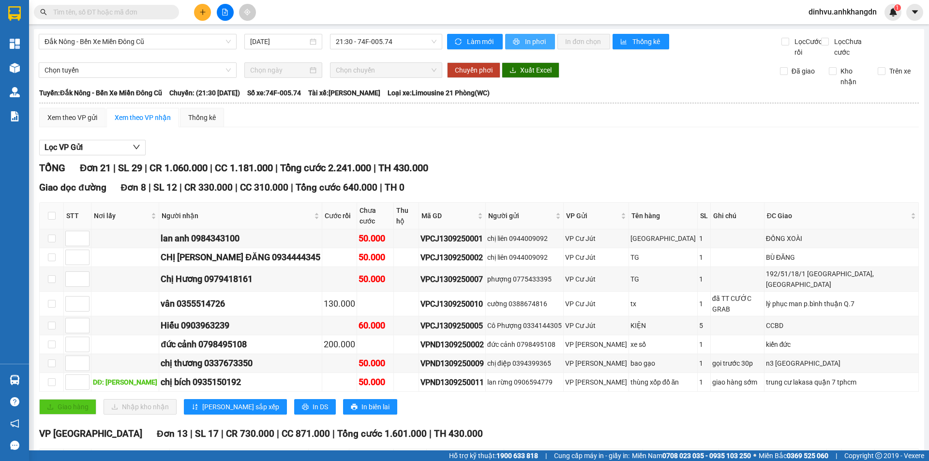
click at [525, 43] on span "In phơi" at bounding box center [536, 41] width 22 height 11
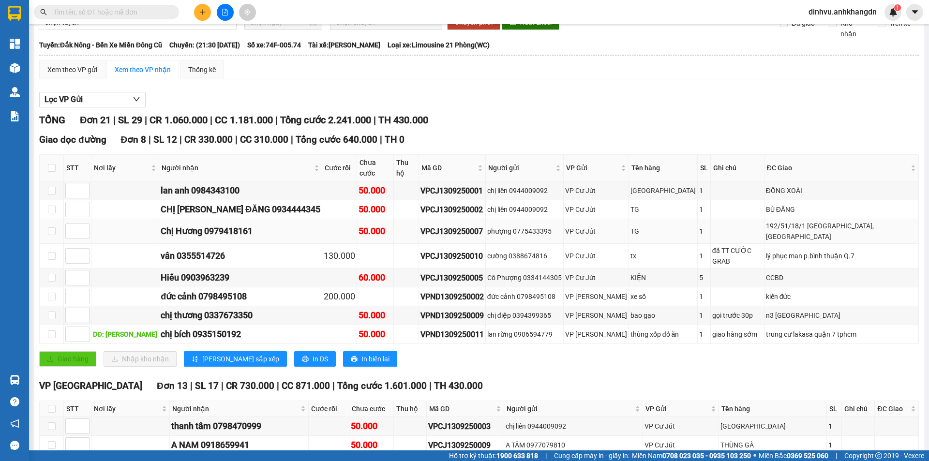
scroll to position [48, 0]
click at [208, 9] on button at bounding box center [202, 12] width 17 height 17
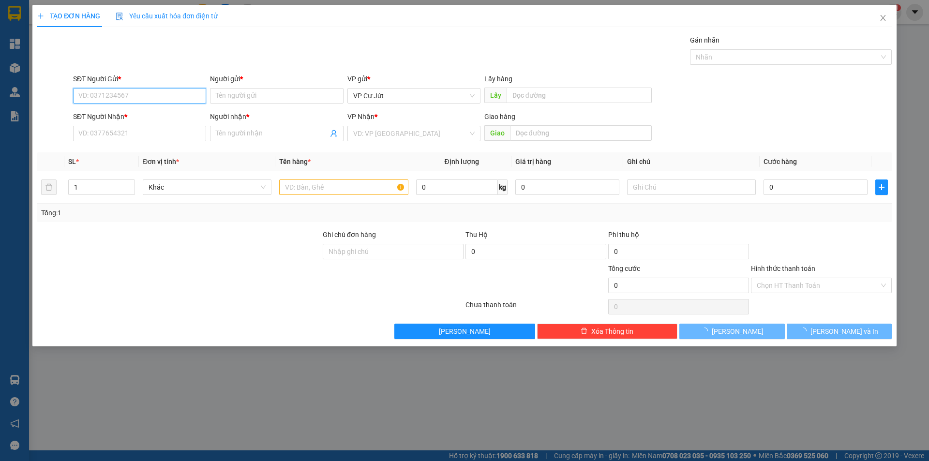
click at [169, 94] on input "SĐT Người Gửi *" at bounding box center [139, 95] width 133 height 15
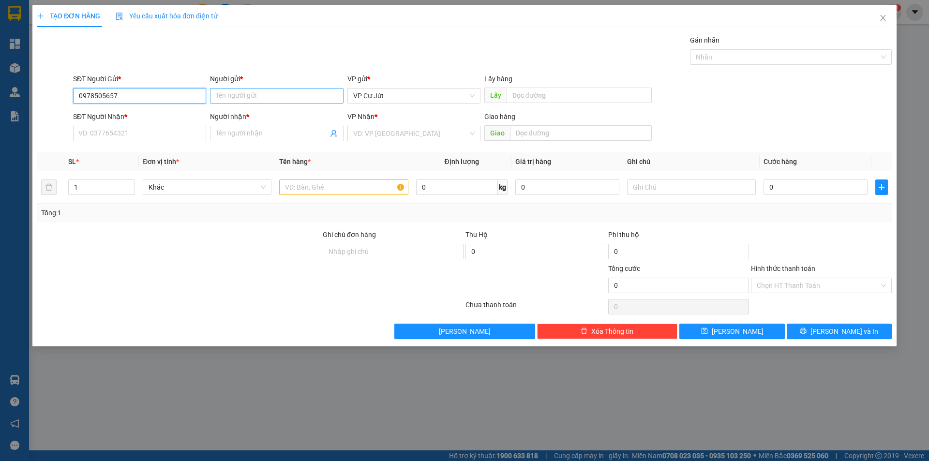
type input "0978505657"
click at [235, 93] on input "Người gửi *" at bounding box center [276, 95] width 133 height 15
type input "a việt"
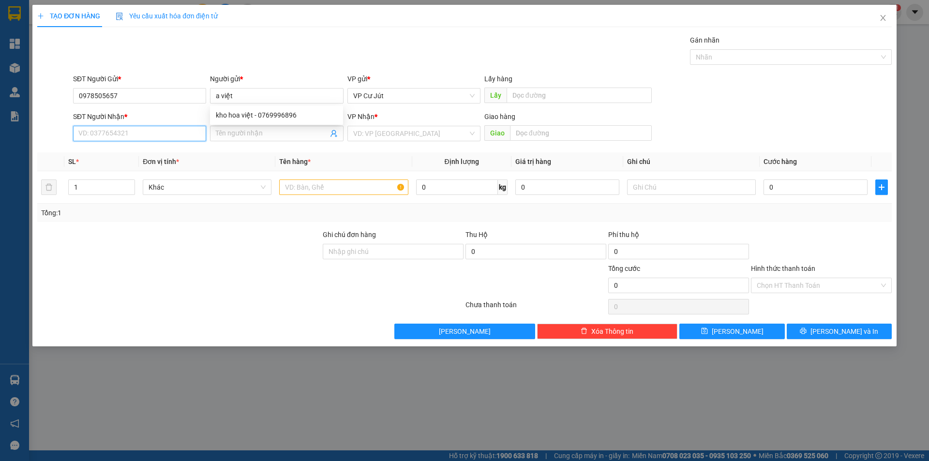
click at [87, 137] on input "SĐT Người Nhận *" at bounding box center [139, 133] width 133 height 15
type input "0938132355"
click at [238, 135] on input "Người nhận *" at bounding box center [272, 133] width 112 height 11
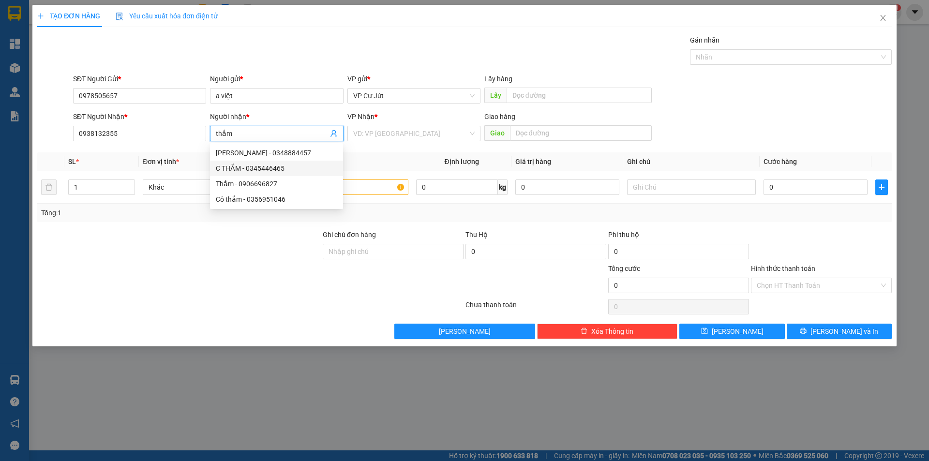
type input "thắm"
click at [378, 162] on th "Tên hàng *" at bounding box center [343, 161] width 136 height 19
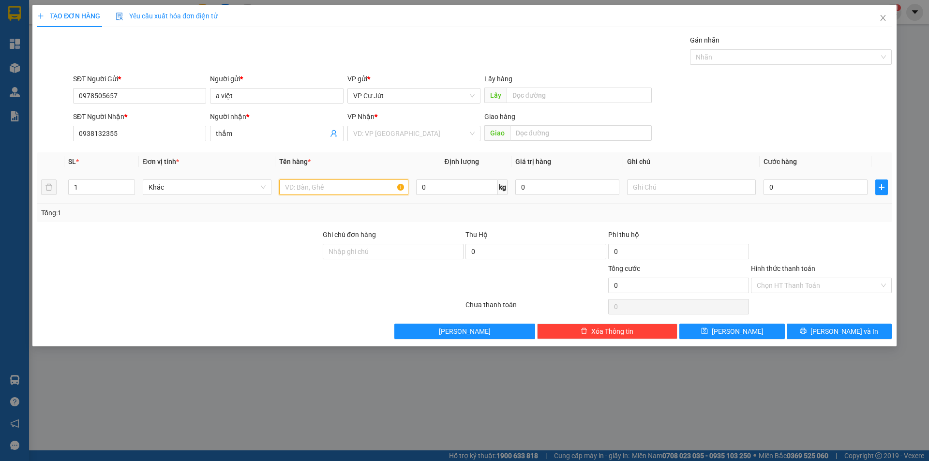
click at [371, 190] on input "text" at bounding box center [343, 187] width 129 height 15
type input "tg"
click at [797, 180] on input "0" at bounding box center [816, 187] width 104 height 15
click at [797, 181] on input "0" at bounding box center [816, 187] width 104 height 15
click at [440, 137] on input "search" at bounding box center [410, 133] width 115 height 15
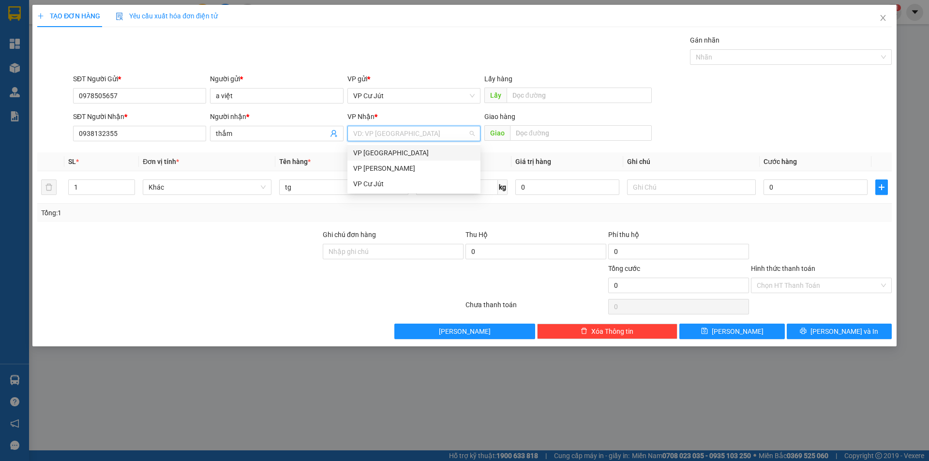
click at [423, 154] on div "VP [GEOGRAPHIC_DATA]" at bounding box center [413, 153] width 121 height 11
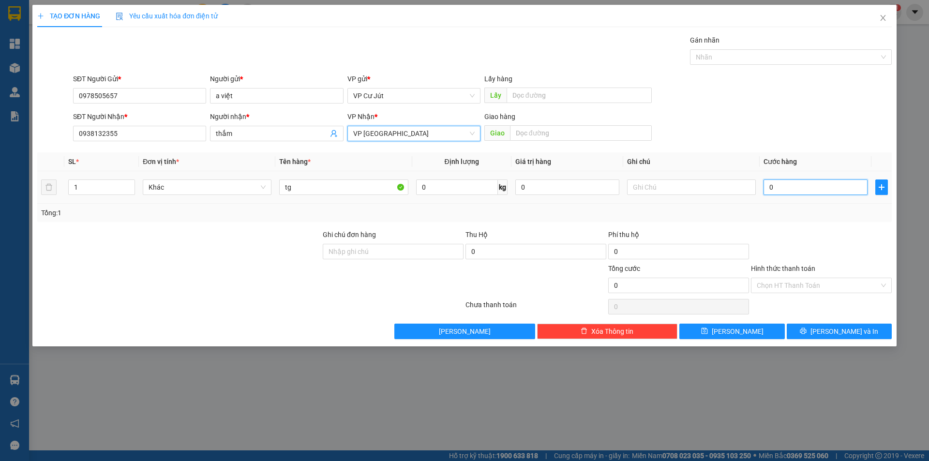
click at [787, 191] on input "0" at bounding box center [816, 187] width 104 height 15
type input "60"
type input "600"
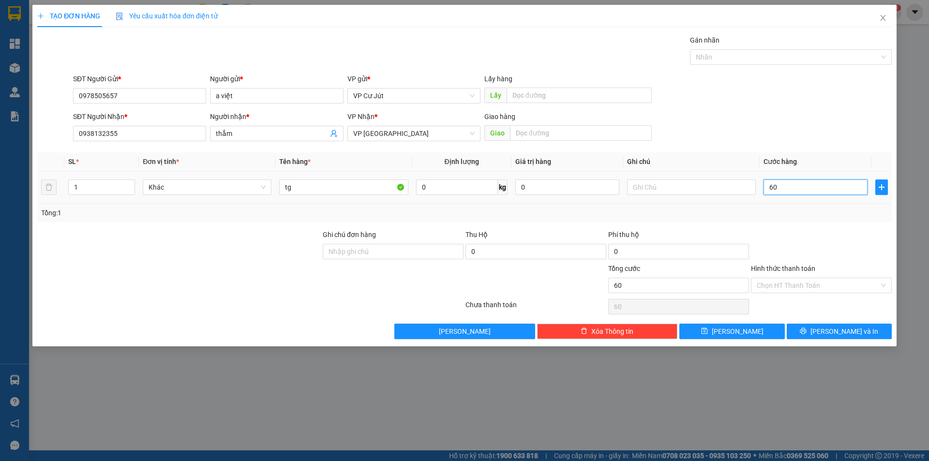
type input "600"
type input "6.000"
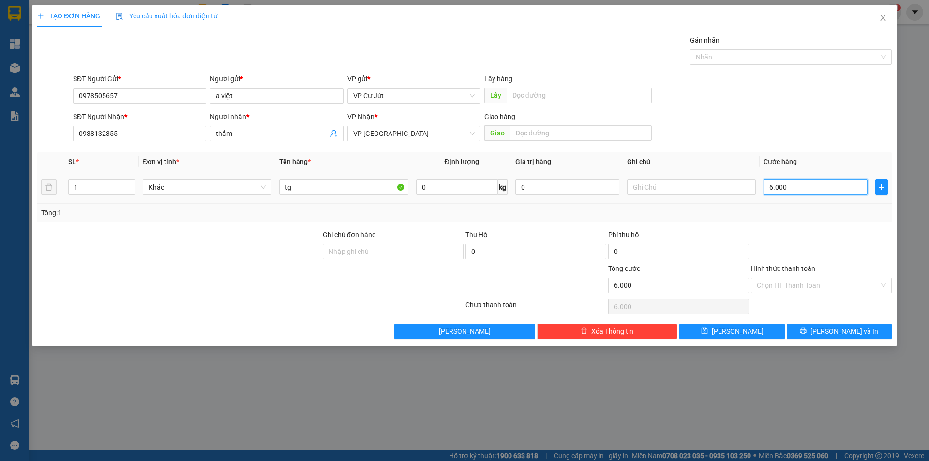
type input "600"
type input "60"
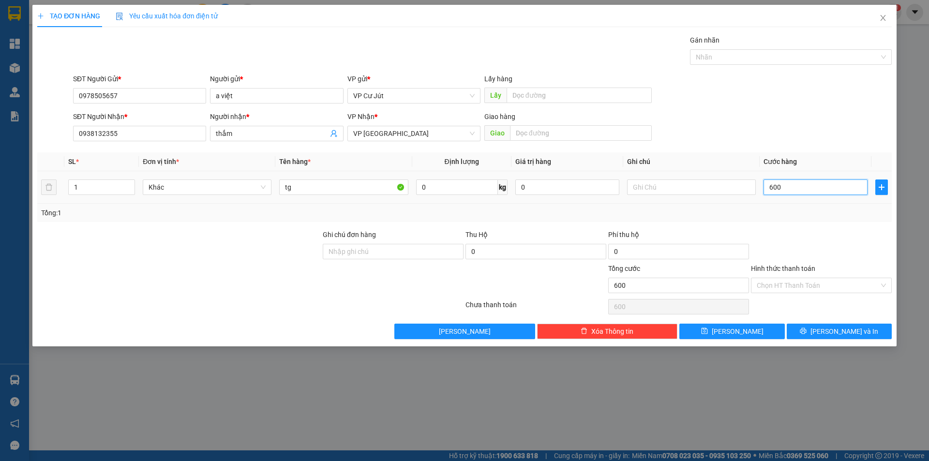
type input "60"
type input "6"
type input "0"
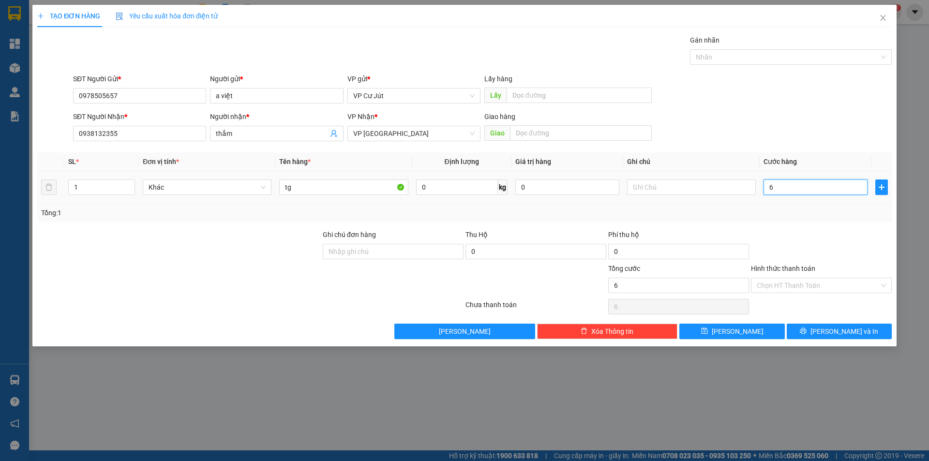
type input "0"
type input "50"
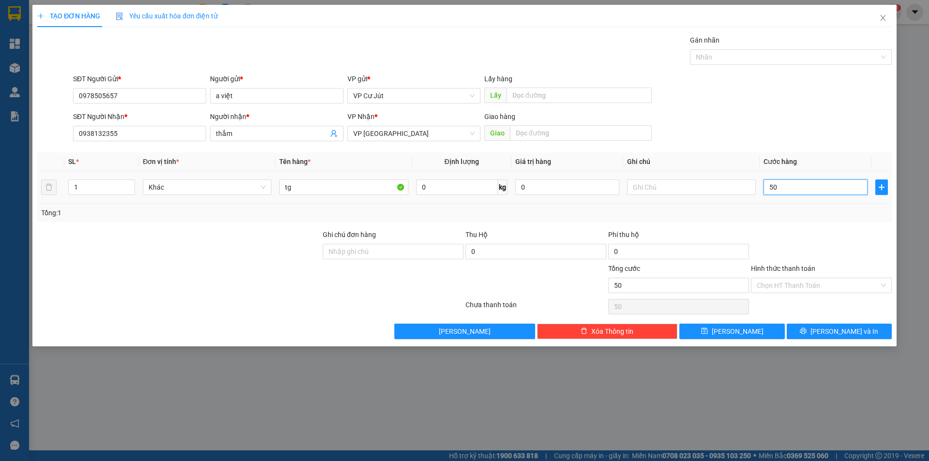
type input "500"
type input "5.000"
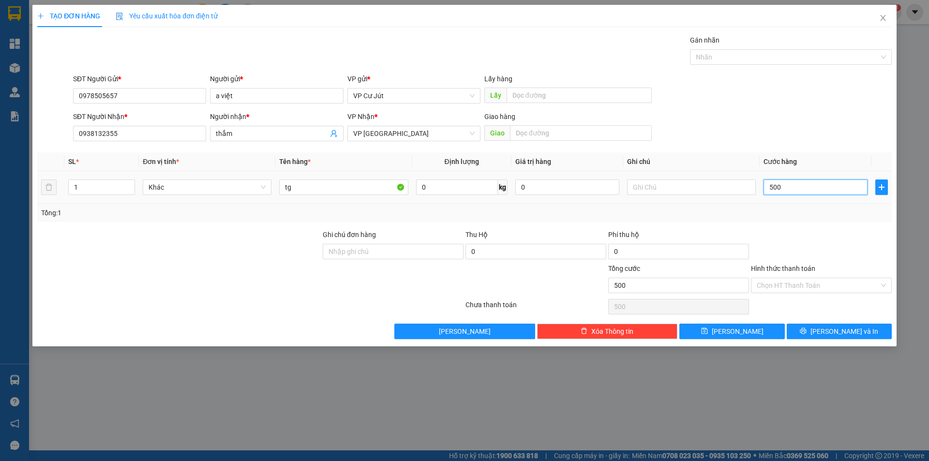
type input "5.000"
type input "50.000"
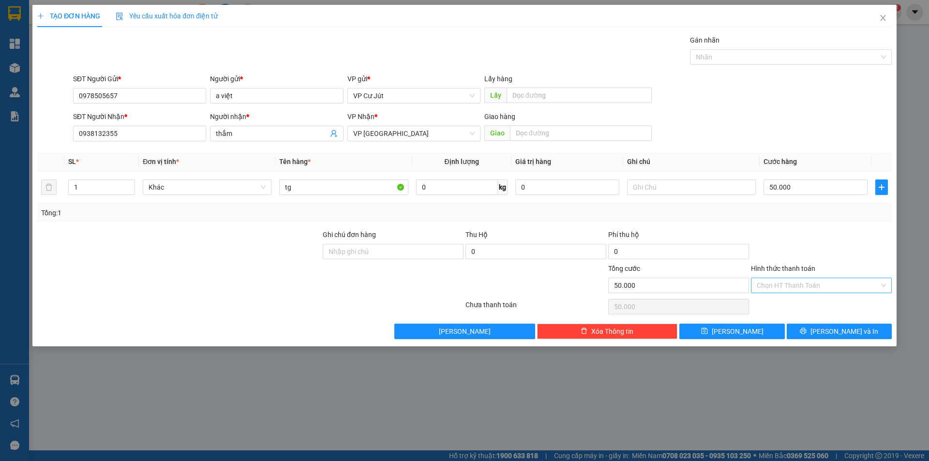
click at [809, 288] on input "Hình thức thanh toán" at bounding box center [818, 285] width 122 height 15
click at [810, 300] on div "Tại văn phòng" at bounding box center [821, 305] width 129 height 11
type input "0"
click at [820, 325] on button "Lưu và In" at bounding box center [839, 331] width 105 height 15
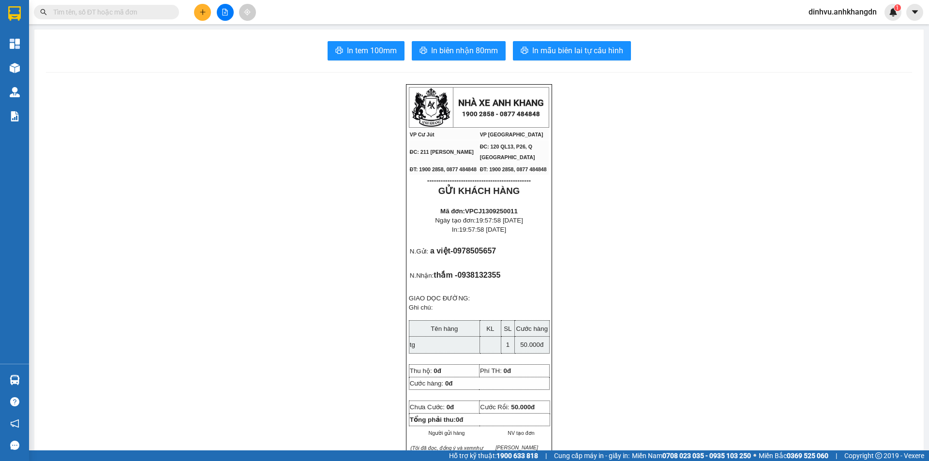
click at [406, 43] on div "In tem 100mm In biên nhận 80mm In mẫu biên lai tự cấu hình" at bounding box center [479, 50] width 866 height 19
click at [415, 48] on button "In biên nhận 80mm" at bounding box center [459, 50] width 94 height 19
click at [481, 55] on span "In biên nhận 80mm" at bounding box center [464, 51] width 67 height 12
click at [347, 50] on span "In tem 100mm" at bounding box center [372, 51] width 50 height 12
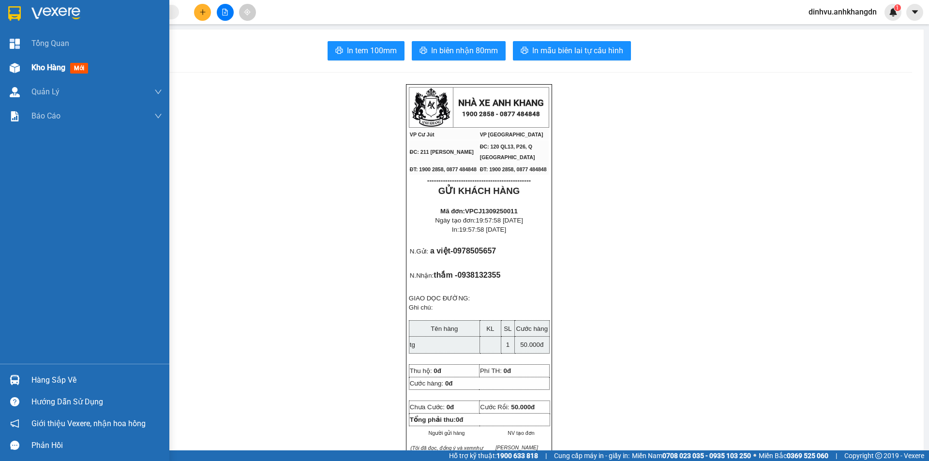
click at [63, 66] on span "Kho hàng" at bounding box center [48, 67] width 34 height 9
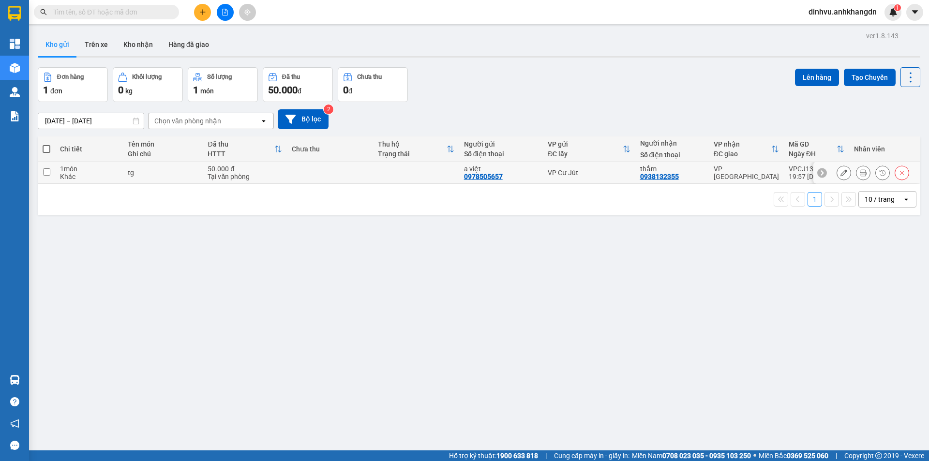
click at [301, 177] on td at bounding box center [330, 173] width 86 height 22
checkbox input "true"
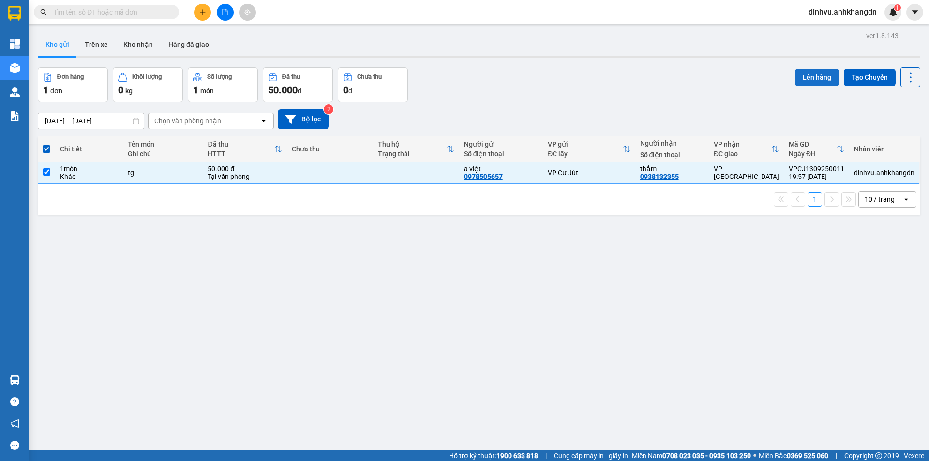
click at [798, 82] on button "Lên hàng" at bounding box center [817, 77] width 44 height 17
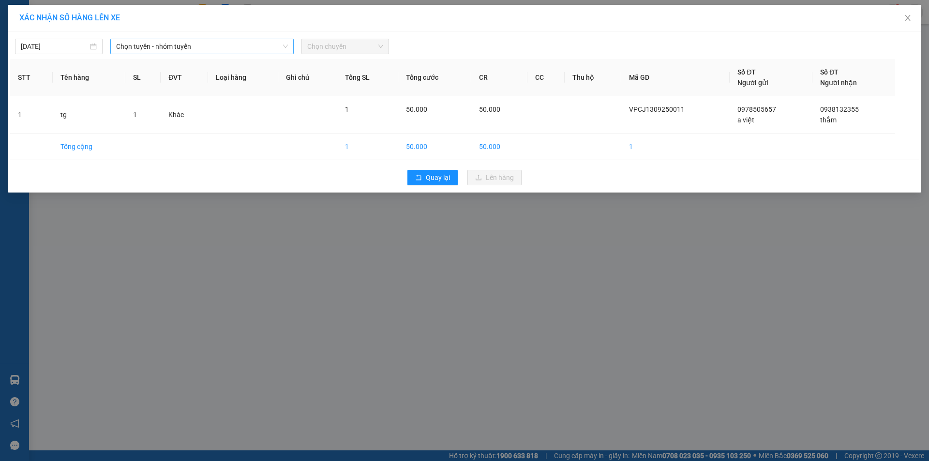
click at [195, 49] on span "Chọn tuyến - nhóm tuyến" at bounding box center [202, 46] width 172 height 15
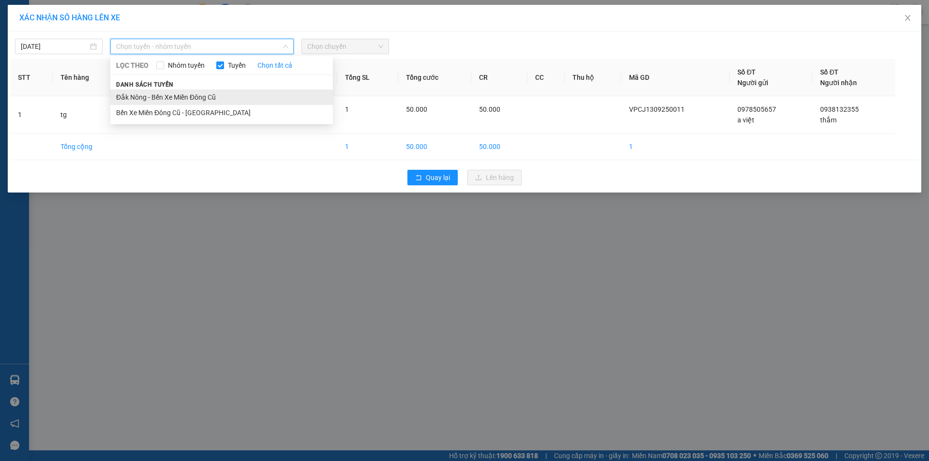
click at [174, 95] on li "Đắk Nông - Bến Xe Miền Đông Cũ" at bounding box center [221, 97] width 223 height 15
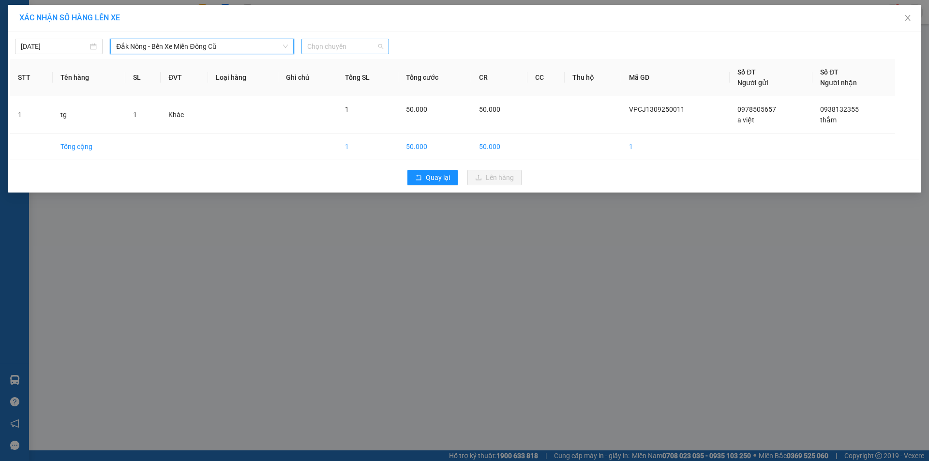
drag, startPoint x: 382, startPoint y: 48, endPoint x: 373, endPoint y: 74, distance: 27.1
click at [381, 48] on span "Chọn chuyến" at bounding box center [345, 46] width 76 height 15
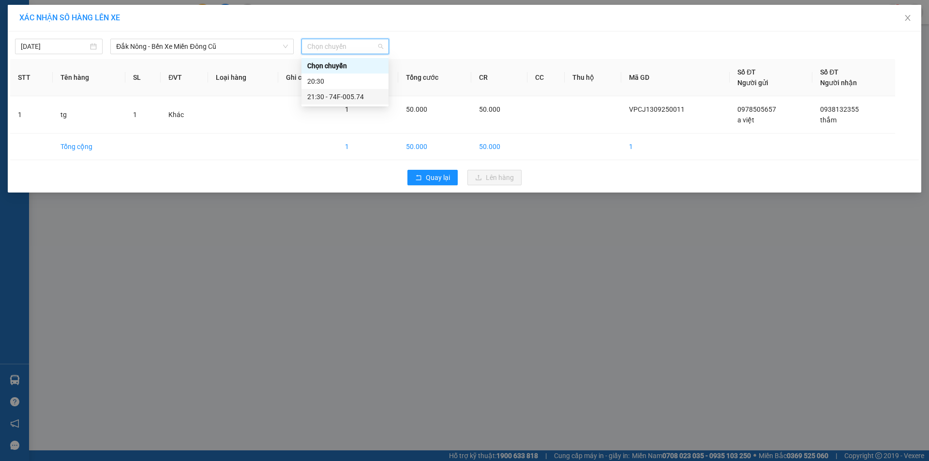
click at [367, 91] on div "21:30 - 74F-005.74" at bounding box center [344, 96] width 87 height 15
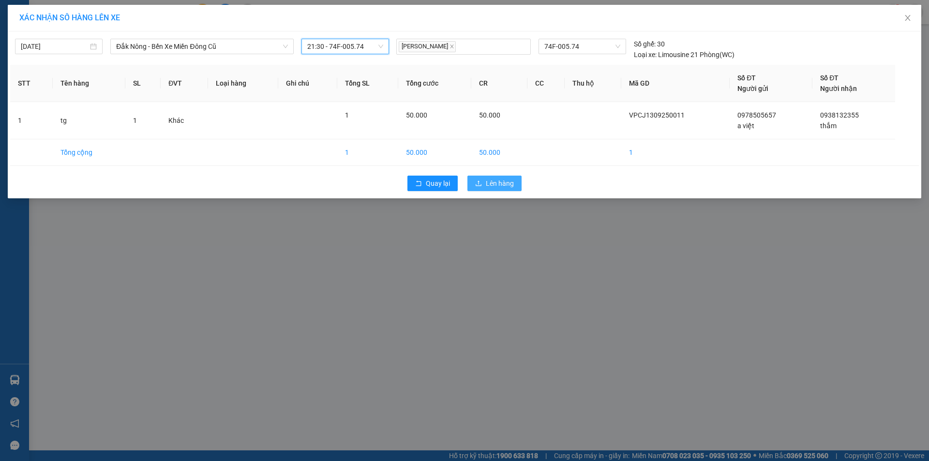
click at [501, 178] on button "Lên hàng" at bounding box center [494, 183] width 54 height 15
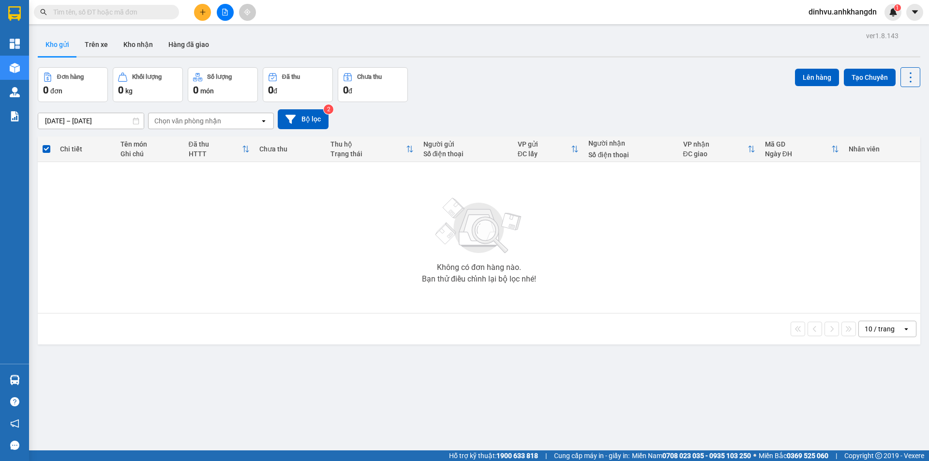
click at [202, 7] on button at bounding box center [202, 12] width 17 height 17
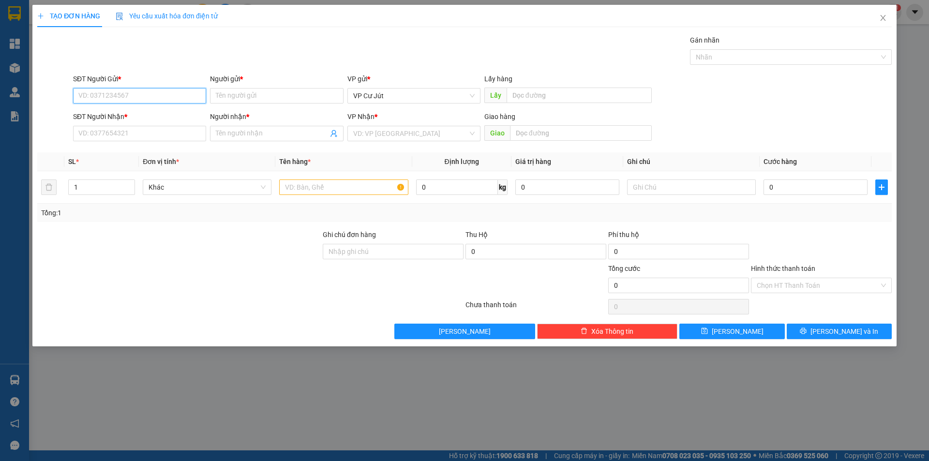
click at [182, 101] on input "SĐT Người Gửi *" at bounding box center [139, 95] width 133 height 15
type input "0344207477"
click at [237, 101] on input "Người gửi *" at bounding box center [276, 95] width 133 height 15
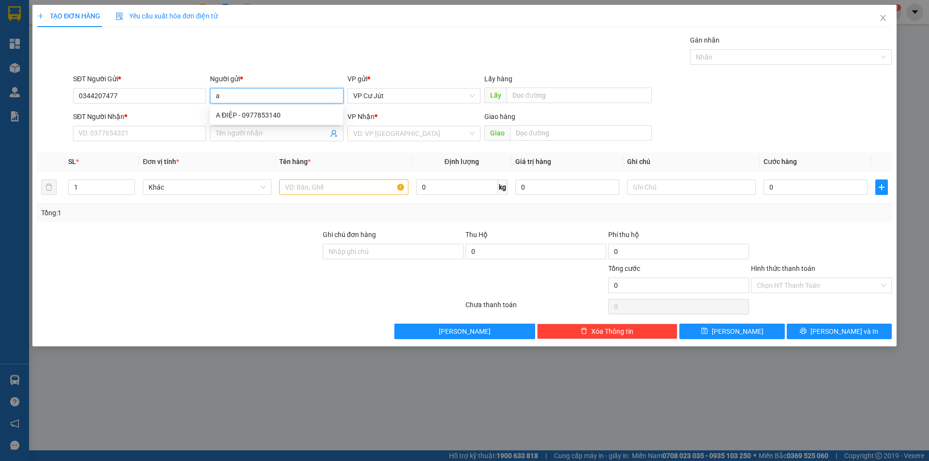
type input "a"
type input "E"
type input "C ĐIỆP"
click at [253, 61] on div "Gán nhãn Nhãn" at bounding box center [482, 52] width 823 height 34
click at [141, 133] on input "SĐT Người Nhận *" at bounding box center [139, 133] width 133 height 15
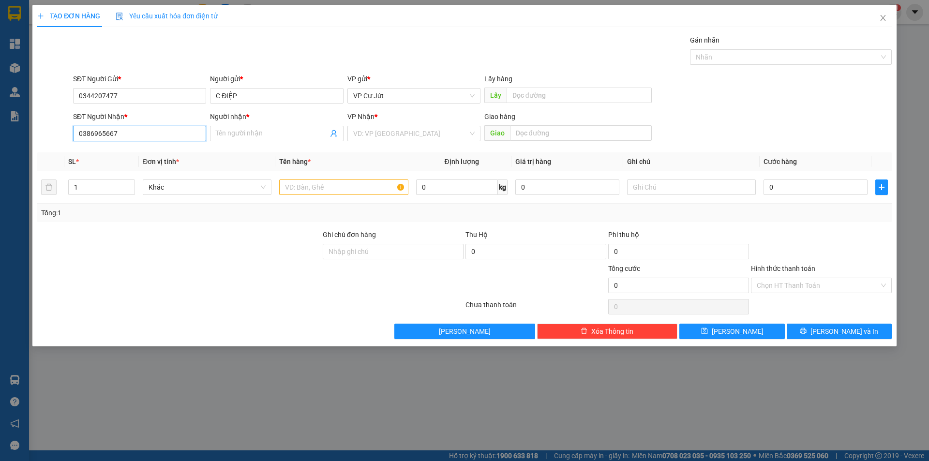
type input "0386965667"
click at [184, 51] on div "Gán nhãn Nhãn" at bounding box center [482, 52] width 823 height 34
click at [259, 132] on input "Người nhận *" at bounding box center [272, 133] width 112 height 11
click at [308, 186] on input "text" at bounding box center [343, 187] width 129 height 15
type input "tx"
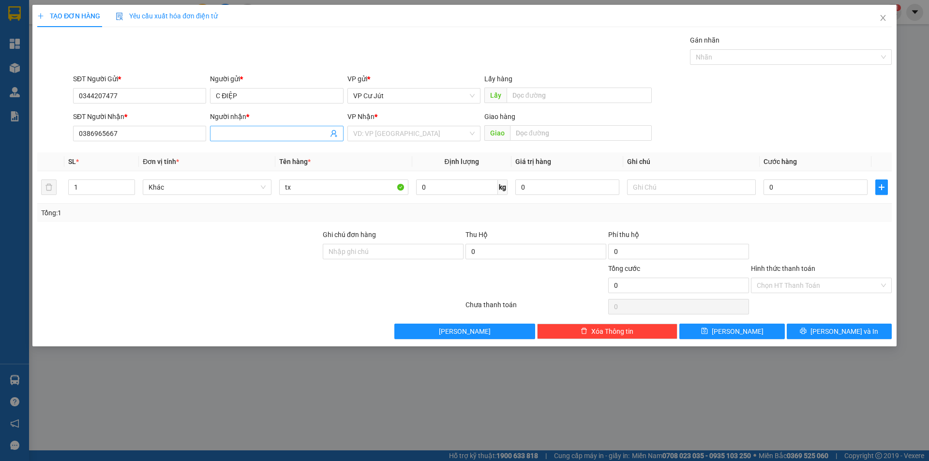
click at [287, 133] on input "Người nhận *" at bounding box center [272, 133] width 112 height 11
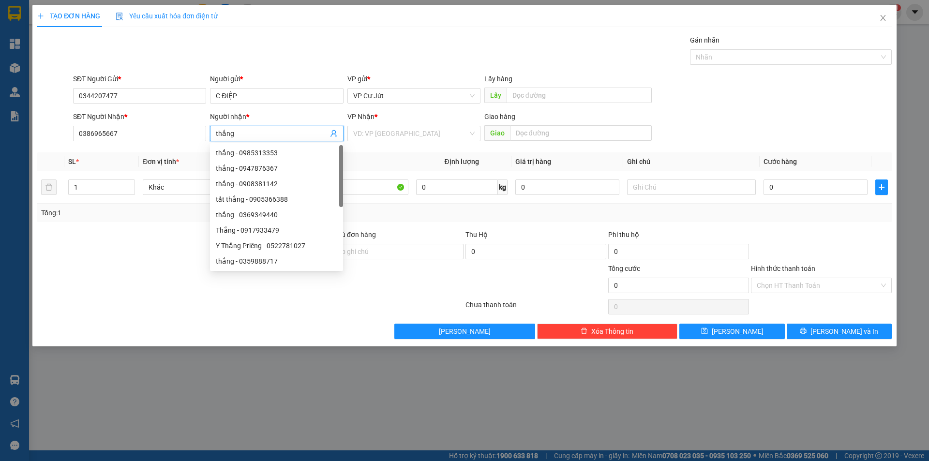
type input "thắng"
click at [279, 76] on div "Người gửi *" at bounding box center [276, 79] width 133 height 11
click at [279, 88] on input "C ĐIỆP" at bounding box center [276, 95] width 133 height 15
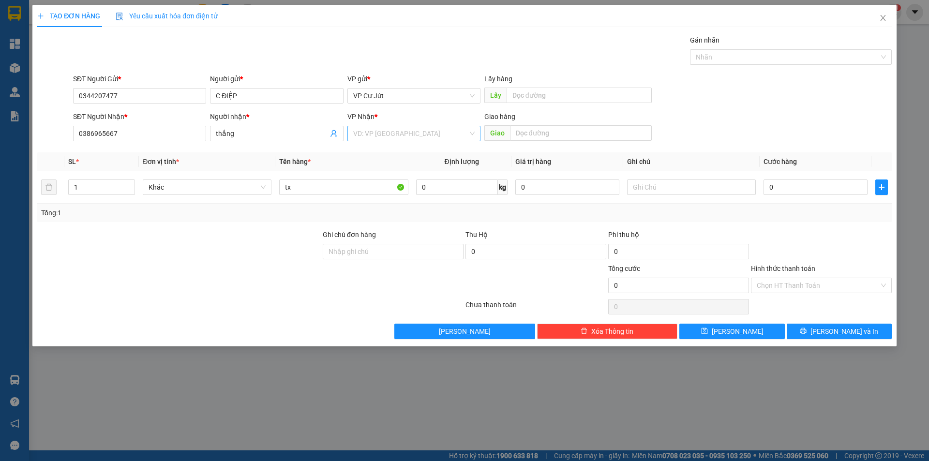
click at [416, 139] on input "search" at bounding box center [410, 133] width 115 height 15
drag, startPoint x: 406, startPoint y: 152, endPoint x: 498, endPoint y: 155, distance: 91.5
click at [408, 153] on div "VP [GEOGRAPHIC_DATA]" at bounding box center [413, 153] width 121 height 11
click at [552, 138] on input "text" at bounding box center [581, 132] width 142 height 15
click at [763, 139] on div "SĐT Người Nhận * 0386965667 Người nhận * thắng VP Nhận * VP Sài Gòn Giao hàng G…" at bounding box center [482, 128] width 823 height 34
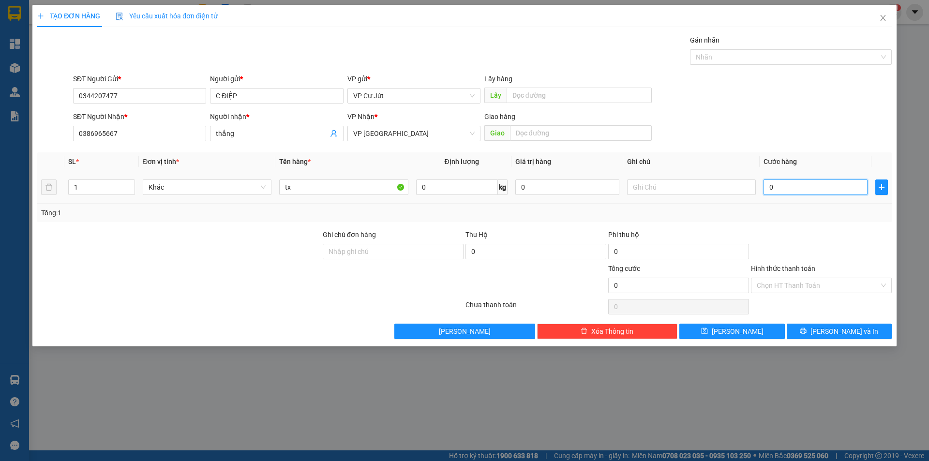
click at [785, 186] on input "0" at bounding box center [816, 187] width 104 height 15
type input "60"
type input "600"
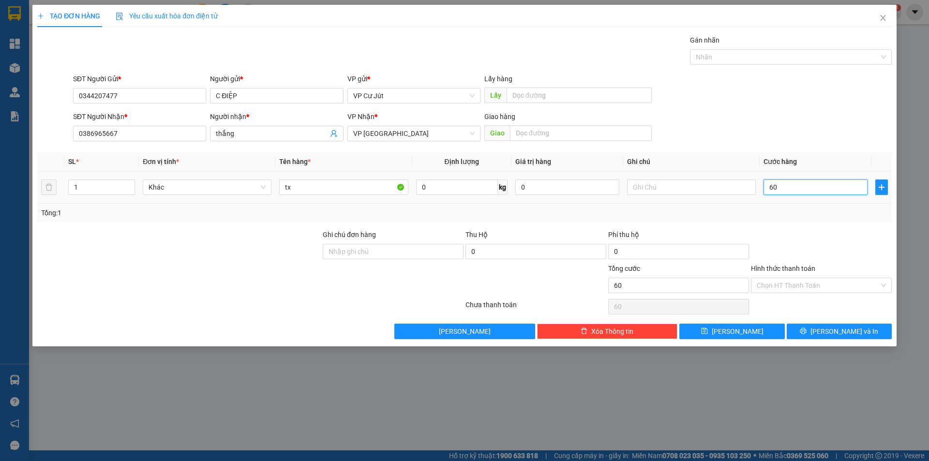
type input "600"
type input "6.000"
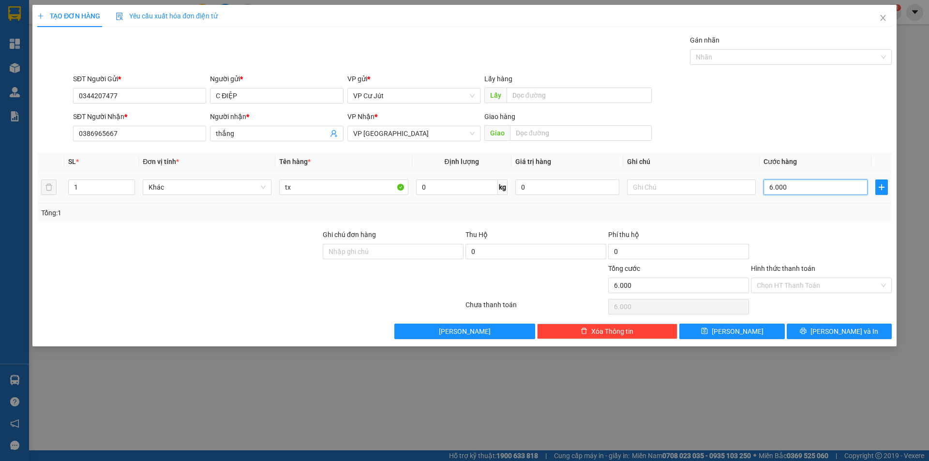
type input "60.000"
click at [773, 142] on div "SĐT Người Nhận * 0386965667 Người nhận * thắng VP Nhận * VP Sài Gòn Giao hàng G…" at bounding box center [482, 128] width 823 height 34
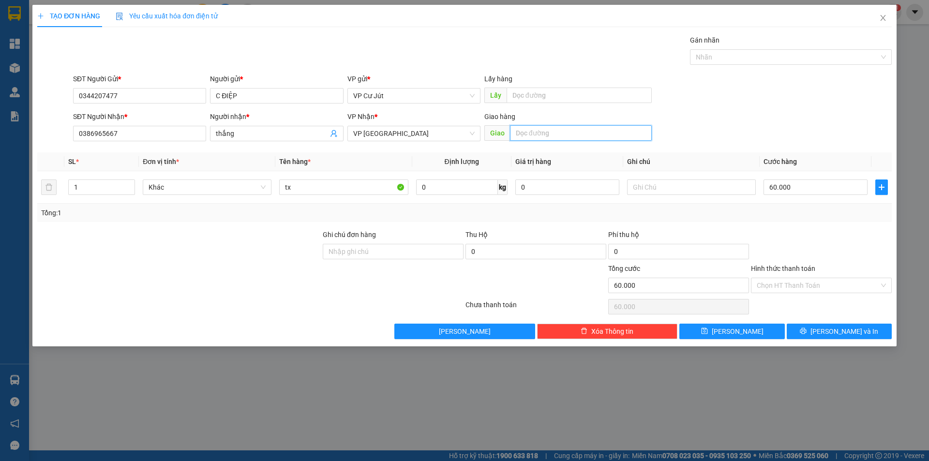
click at [583, 138] on input "text" at bounding box center [581, 132] width 142 height 15
click at [753, 120] on div "SĐT Người Nhận * 0386965667 Người nhận * thắng VP Nhận * VP Sài Gòn Giao hàng G…" at bounding box center [482, 128] width 823 height 34
click at [818, 328] on button "Lưu và In" at bounding box center [839, 331] width 105 height 15
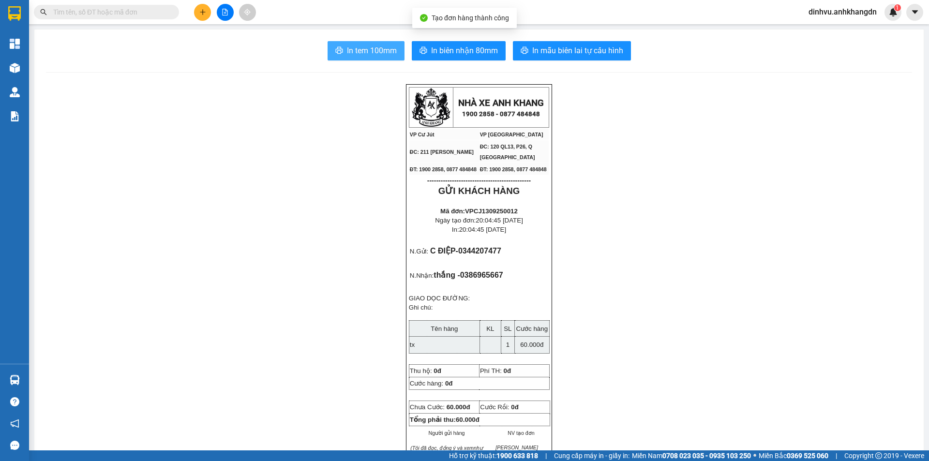
click at [373, 56] on span "In tem 100mm" at bounding box center [372, 51] width 50 height 12
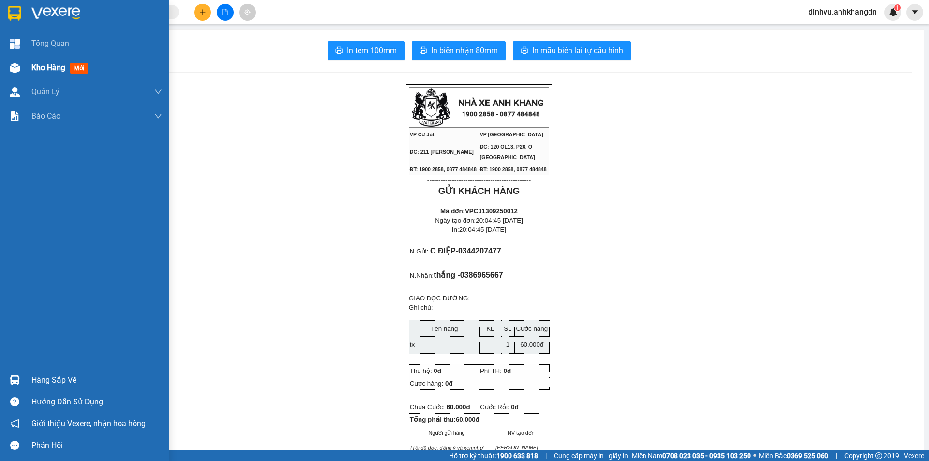
click at [25, 68] on div "Kho hàng mới" at bounding box center [84, 68] width 169 height 24
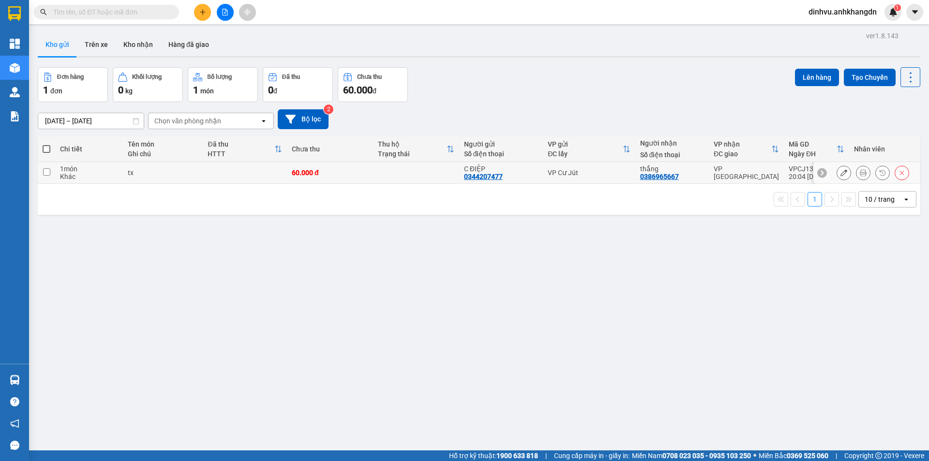
click at [828, 172] on div at bounding box center [866, 173] width 106 height 22
click at [837, 172] on button at bounding box center [844, 173] width 14 height 17
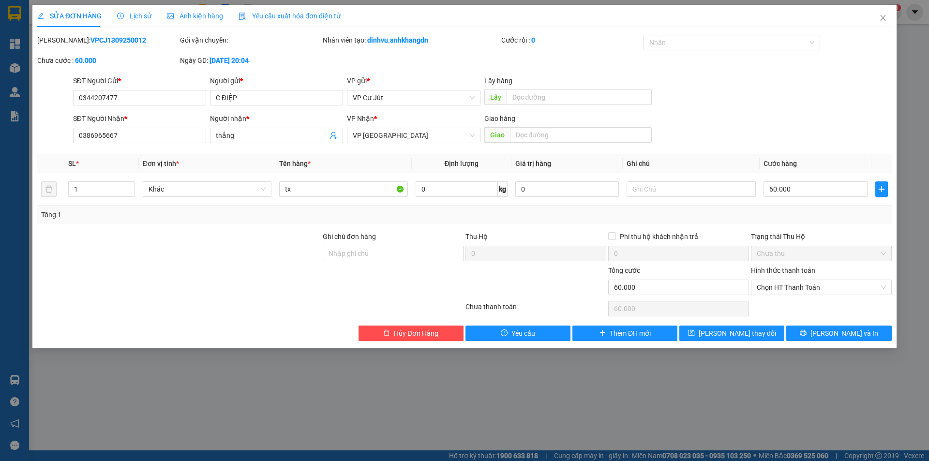
type input "0344207477"
type input "C ĐIỆP"
type input "0386965667"
type input "thắng"
type input "60.000"
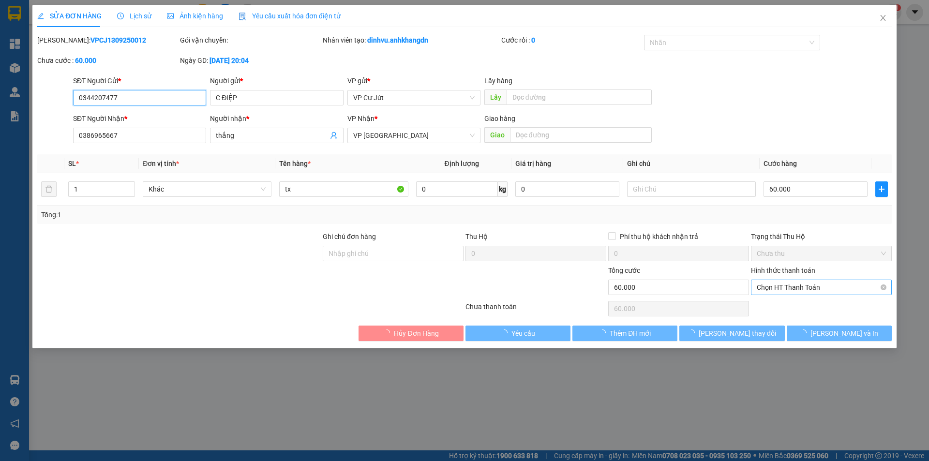
click at [790, 289] on span "Chọn HT Thanh Toán" at bounding box center [821, 287] width 129 height 15
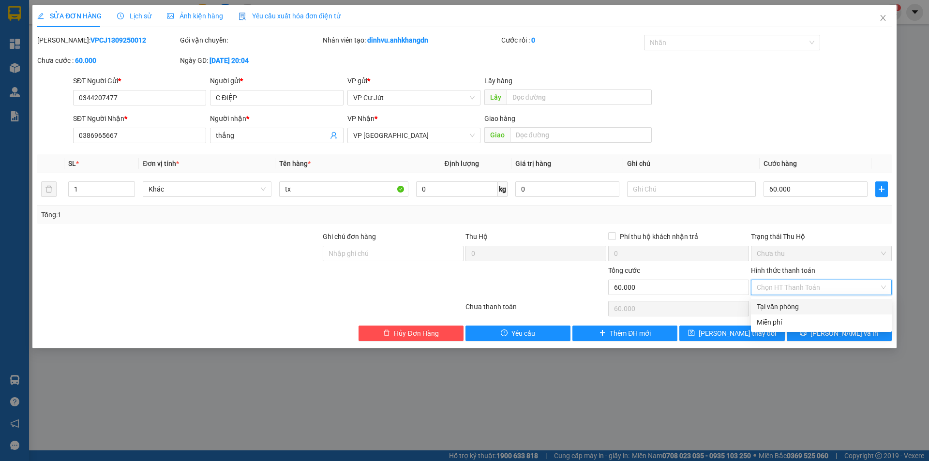
drag, startPoint x: 792, startPoint y: 306, endPoint x: 801, endPoint y: 275, distance: 31.8
click at [792, 306] on div "Tại văn phòng" at bounding box center [821, 306] width 129 height 11
type input "0"
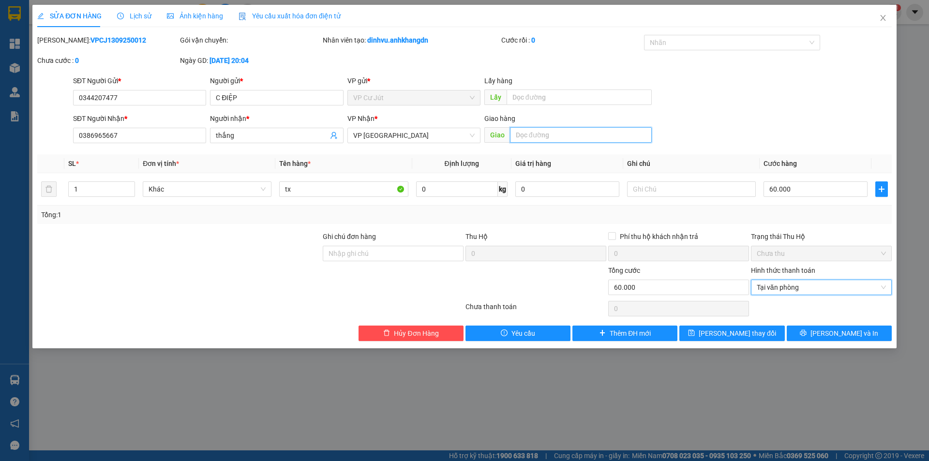
click at [535, 137] on input "text" at bounding box center [581, 134] width 142 height 15
type input "b"
type input "B"
type input "book grab"
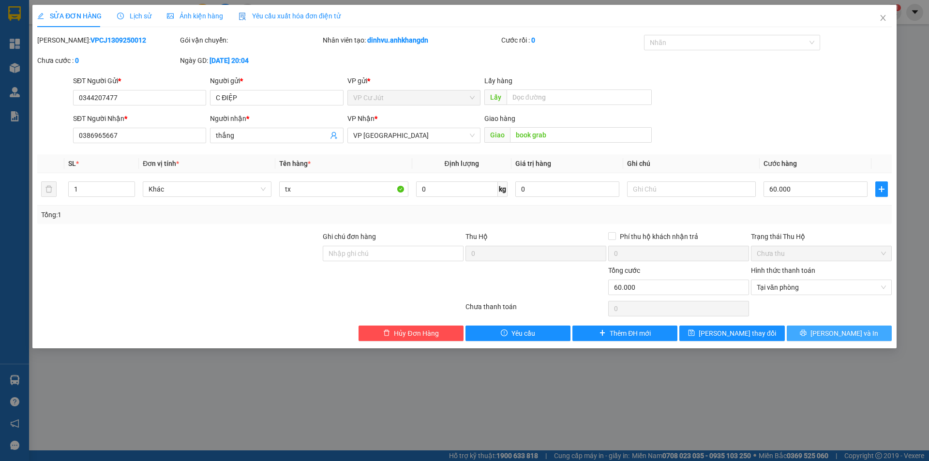
click at [814, 328] on button "Lưu và In" at bounding box center [839, 333] width 105 height 15
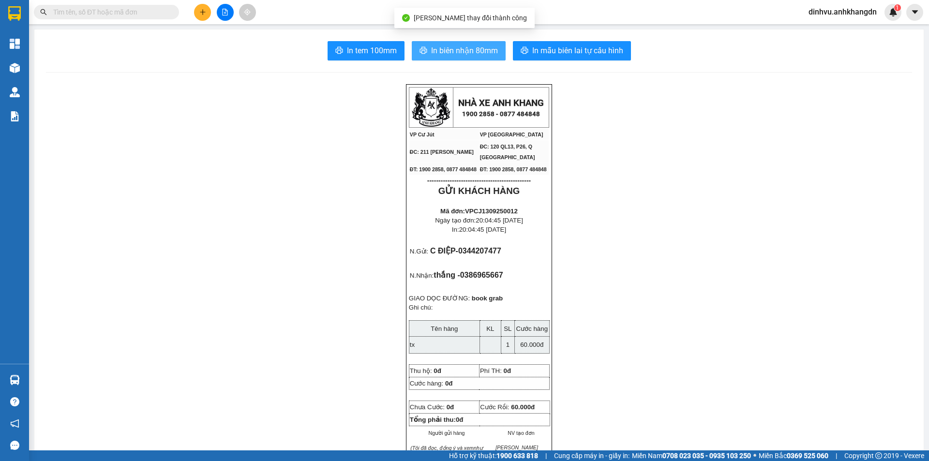
click at [434, 47] on span "In biên nhận 80mm" at bounding box center [464, 51] width 67 height 12
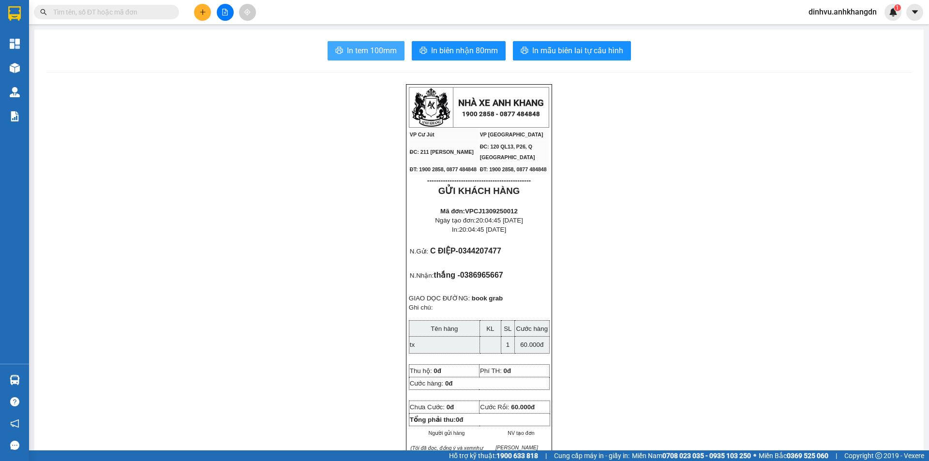
click at [374, 54] on span "In tem 100mm" at bounding box center [372, 51] width 50 height 12
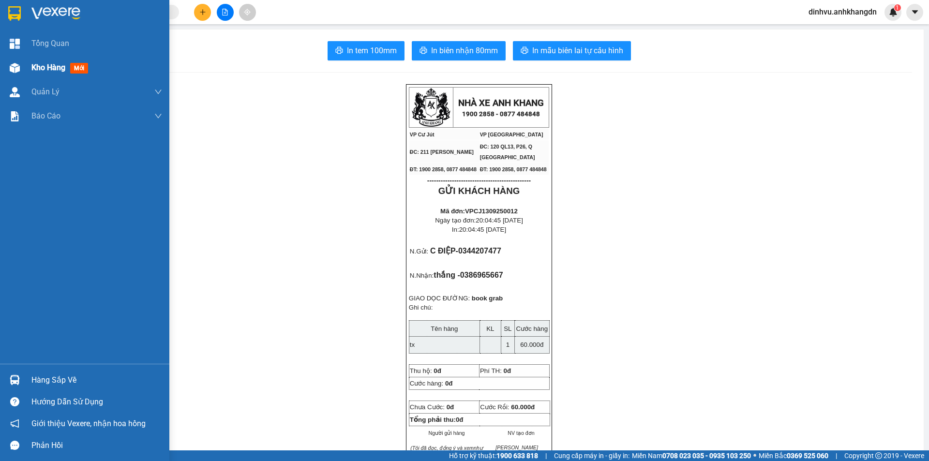
click at [69, 74] on div "Kho hàng mới" at bounding box center [96, 68] width 131 height 24
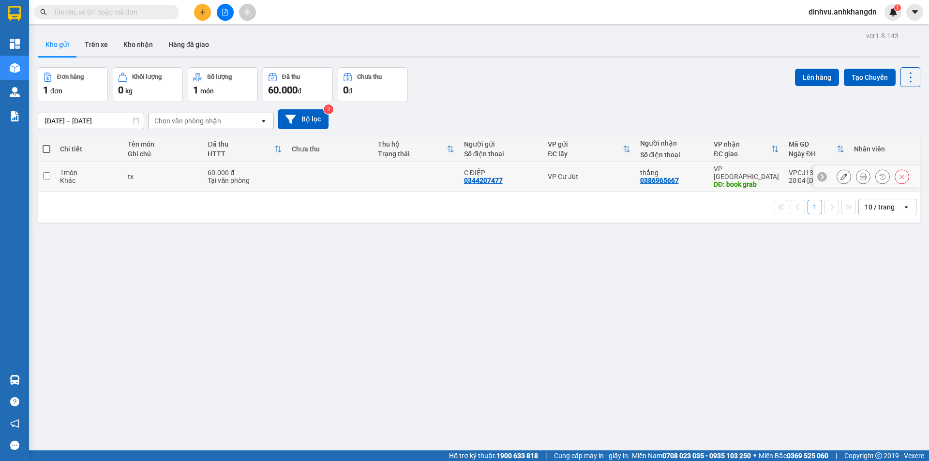
click at [282, 177] on div "Tại văn phòng" at bounding box center [245, 181] width 75 height 8
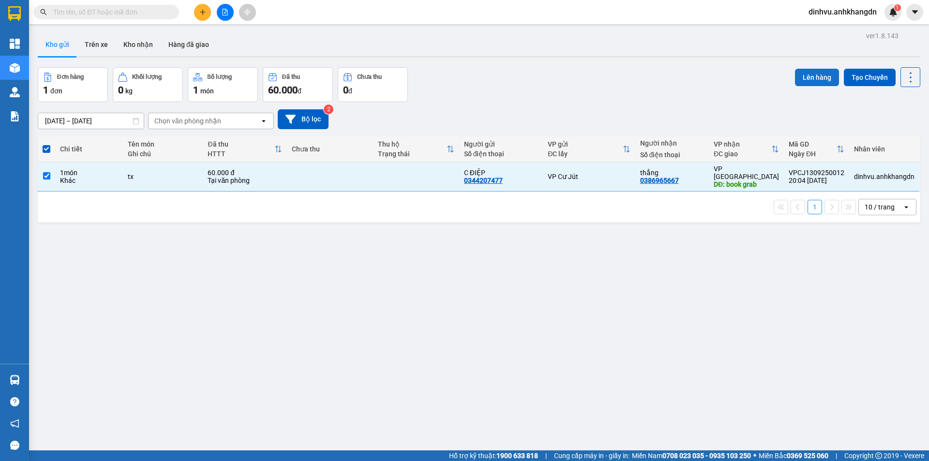
click at [798, 75] on button "Lên hàng" at bounding box center [817, 77] width 44 height 17
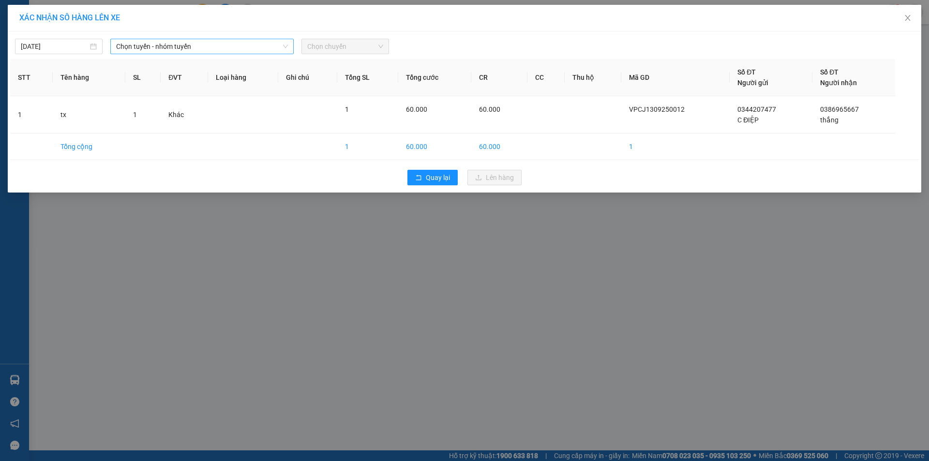
click at [180, 50] on span "Chọn tuyến - nhóm tuyến" at bounding box center [202, 46] width 172 height 15
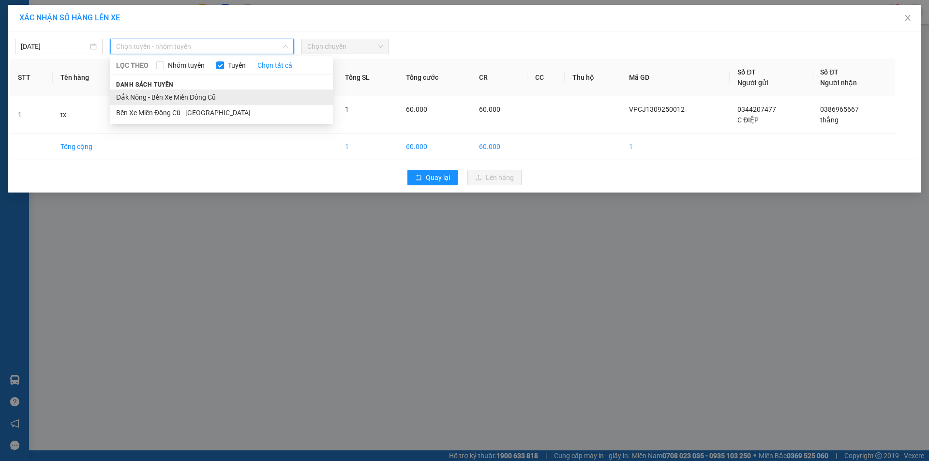
click at [177, 92] on li "Đắk Nông - Bến Xe Miền Đông Cũ" at bounding box center [221, 97] width 223 height 15
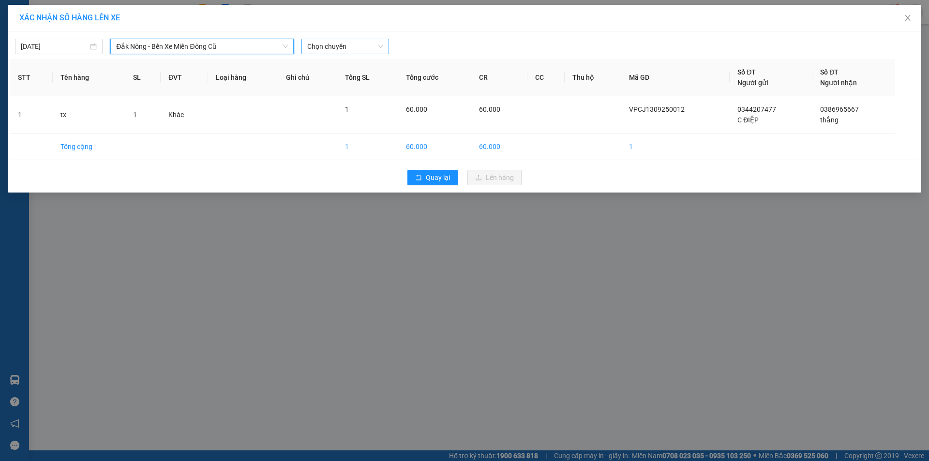
click at [345, 47] on span "Chọn chuyến" at bounding box center [345, 46] width 76 height 15
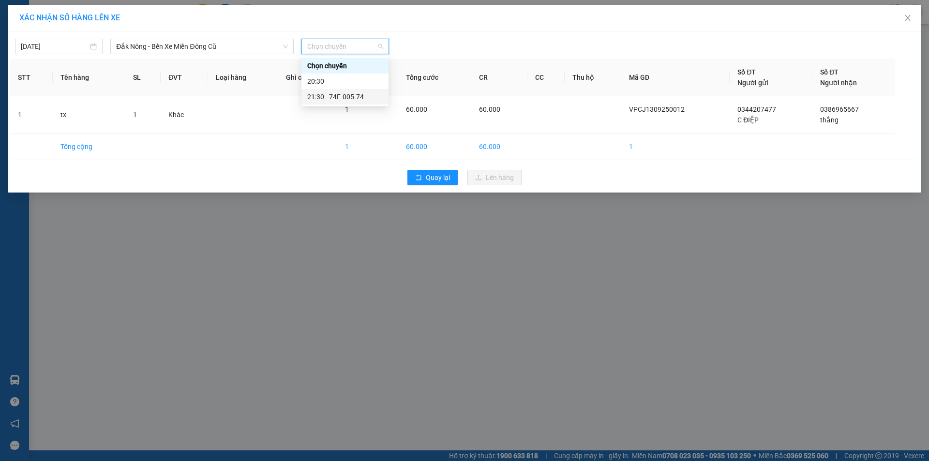
drag, startPoint x: 353, startPoint y: 95, endPoint x: 367, endPoint y: 93, distance: 13.8
click at [354, 96] on div "21:30 - 74F-005.74" at bounding box center [344, 96] width 75 height 11
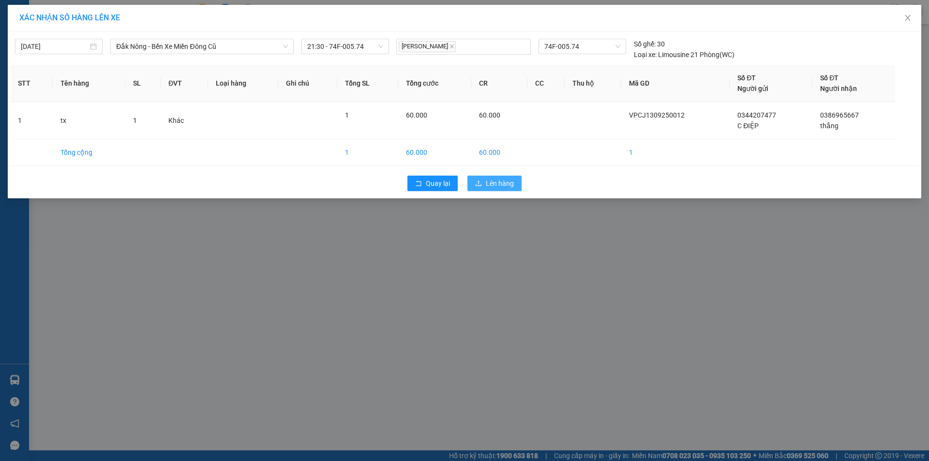
click at [508, 181] on span "Lên hàng" at bounding box center [500, 183] width 28 height 11
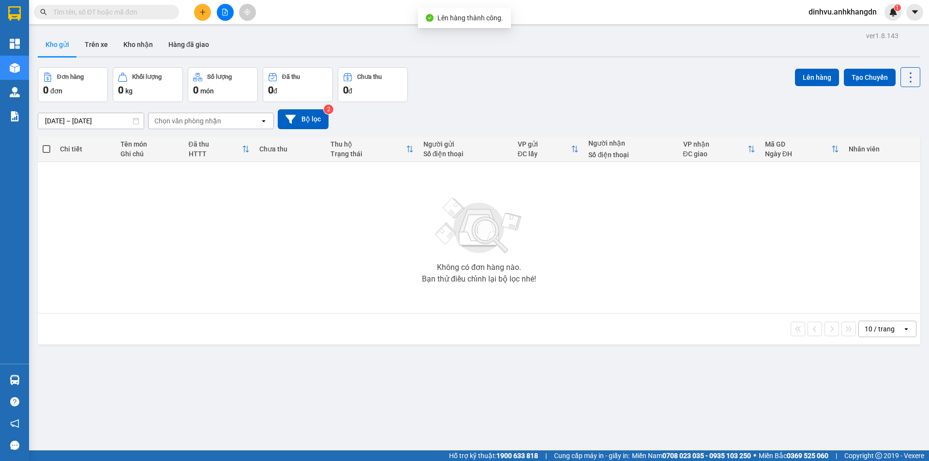
click at [225, 16] on button at bounding box center [225, 12] width 17 height 17
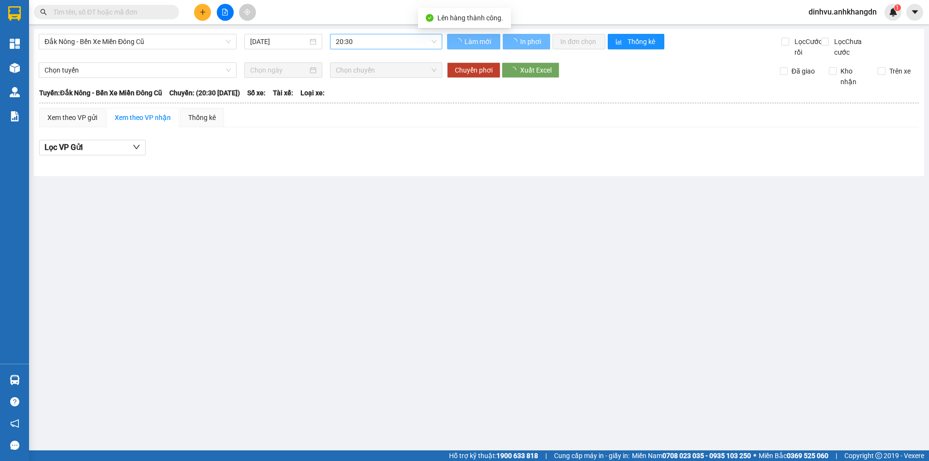
click at [391, 48] on span "20:30" at bounding box center [386, 41] width 101 height 15
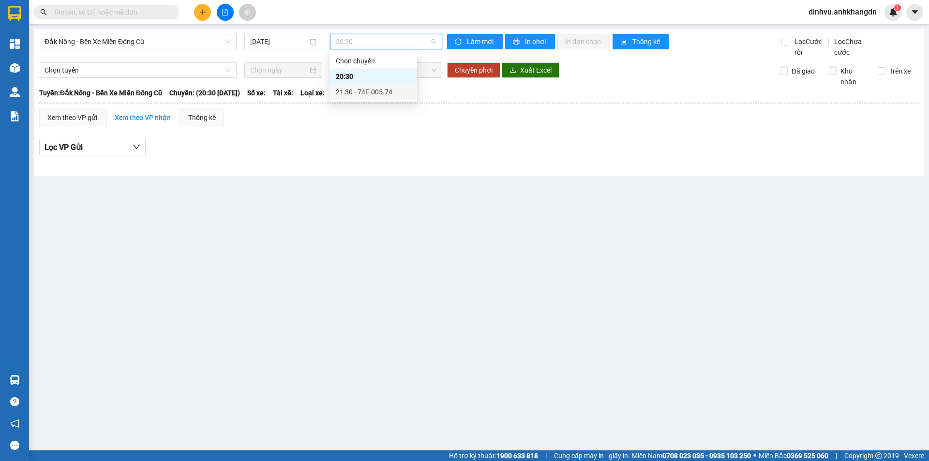
click at [386, 88] on div "21:30 - 74F-005.74" at bounding box center [373, 92] width 75 height 11
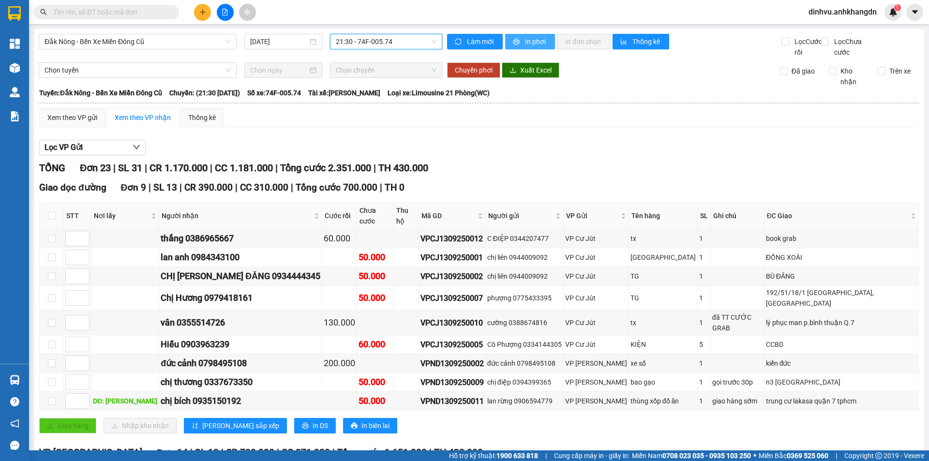
click at [531, 39] on span "In phơi" at bounding box center [536, 41] width 22 height 11
click at [204, 11] on icon "plus" at bounding box center [202, 12] width 7 height 7
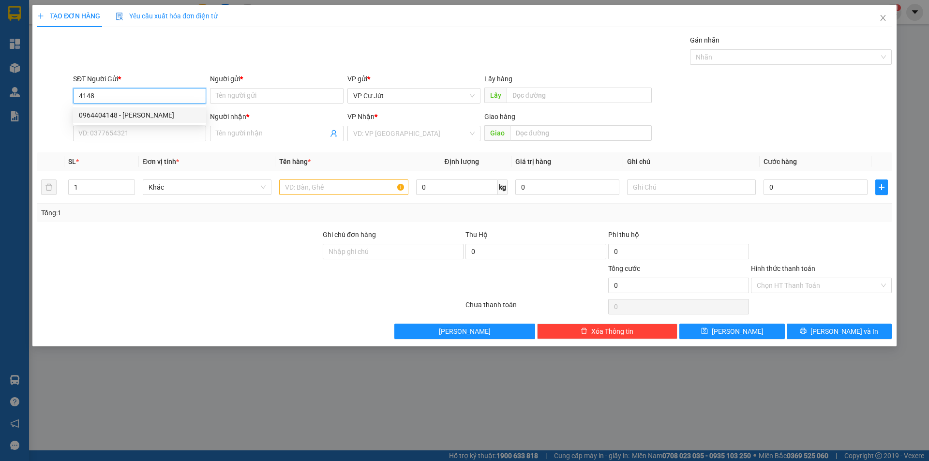
drag, startPoint x: 155, startPoint y: 110, endPoint x: 150, endPoint y: 135, distance: 25.1
click at [155, 111] on div "0964404148 - C Huyền" at bounding box center [139, 115] width 121 height 11
type input "0964404148"
type input "C Huyền"
type input "0964404148"
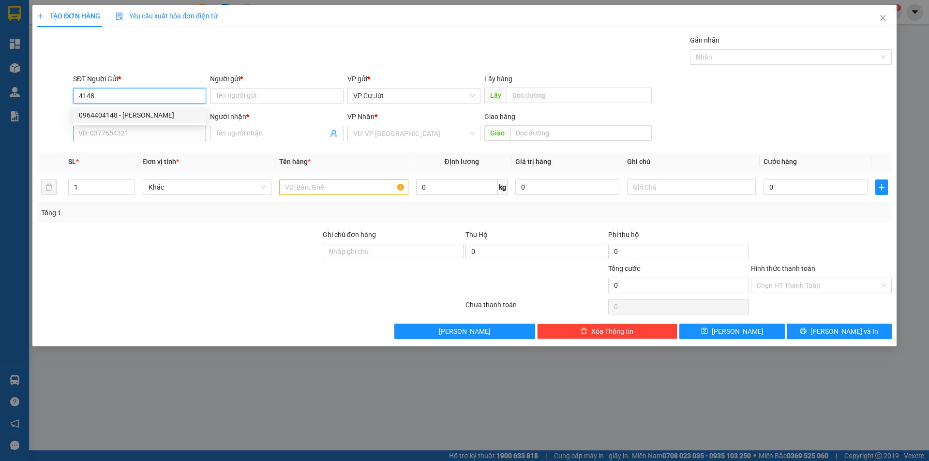
type input "C Huyền"
type input "50.000"
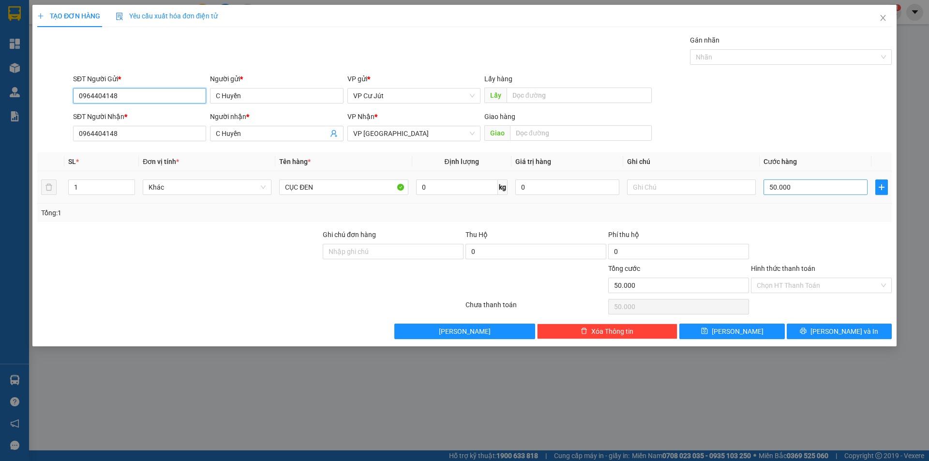
type input "0964404148"
click at [800, 188] on input "50.000" at bounding box center [816, 187] width 104 height 15
type input "0"
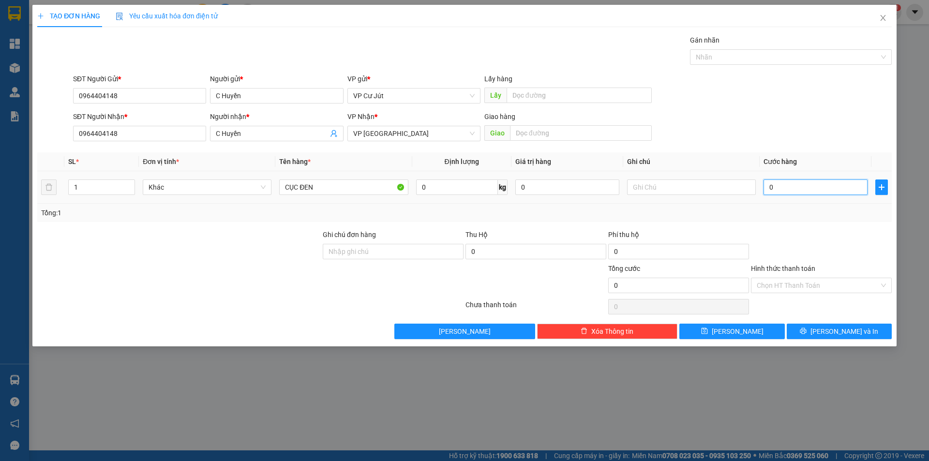
type input "30"
type input "300"
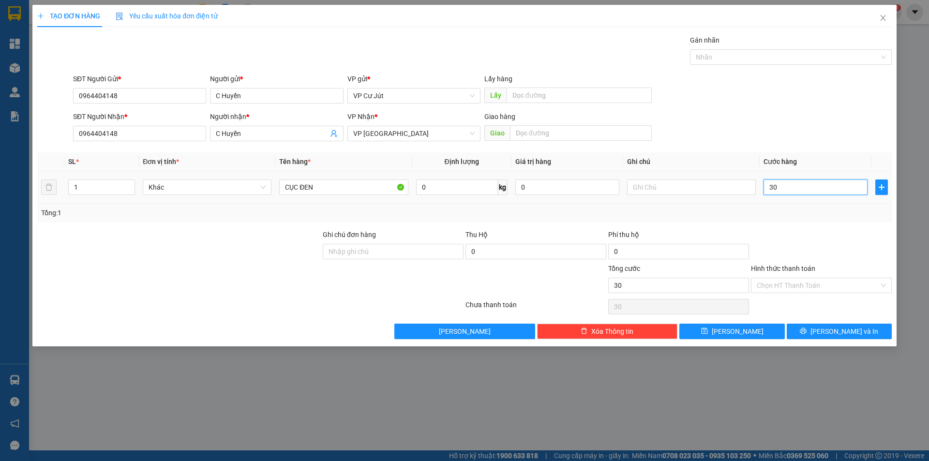
type input "300"
type input "3.000"
type input "30.000"
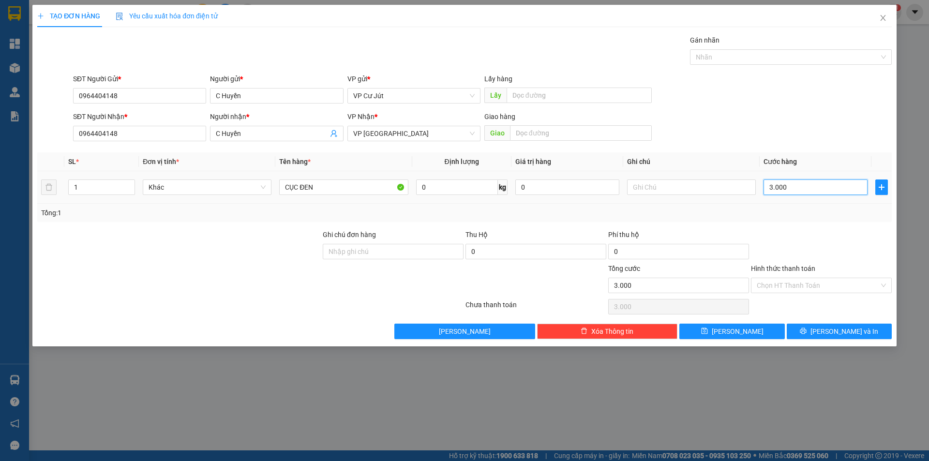
type input "30.000"
click at [839, 333] on span "Lưu và In" at bounding box center [844, 331] width 68 height 11
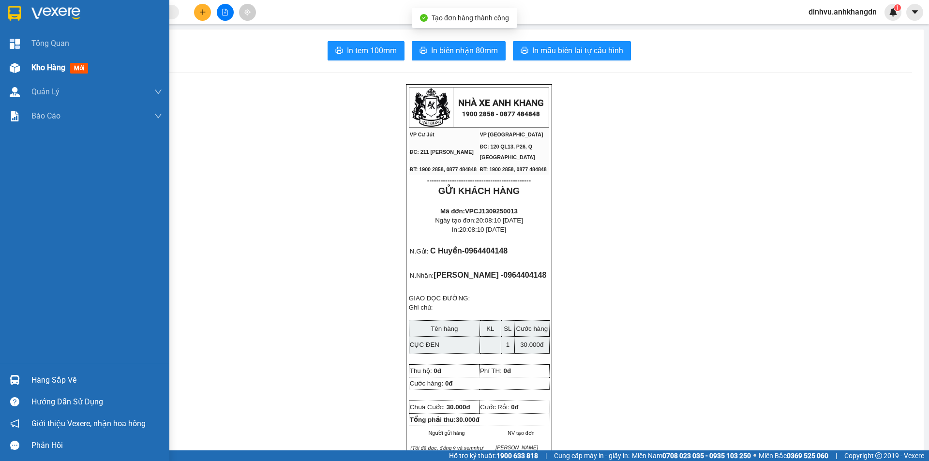
click at [17, 70] on img at bounding box center [15, 68] width 10 height 10
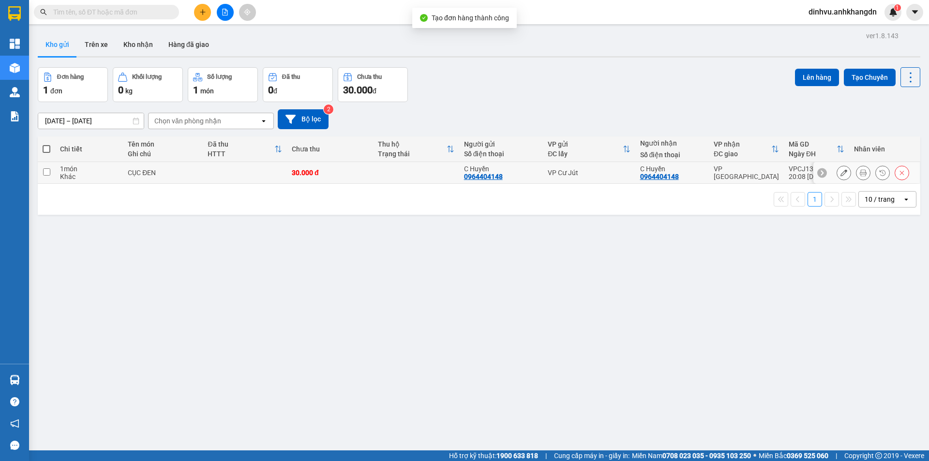
click at [240, 165] on td at bounding box center [245, 173] width 84 height 22
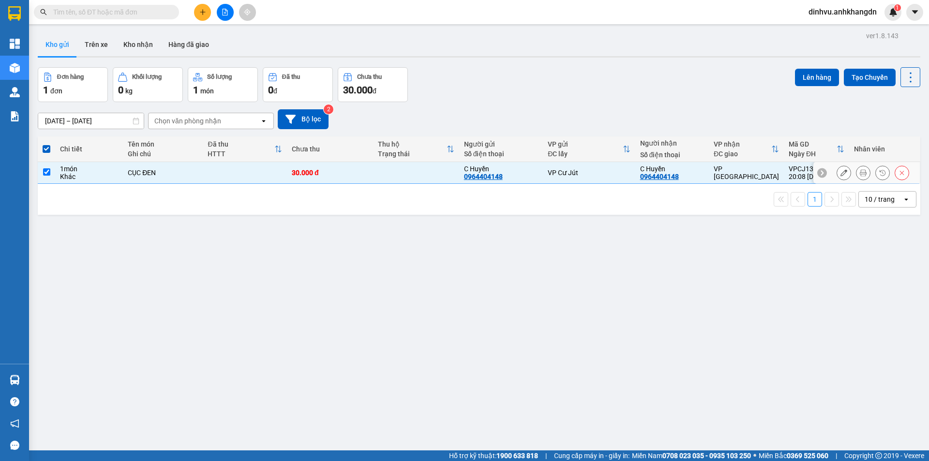
drag, startPoint x: 297, startPoint y: 174, endPoint x: 627, endPoint y: 131, distance: 332.7
click at [300, 174] on div "30.000 đ" at bounding box center [330, 173] width 76 height 8
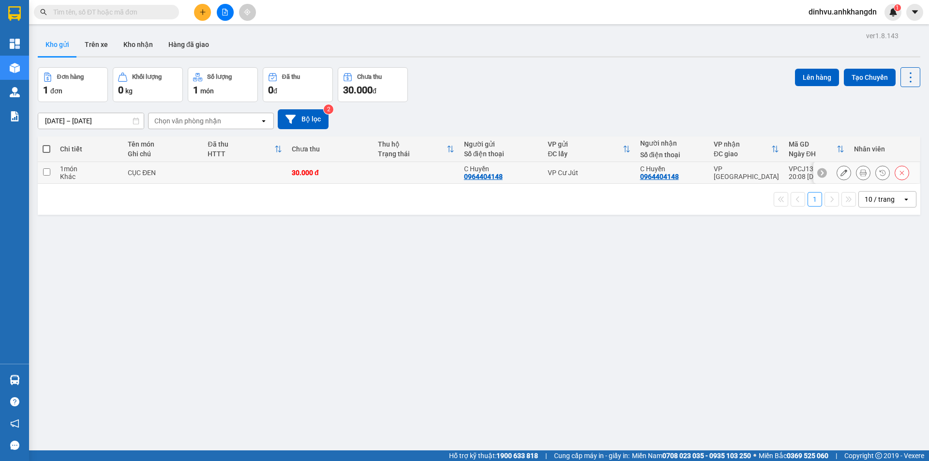
click at [840, 174] on icon at bounding box center [843, 172] width 7 height 7
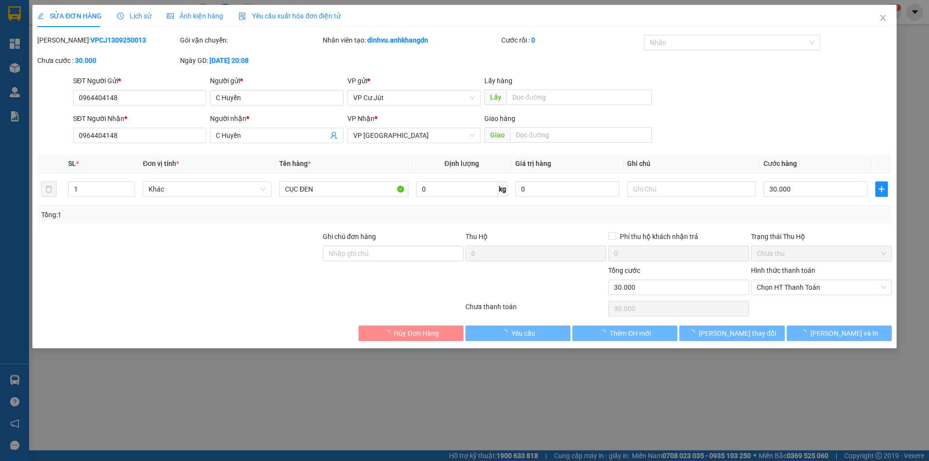
type input "0964404148"
type input "C Huyền"
type input "0964404148"
type input "C Huyền"
type input "30.000"
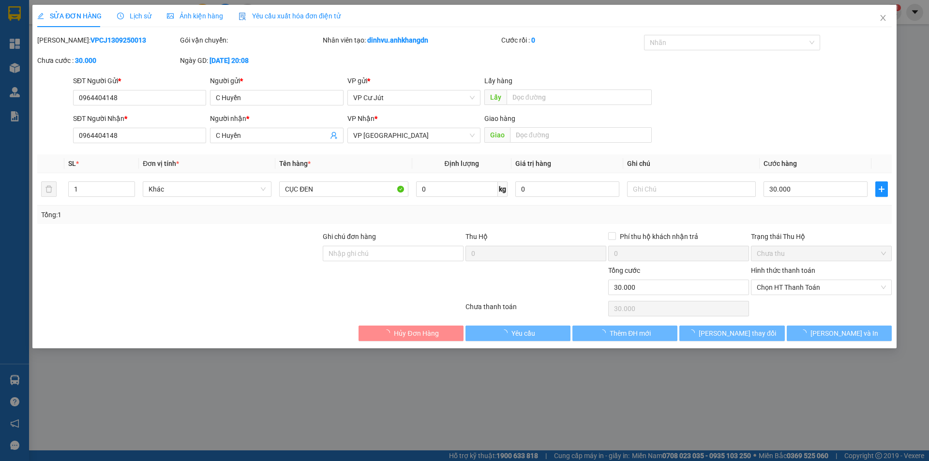
type input "30.000"
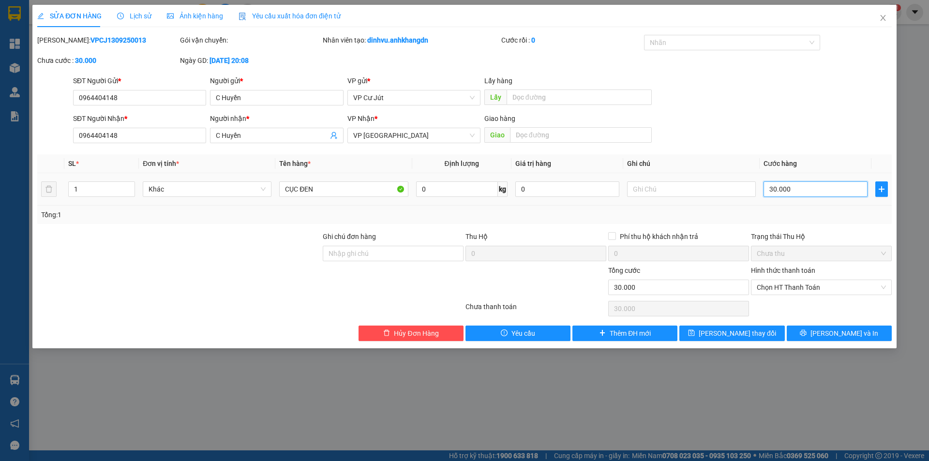
click at [797, 196] on input "30.000" at bounding box center [816, 188] width 104 height 15
drag, startPoint x: 789, startPoint y: 151, endPoint x: 495, endPoint y: 171, distance: 294.4
click at [785, 150] on div "Total Paid Fee 0 Total UnPaid Fee 30.000 Cash Collection Total Fee Mã ĐH: VPCJ1…" at bounding box center [464, 188] width 854 height 306
click at [338, 188] on input "CỤC ĐEN" at bounding box center [343, 188] width 129 height 15
type input "CỤC HÔ"
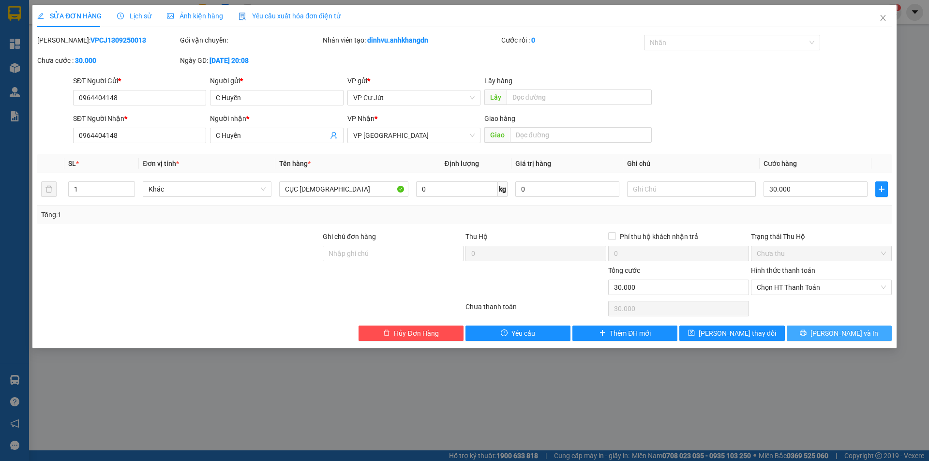
click at [817, 333] on button "Lưu và In" at bounding box center [839, 333] width 105 height 15
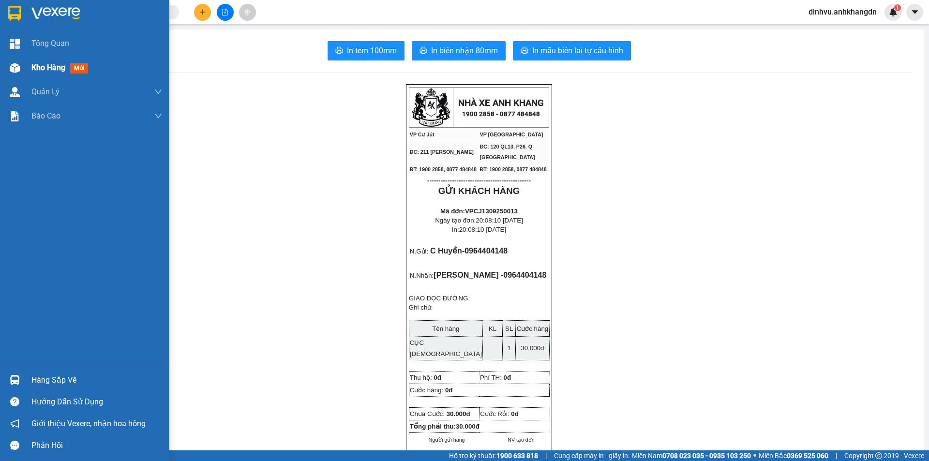
click at [26, 70] on div "Kho hàng mới" at bounding box center [84, 68] width 169 height 24
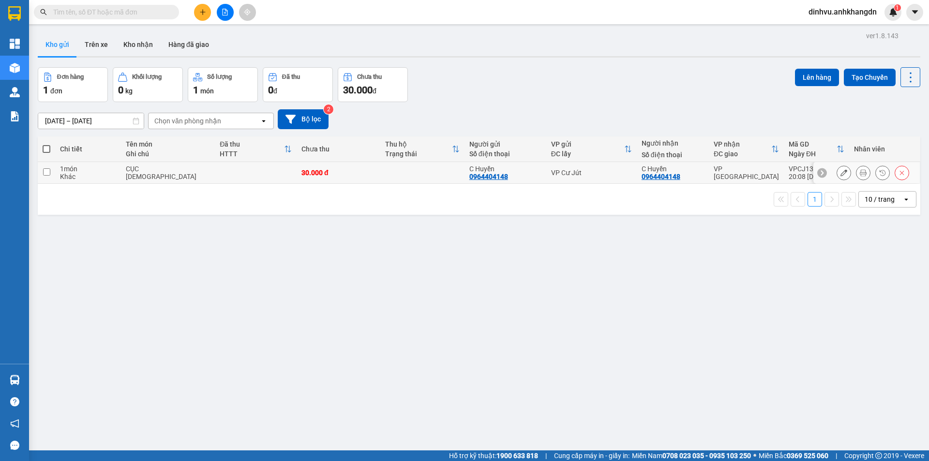
click at [437, 173] on td at bounding box center [422, 173] width 84 height 22
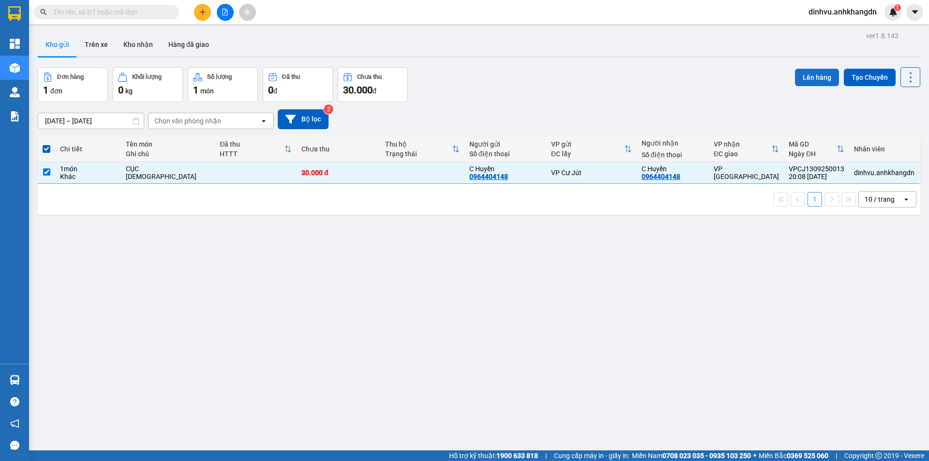
click at [799, 70] on button "Lên hàng" at bounding box center [817, 77] width 44 height 17
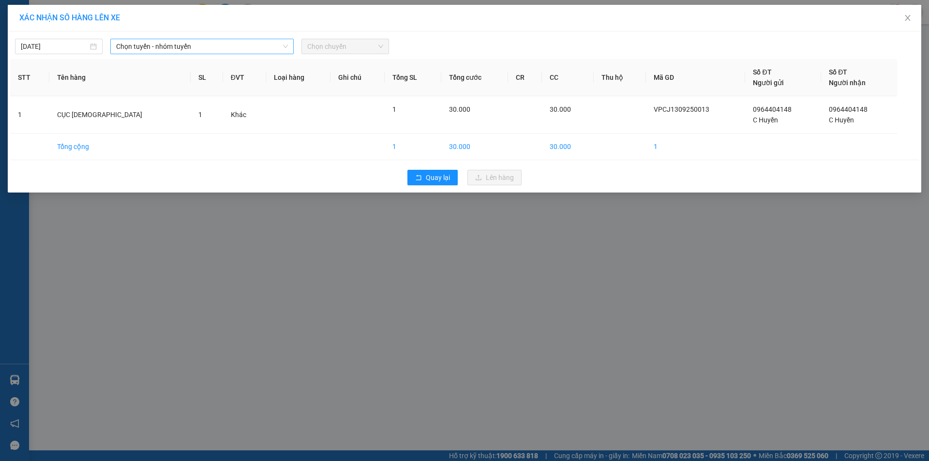
click at [171, 45] on span "Chọn tuyến - nhóm tuyến" at bounding box center [202, 46] width 172 height 15
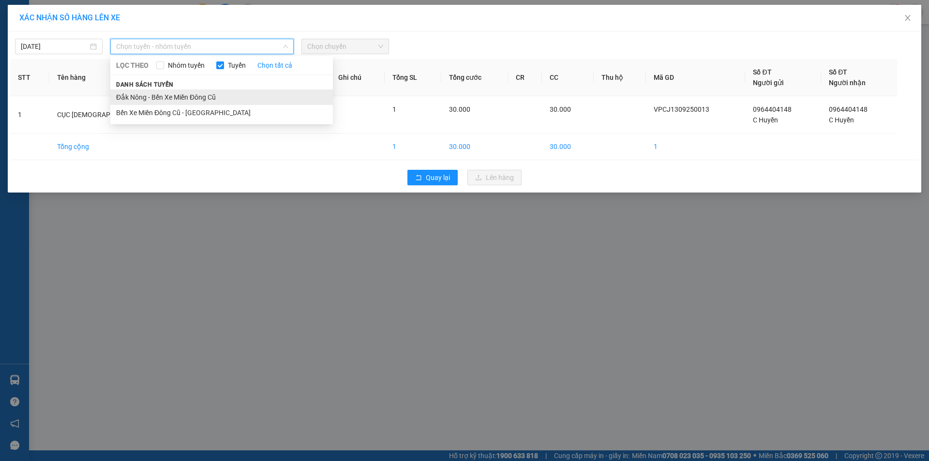
click at [170, 96] on li "Đắk Nông - Bến Xe Miền Đông Cũ" at bounding box center [221, 97] width 223 height 15
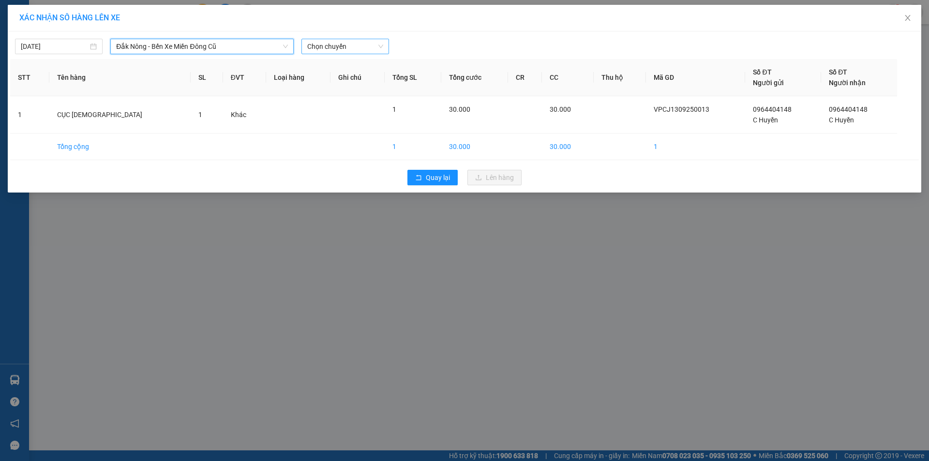
click at [358, 49] on span "Chọn chuyến" at bounding box center [345, 46] width 76 height 15
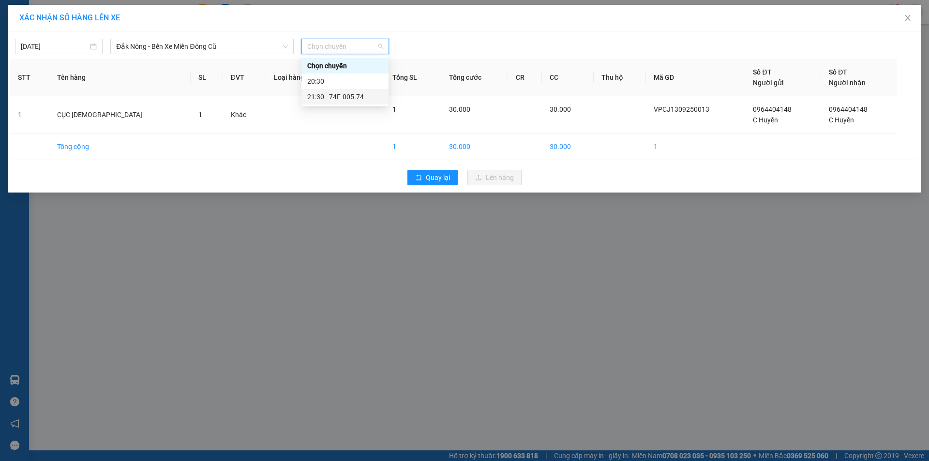
click at [353, 100] on div "21:30 - 74F-005.74" at bounding box center [344, 96] width 75 height 11
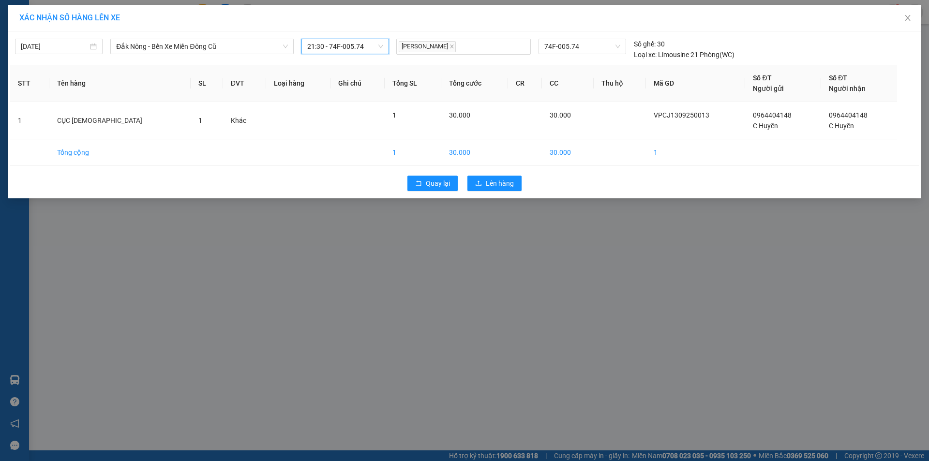
click at [498, 175] on div "Quay lại Lên hàng" at bounding box center [464, 183] width 909 height 25
click at [499, 180] on span "Lên hàng" at bounding box center [500, 183] width 28 height 11
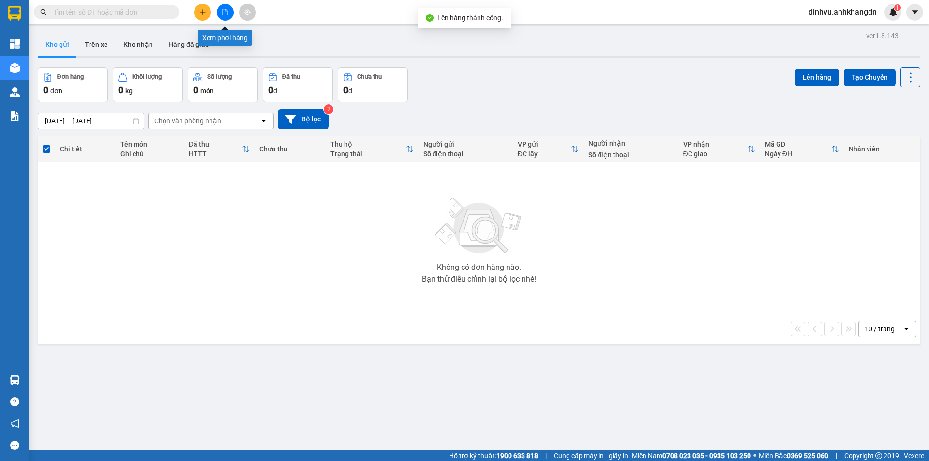
click at [226, 15] on button at bounding box center [225, 12] width 17 height 17
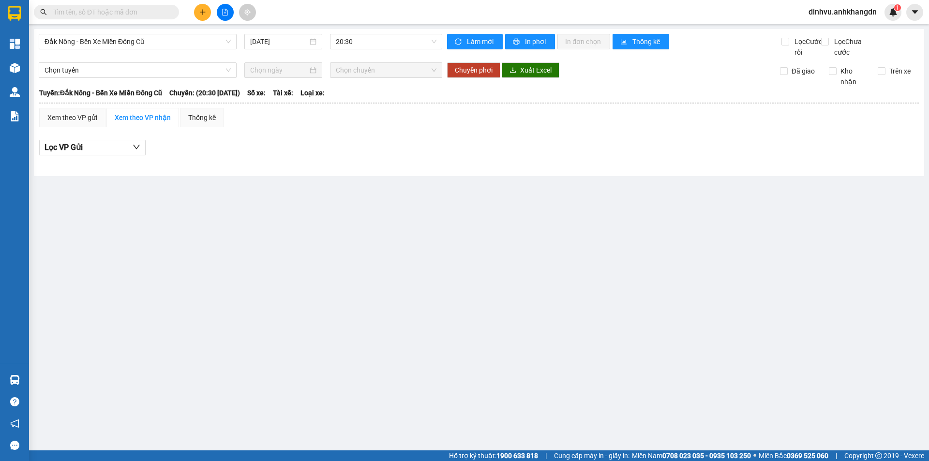
click at [639, 107] on th at bounding box center [479, 103] width 881 height 9
